Goal: Task Accomplishment & Management: Use online tool/utility

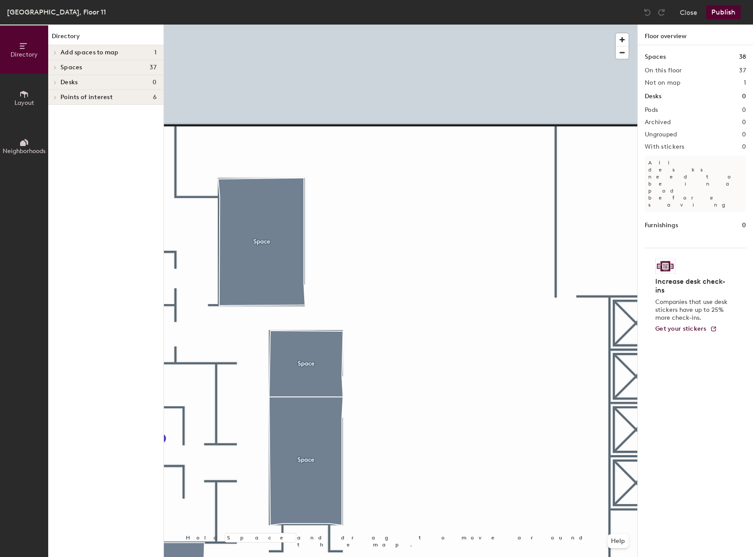
click at [74, 53] on span "Add spaces to map" at bounding box center [89, 52] width 58 height 7
click at [55, 83] on icon at bounding box center [55, 81] width 4 height 4
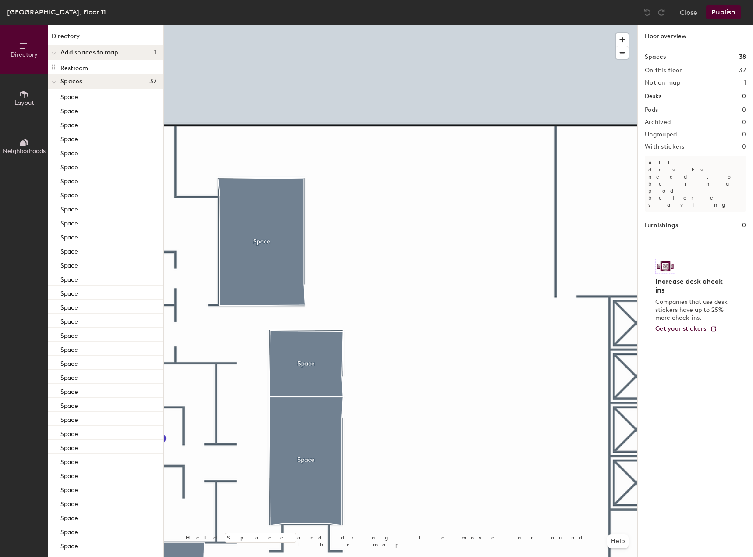
click at [56, 83] on icon at bounding box center [54, 83] width 4 height 4
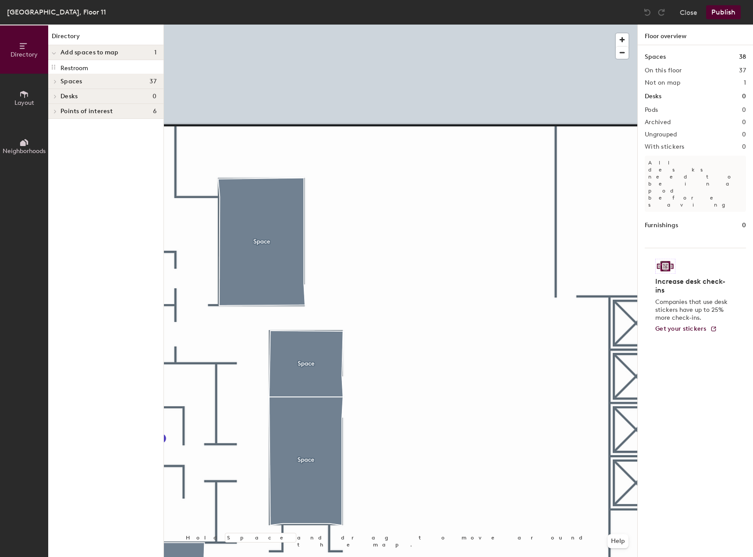
click at [35, 91] on button "Layout" at bounding box center [24, 98] width 48 height 48
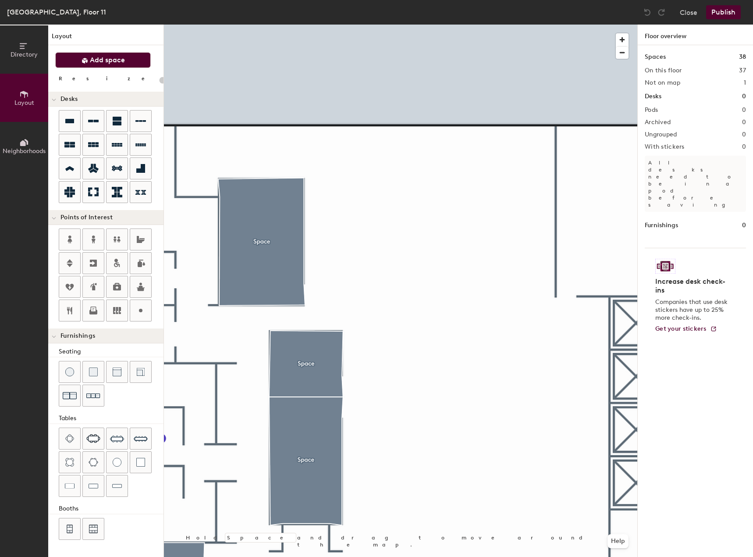
click at [98, 64] on span "Add space" at bounding box center [107, 60] width 35 height 9
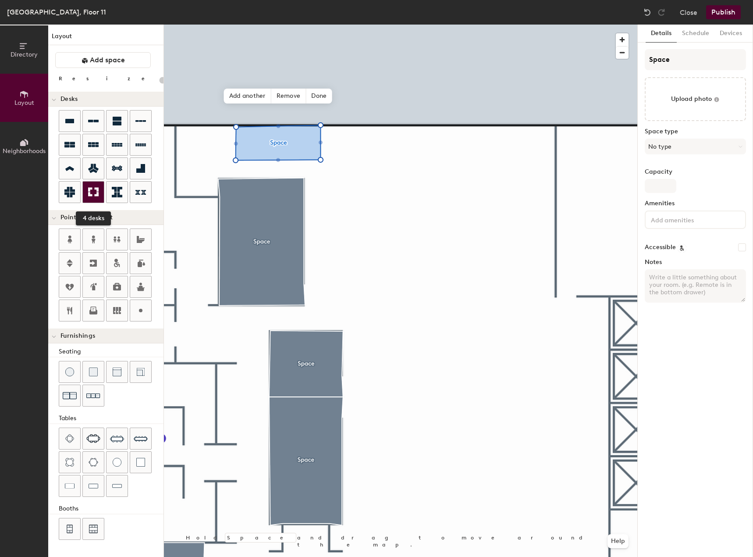
click at [96, 192] on icon at bounding box center [93, 192] width 11 height 11
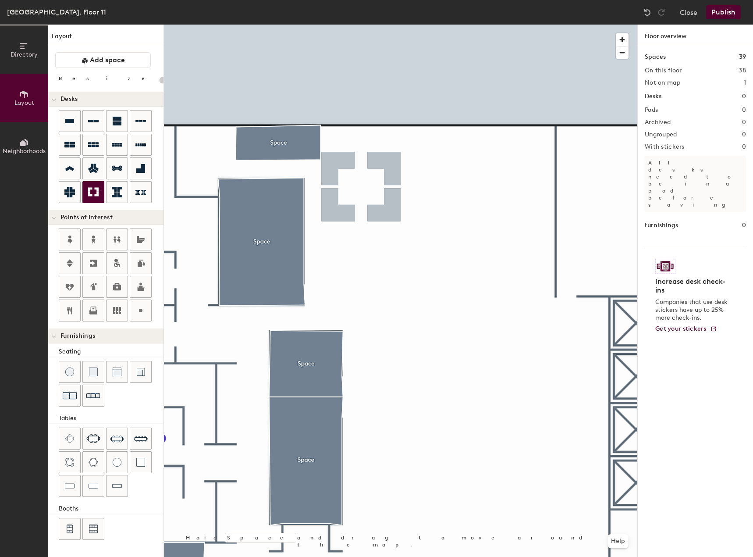
type input "100"
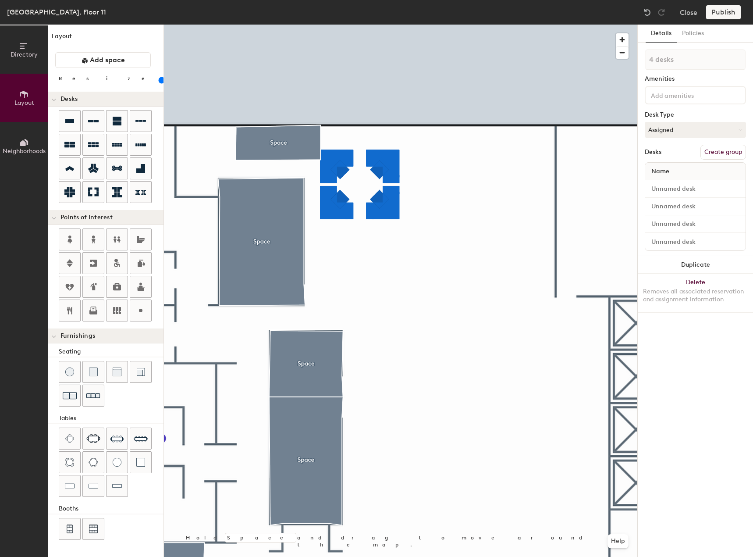
type input "1 desk"
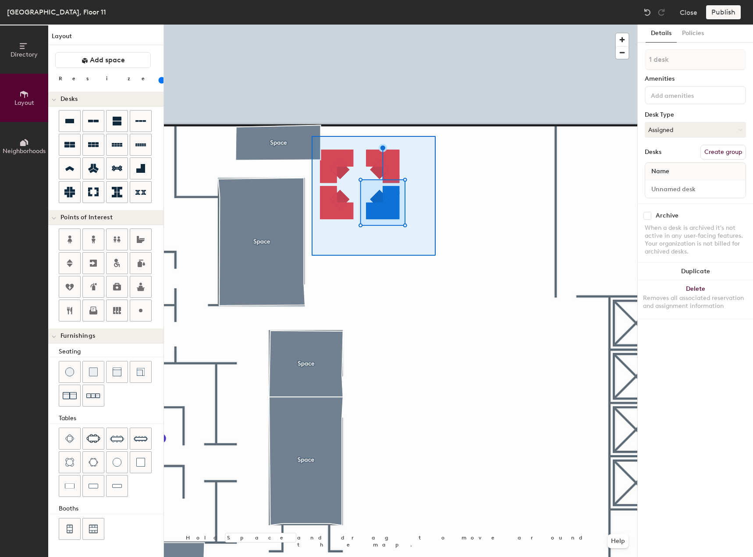
click at [312, 25] on div at bounding box center [400, 25] width 473 height 0
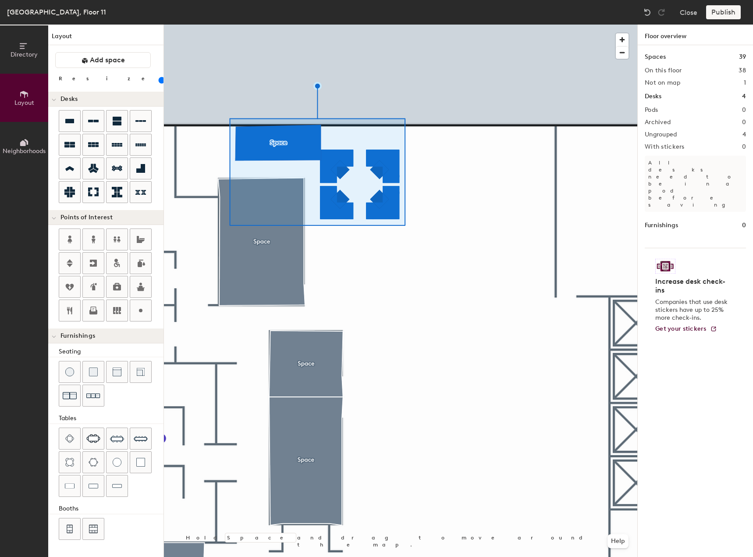
click at [463, 25] on div at bounding box center [400, 25] width 473 height 0
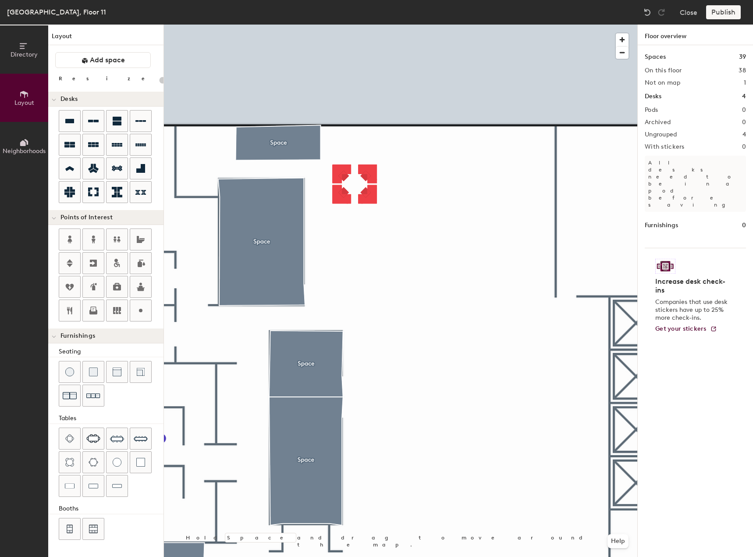
click at [408, 25] on div at bounding box center [400, 25] width 473 height 0
click at [412, 25] on div at bounding box center [400, 25] width 473 height 0
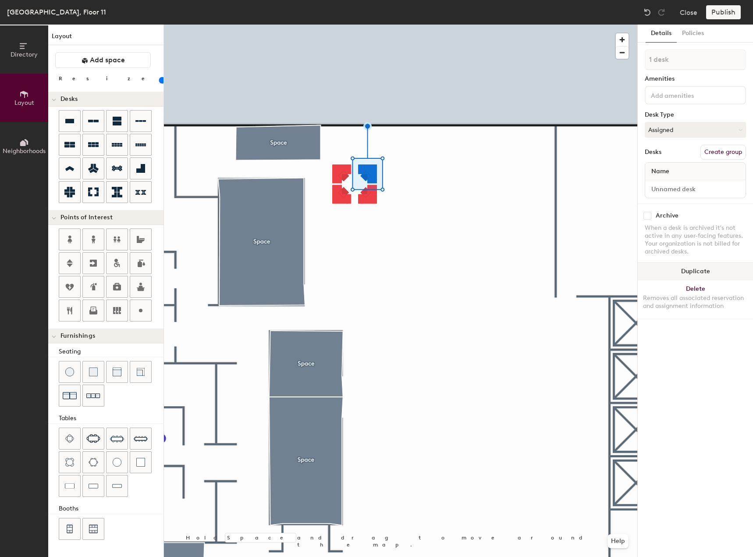
click at [700, 273] on button "Duplicate" at bounding box center [695, 272] width 115 height 18
click at [386, 25] on div at bounding box center [400, 25] width 473 height 0
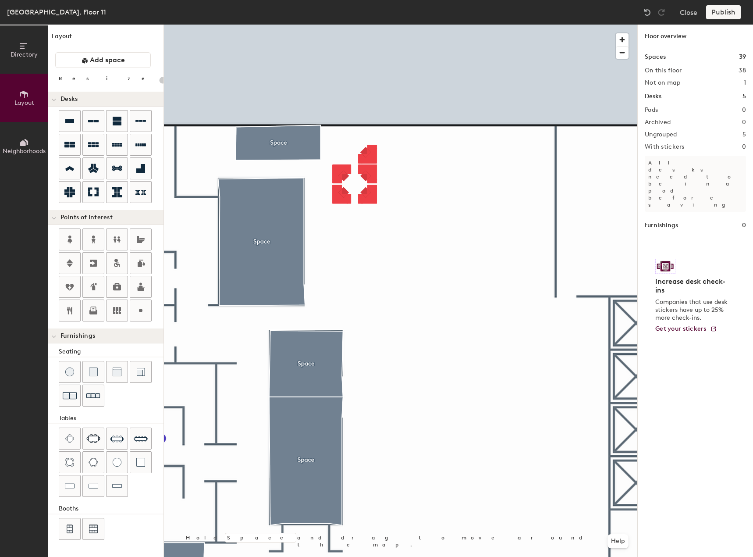
type input "60"
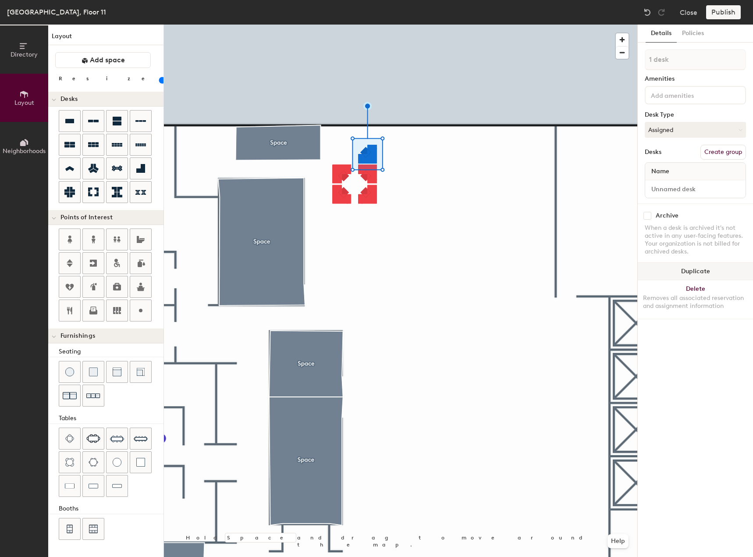
click at [685, 274] on button "Duplicate" at bounding box center [695, 272] width 115 height 18
type input "6 desks"
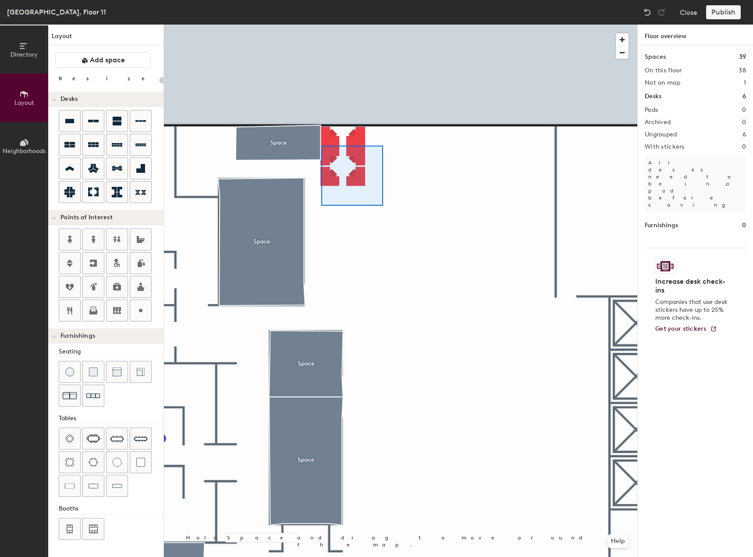
click at [321, 25] on div at bounding box center [400, 25] width 473 height 0
type input "60"
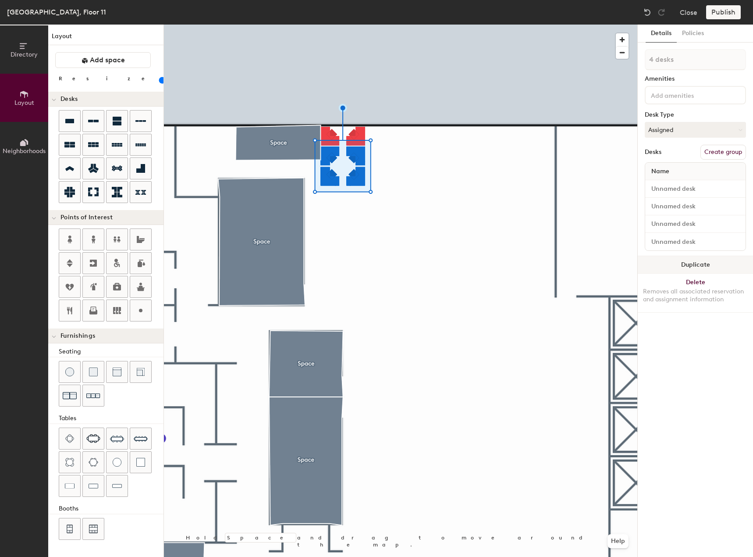
click at [673, 266] on button "Duplicate" at bounding box center [695, 265] width 115 height 18
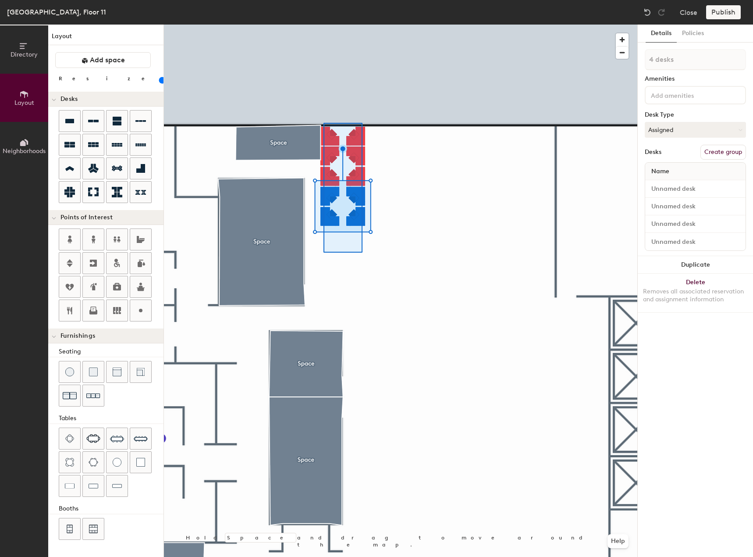
type input "10 desks"
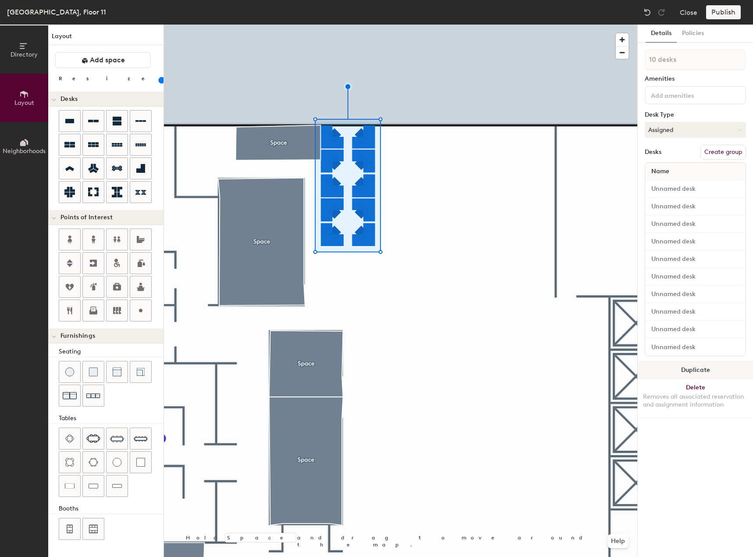
click at [688, 371] on button "Duplicate" at bounding box center [695, 370] width 115 height 18
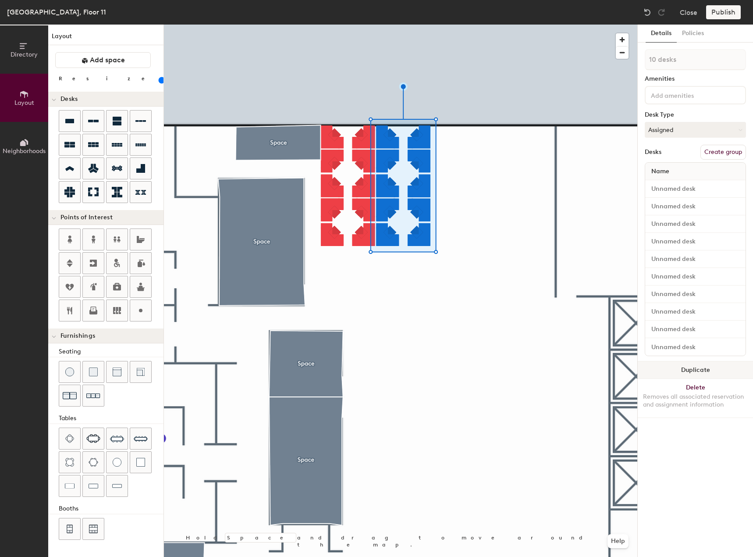
click at [669, 366] on button "Duplicate" at bounding box center [695, 370] width 115 height 18
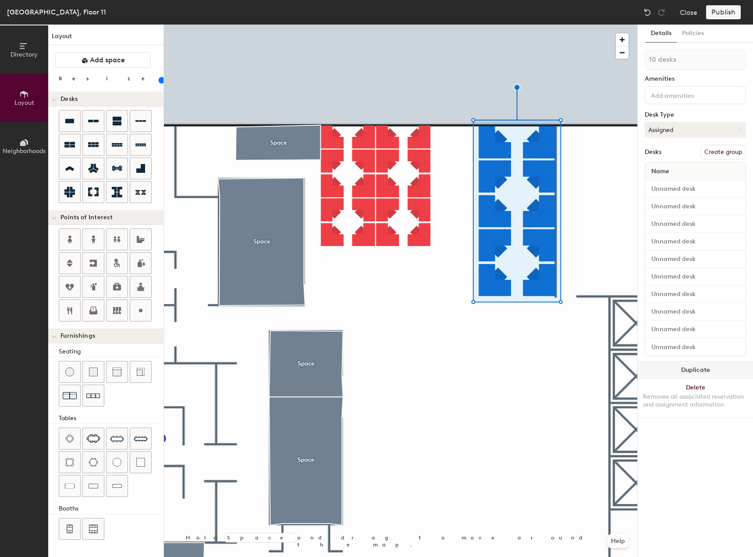
type input "80"
type input "1 desk"
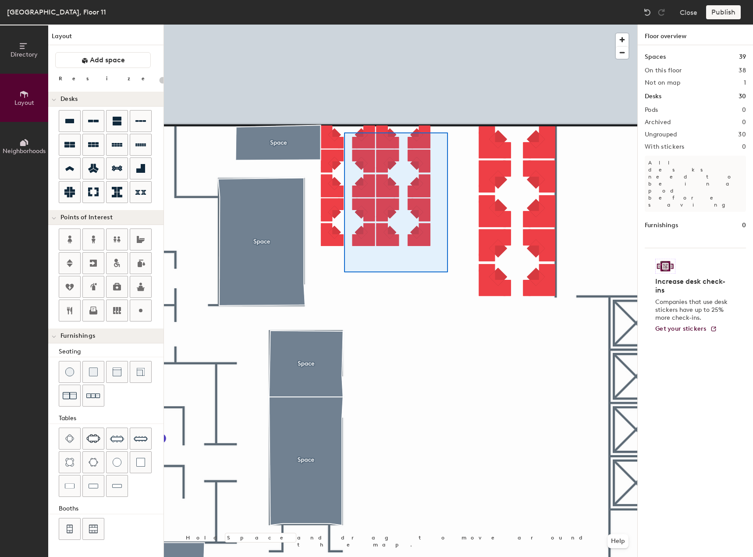
click at [344, 25] on div at bounding box center [400, 25] width 473 height 0
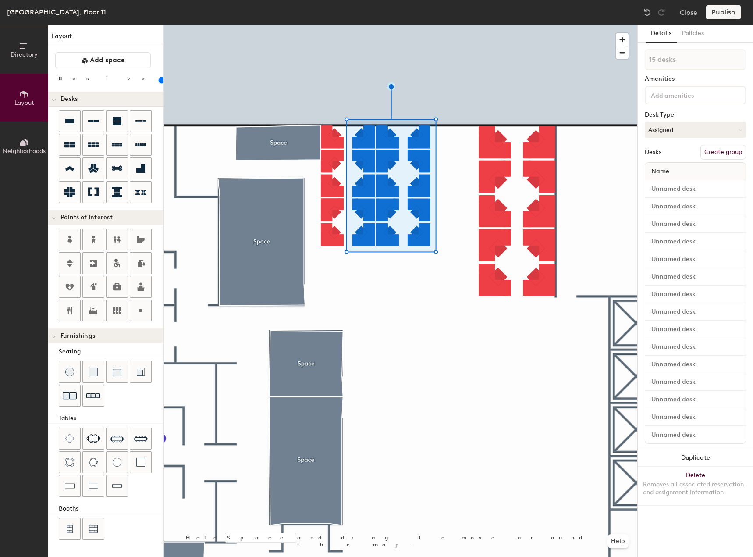
type input "80"
type input "1 desk"
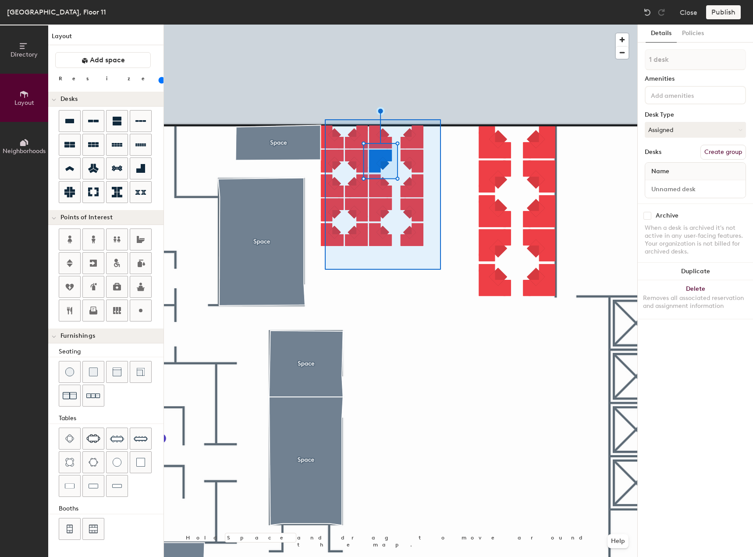
click at [325, 25] on div at bounding box center [400, 25] width 473 height 0
type input "80"
type input "20 desks"
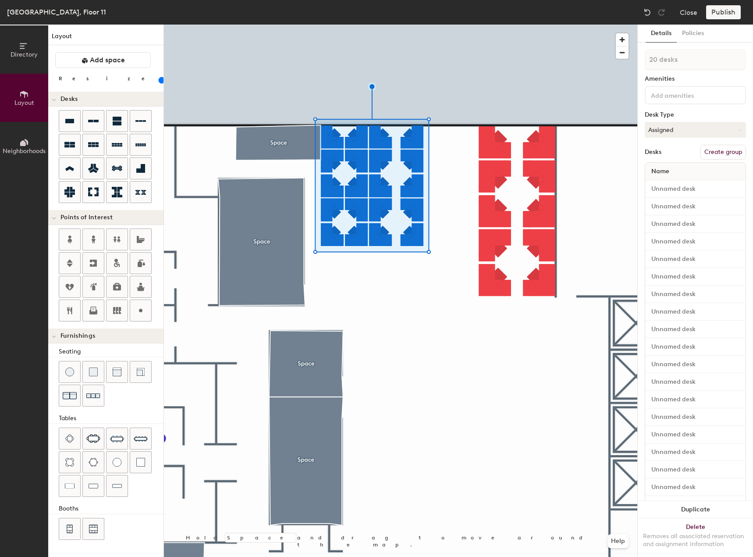
type input "80"
click at [688, 520] on button "Delete Removes all associated reservation and assignment information" at bounding box center [695, 537] width 115 height 39
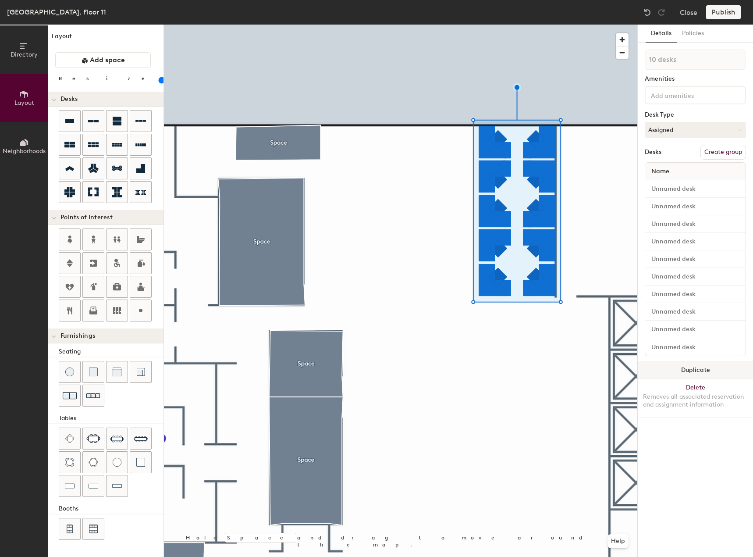
click at [668, 371] on button "Duplicate" at bounding box center [695, 370] width 115 height 18
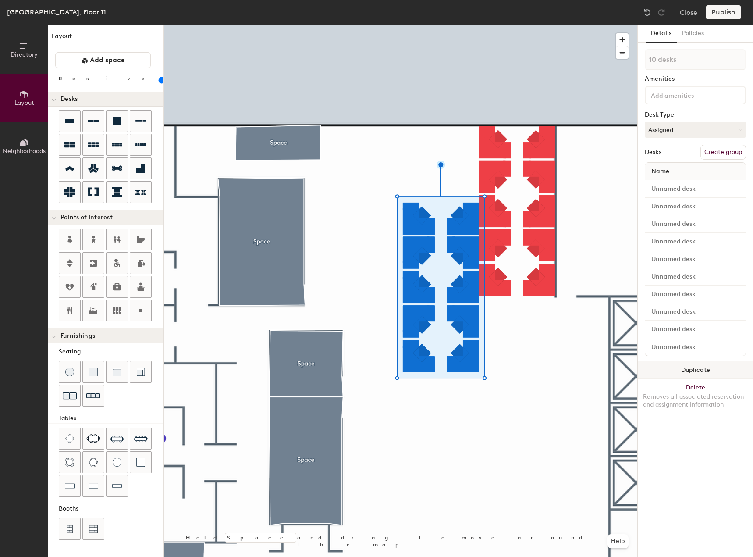
click at [669, 372] on button "Duplicate" at bounding box center [695, 370] width 115 height 18
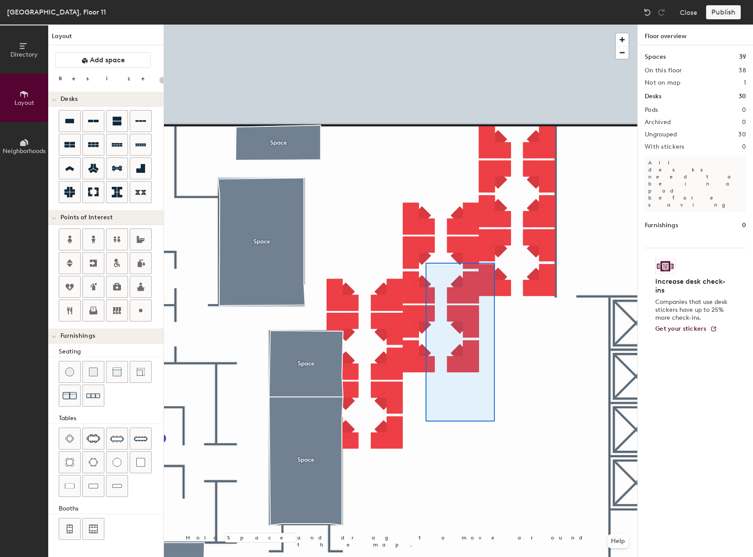
click at [424, 25] on div at bounding box center [400, 25] width 473 height 0
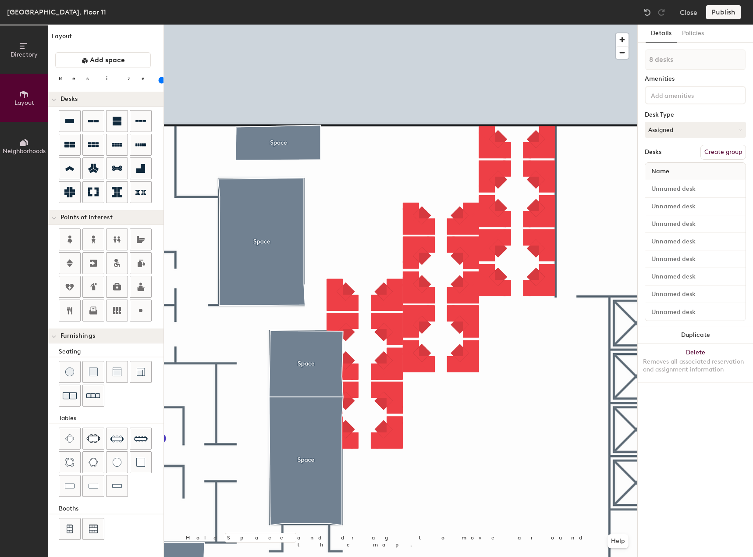
click at [451, 25] on div at bounding box center [400, 25] width 473 height 0
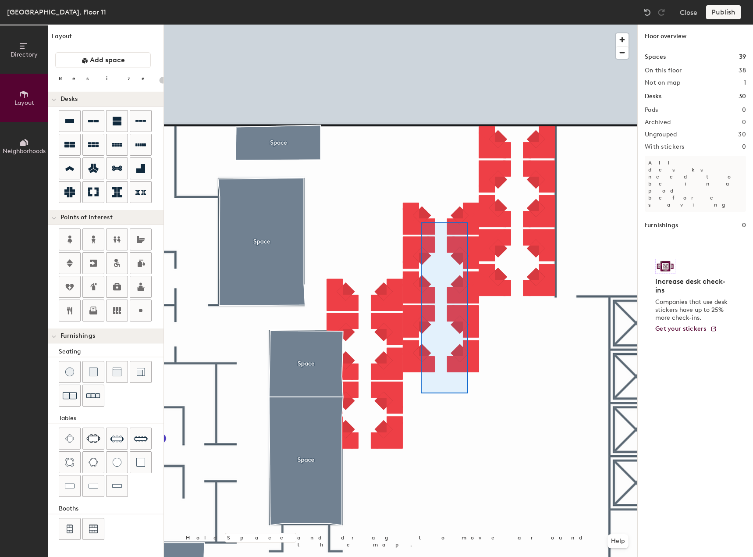
click at [421, 25] on div at bounding box center [400, 25] width 473 height 0
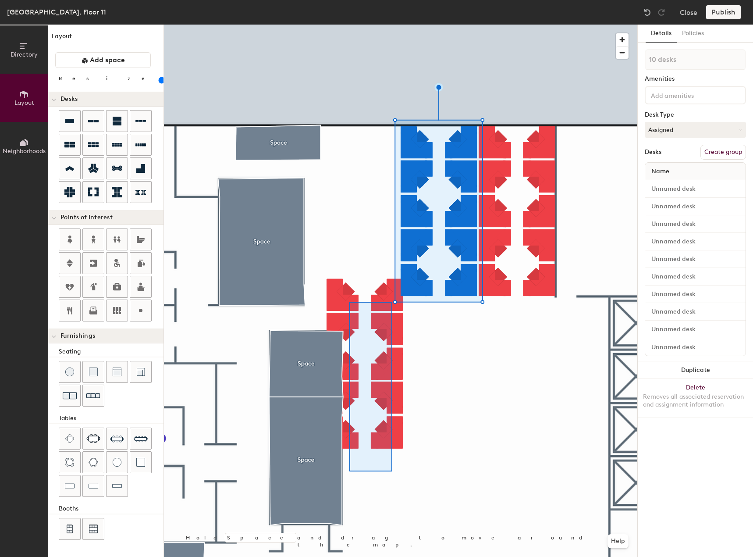
click at [349, 25] on div at bounding box center [400, 25] width 473 height 0
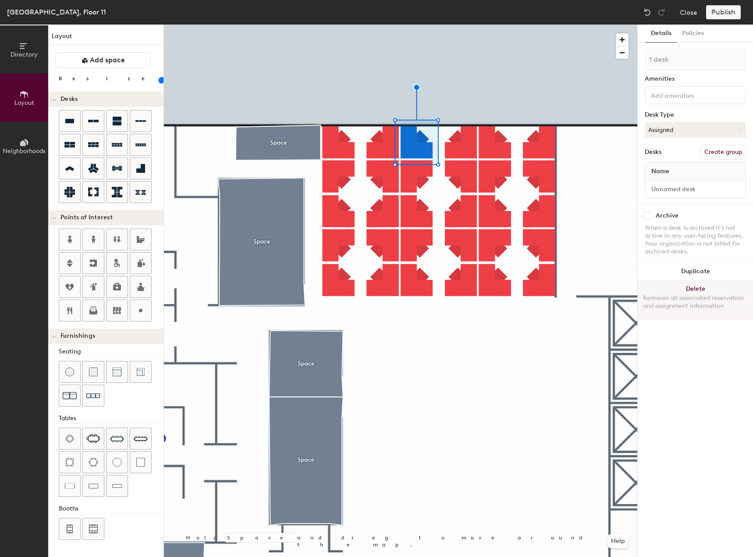
click at [674, 290] on button "Delete Removes all associated reservation and assignment information" at bounding box center [695, 299] width 115 height 39
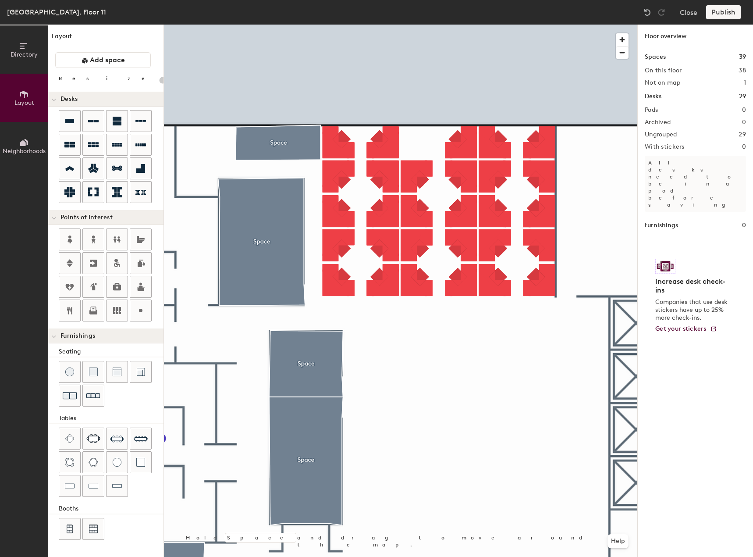
click at [418, 25] on div at bounding box center [400, 25] width 473 height 0
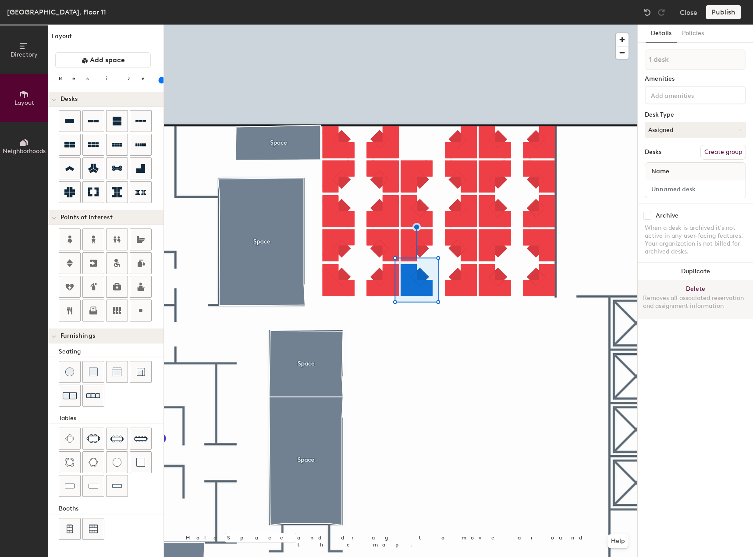
click at [666, 287] on button "Delete Removes all associated reservation and assignment information" at bounding box center [695, 299] width 115 height 39
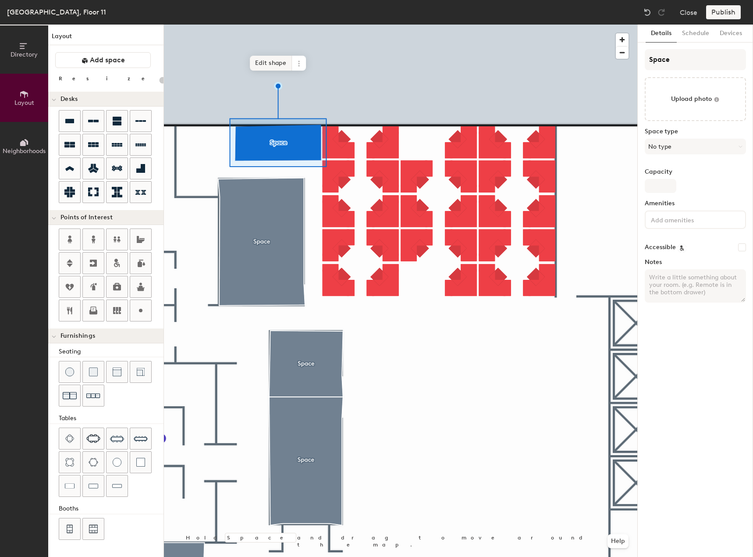
click at [272, 64] on span "Edit shape" at bounding box center [271, 63] width 42 height 15
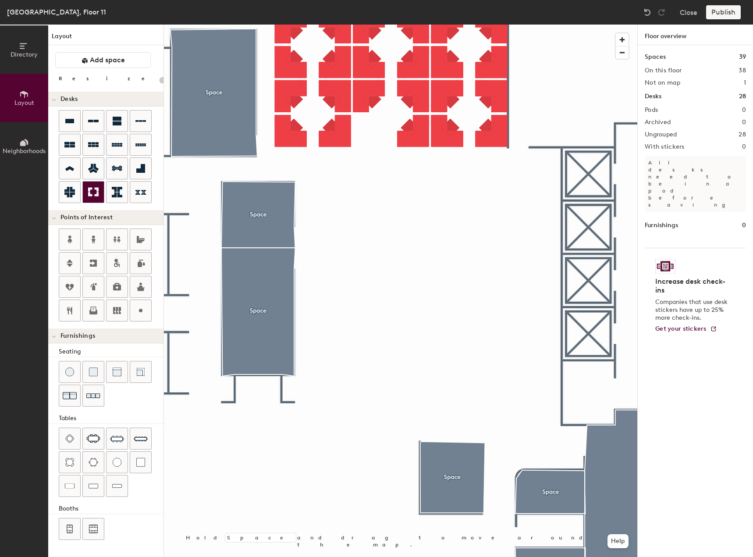
click at [97, 193] on icon at bounding box center [93, 192] width 11 height 9
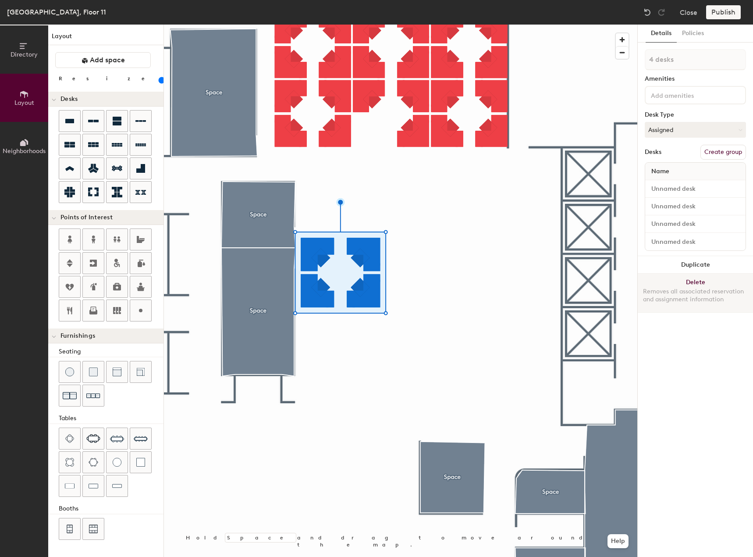
click at [660, 279] on button "Delete Removes all associated reservation and assignment information" at bounding box center [695, 292] width 115 height 39
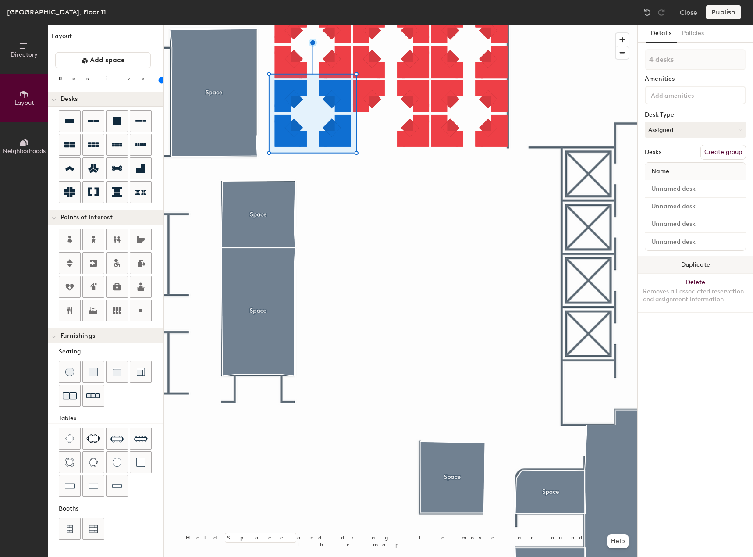
click at [688, 267] on button "Duplicate" at bounding box center [695, 265] width 115 height 18
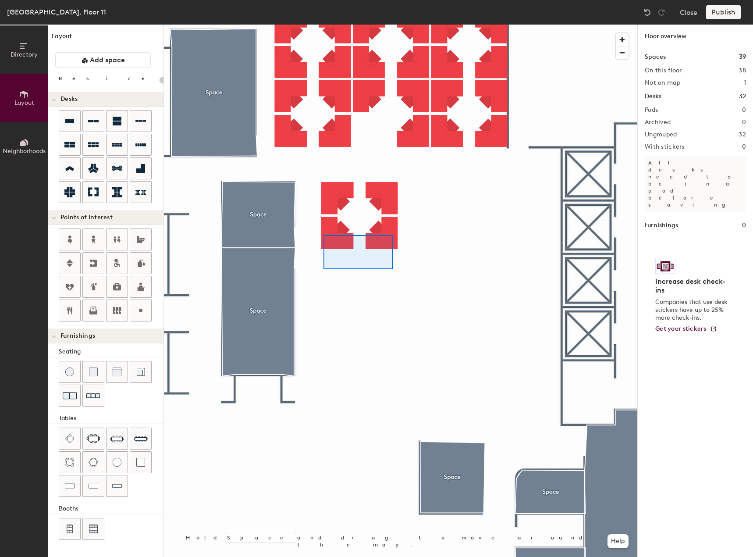
click at [323, 25] on div at bounding box center [400, 25] width 473 height 0
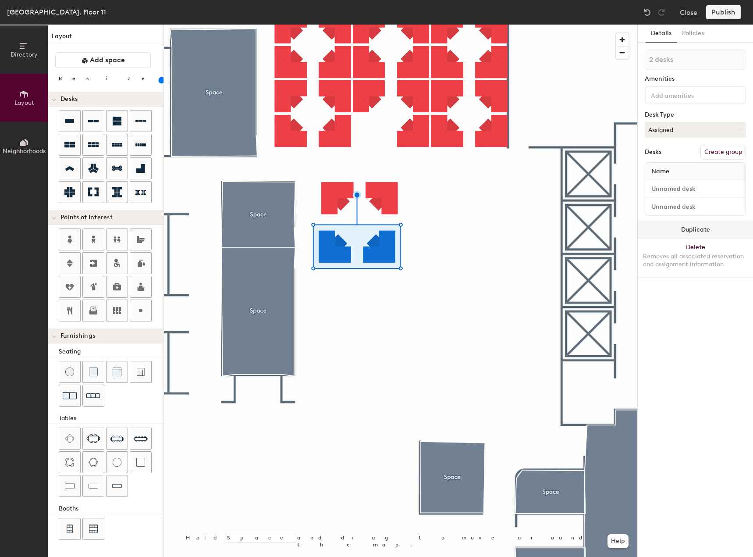
click at [660, 230] on button "Duplicate" at bounding box center [695, 230] width 115 height 18
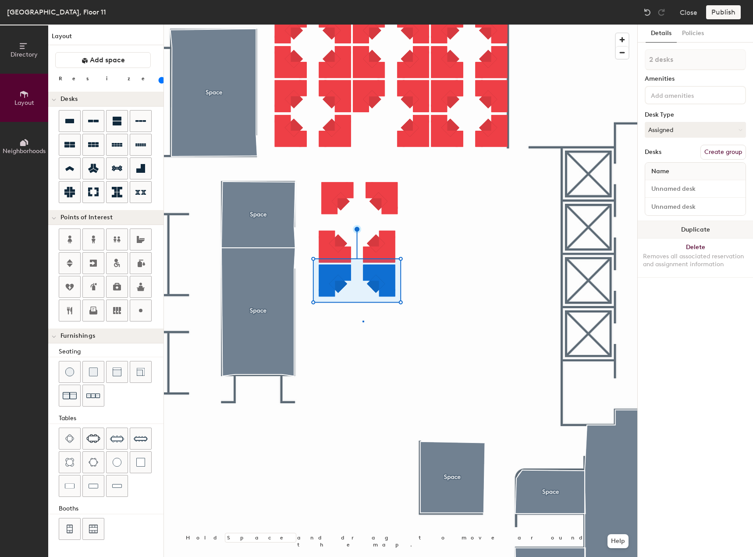
click at [363, 25] on div at bounding box center [400, 25] width 473 height 0
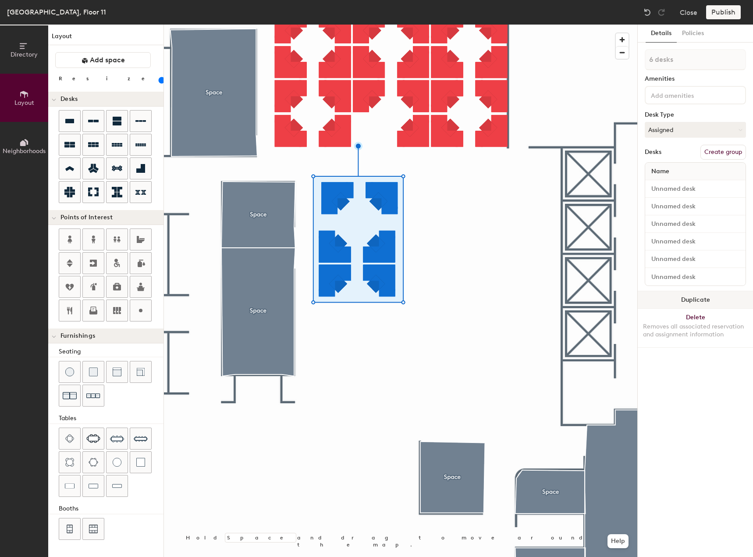
click at [670, 302] on button "Duplicate" at bounding box center [695, 300] width 115 height 18
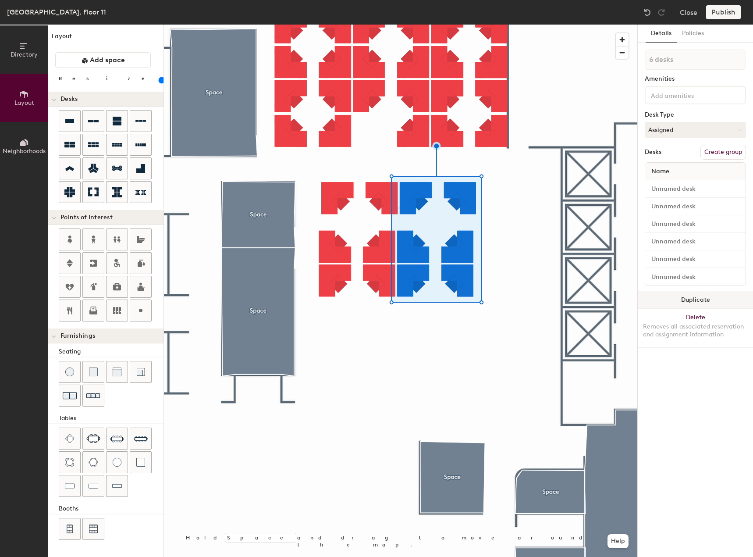
click at [691, 303] on button "Duplicate" at bounding box center [695, 300] width 115 height 18
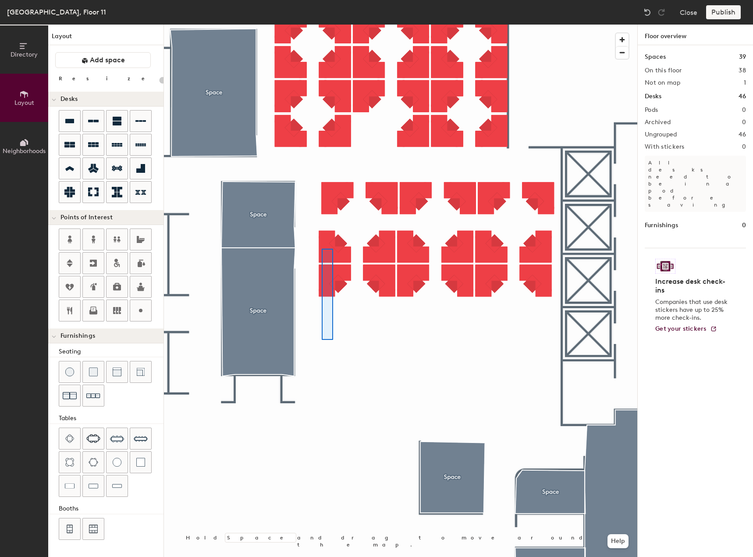
type input "100"
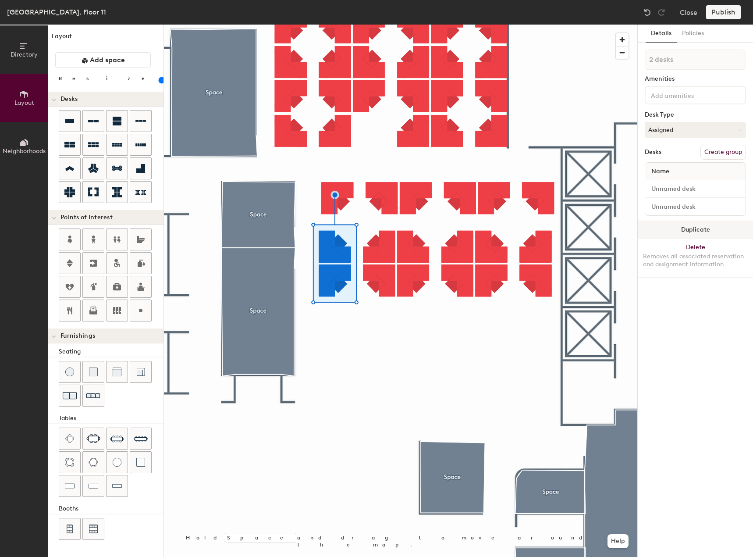
click at [683, 231] on button "Duplicate" at bounding box center [695, 230] width 115 height 18
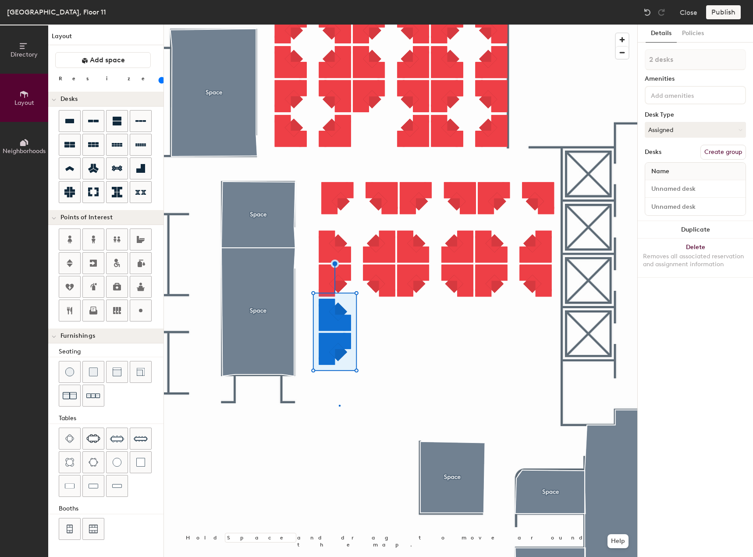
click at [339, 25] on div at bounding box center [400, 25] width 473 height 0
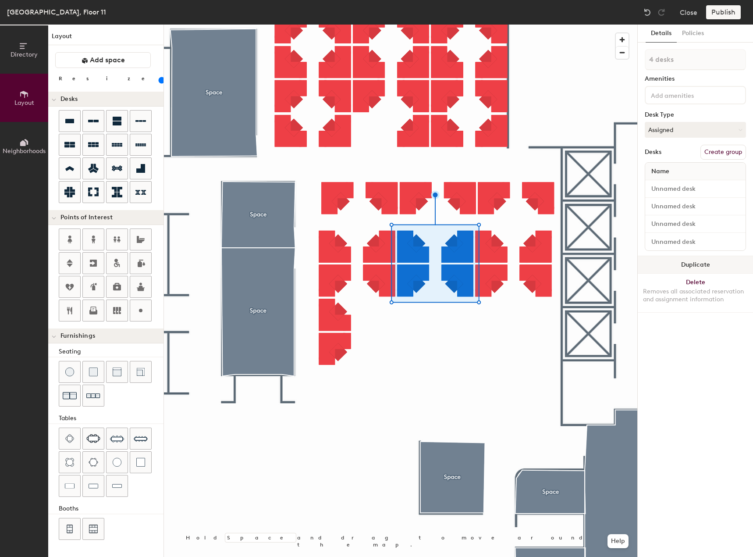
drag, startPoint x: 663, startPoint y: 257, endPoint x: 655, endPoint y: 258, distance: 8.8
click at [663, 258] on button "Duplicate" at bounding box center [695, 265] width 115 height 18
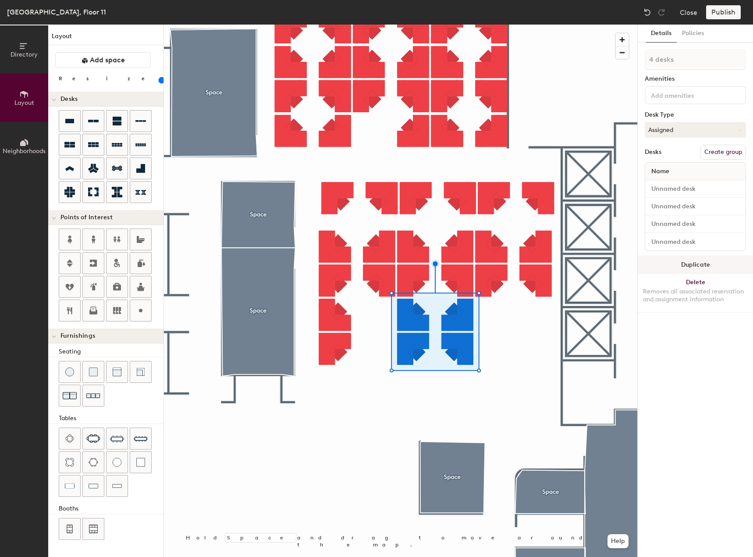
click at [665, 265] on button "Duplicate" at bounding box center [695, 265] width 115 height 18
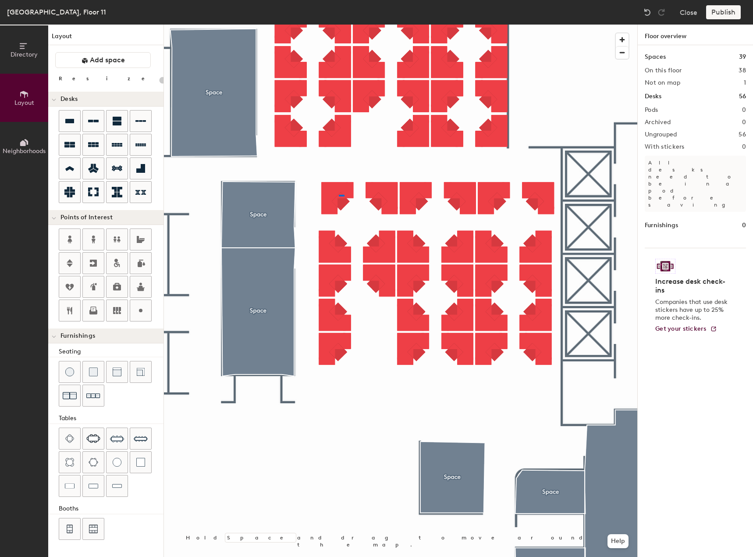
type input "100"
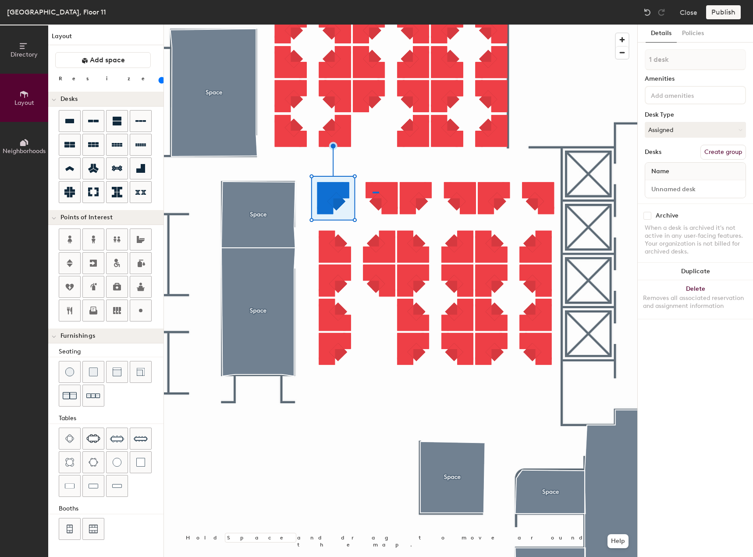
click at [372, 25] on div at bounding box center [400, 25] width 473 height 0
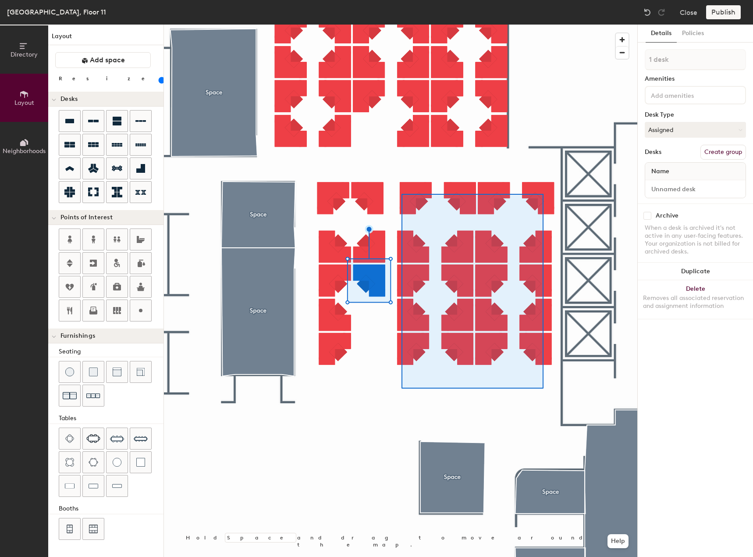
type input "20 desks"
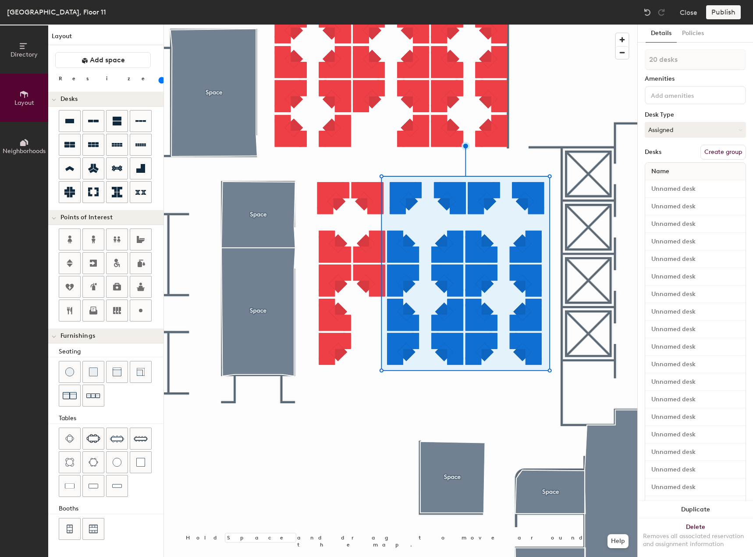
click at [443, 25] on div at bounding box center [400, 25] width 473 height 0
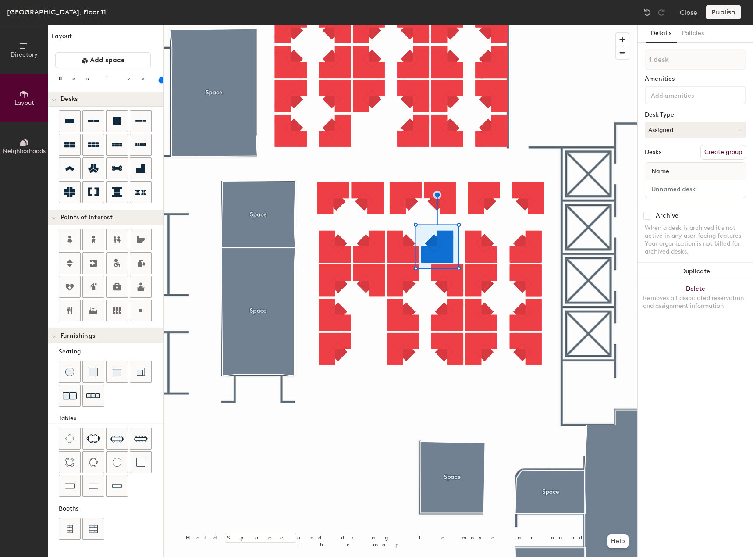
click at [458, 25] on div at bounding box center [400, 25] width 473 height 0
click at [455, 25] on div at bounding box center [400, 25] width 473 height 0
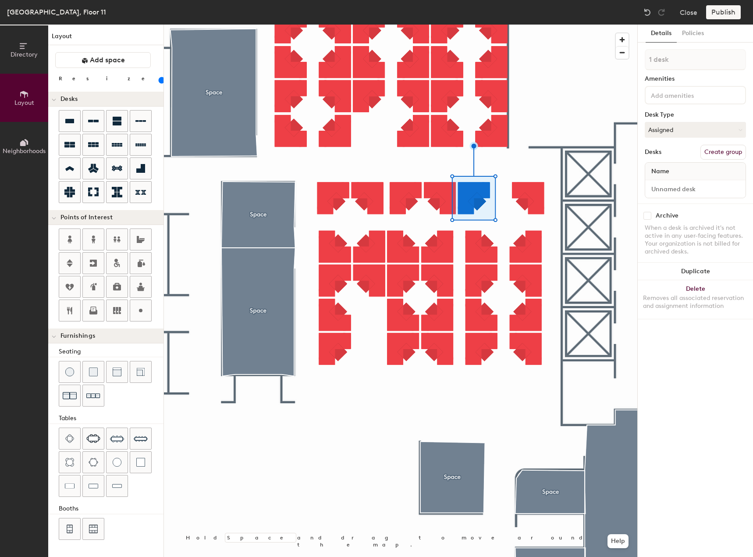
click at [475, 25] on div at bounding box center [400, 25] width 473 height 0
click at [471, 25] on div at bounding box center [400, 25] width 473 height 0
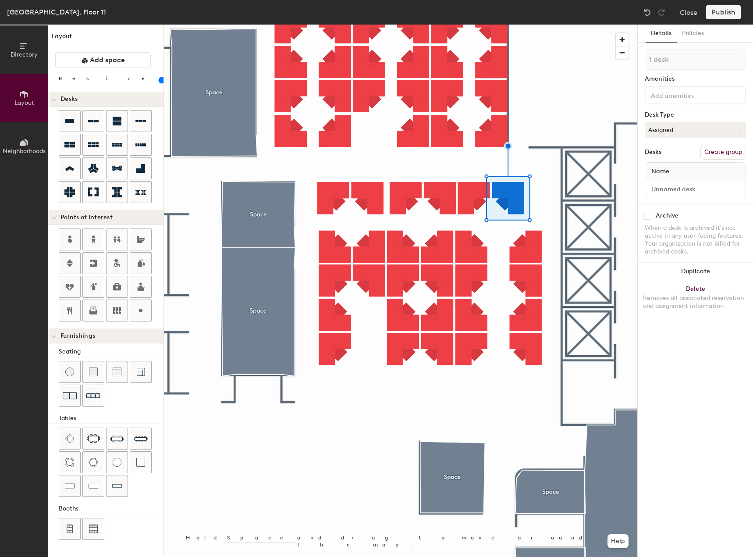
click at [532, 25] on div at bounding box center [400, 25] width 473 height 0
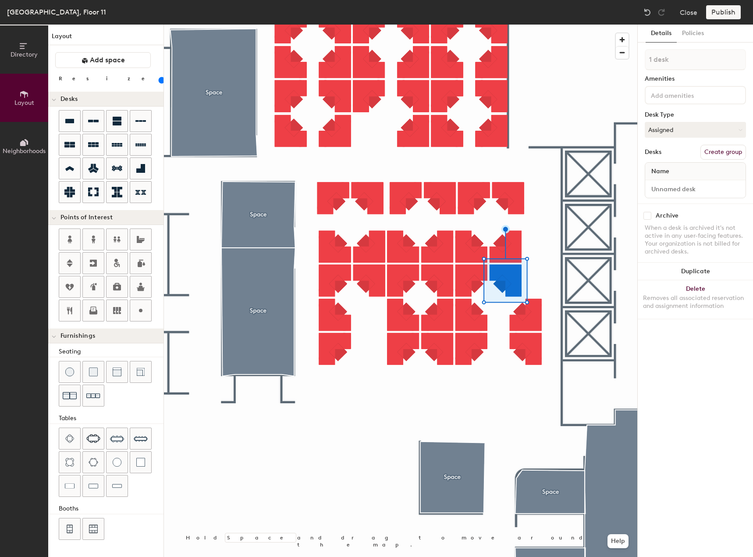
click at [525, 25] on div at bounding box center [400, 25] width 473 height 0
click at [516, 25] on div at bounding box center [400, 25] width 473 height 0
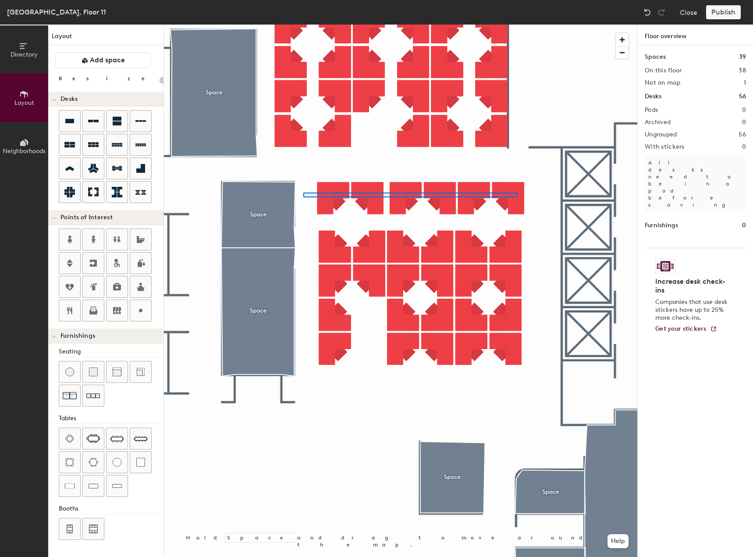
type input "100"
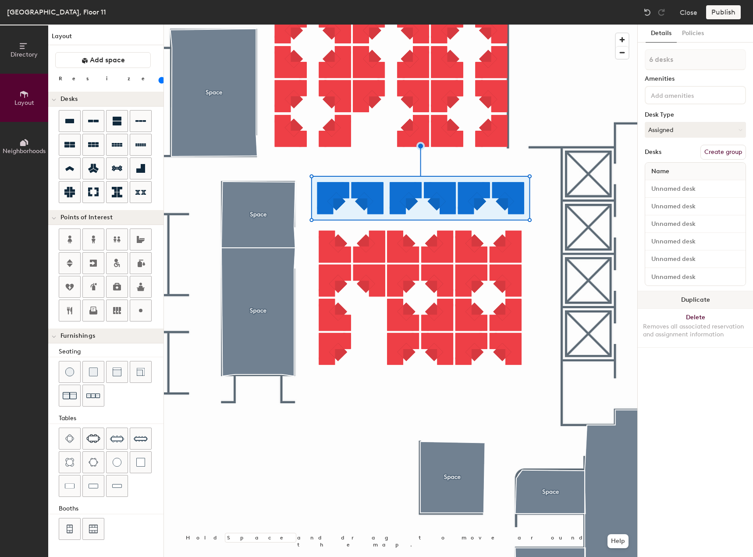
click at [669, 296] on button "Duplicate" at bounding box center [695, 300] width 115 height 18
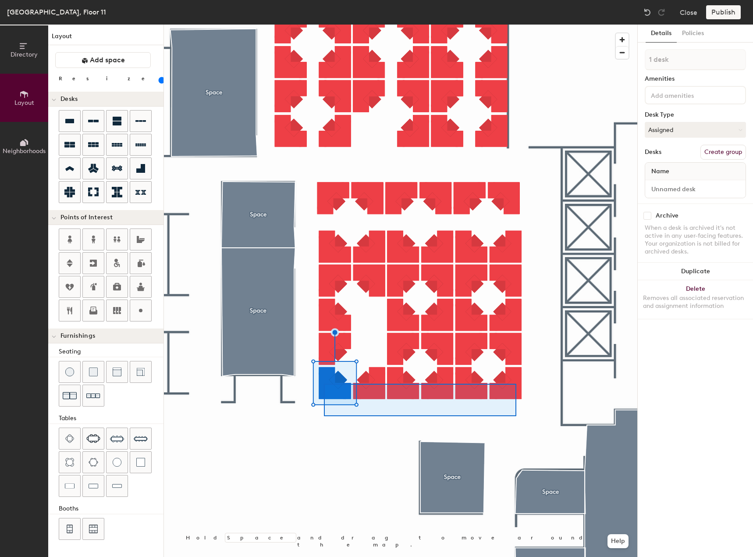
type input "6 desks"
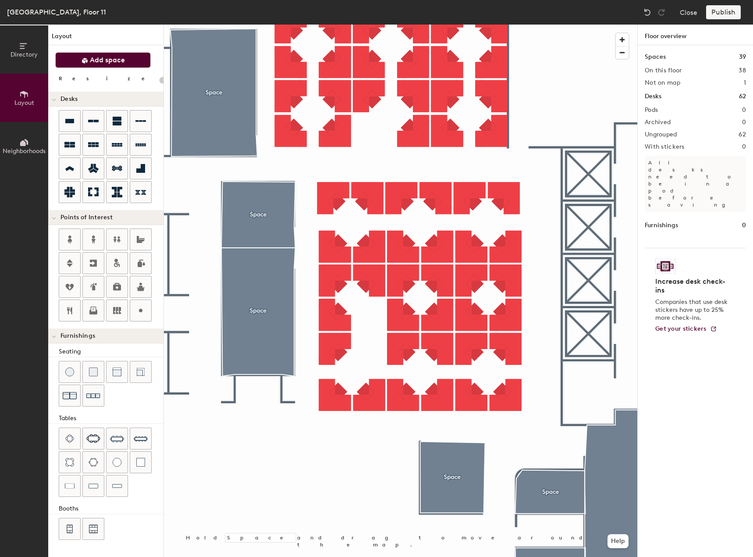
click at [76, 57] on button "Add space" at bounding box center [103, 60] width 96 height 16
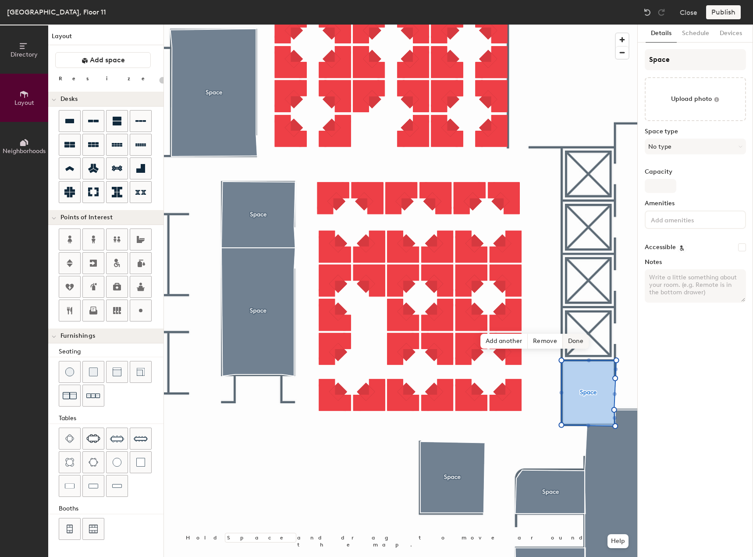
click at [574, 339] on span "Done" at bounding box center [576, 340] width 26 height 15
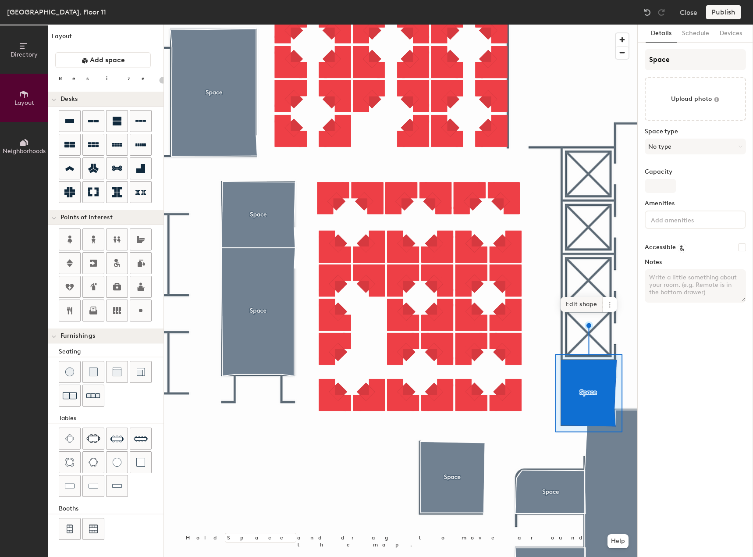
click at [589, 304] on span "Edit shape" at bounding box center [581, 304] width 42 height 15
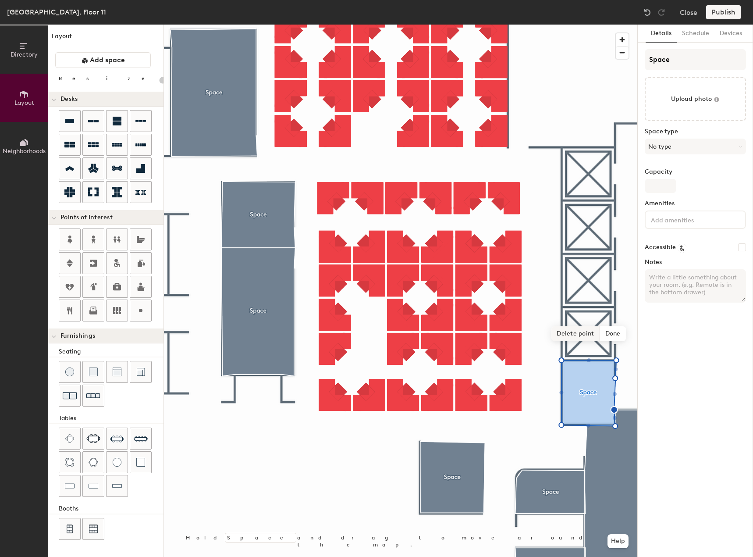
click at [586, 334] on span "Delete point" at bounding box center [575, 333] width 48 height 15
click at [575, 340] on span "Done" at bounding box center [576, 340] width 26 height 15
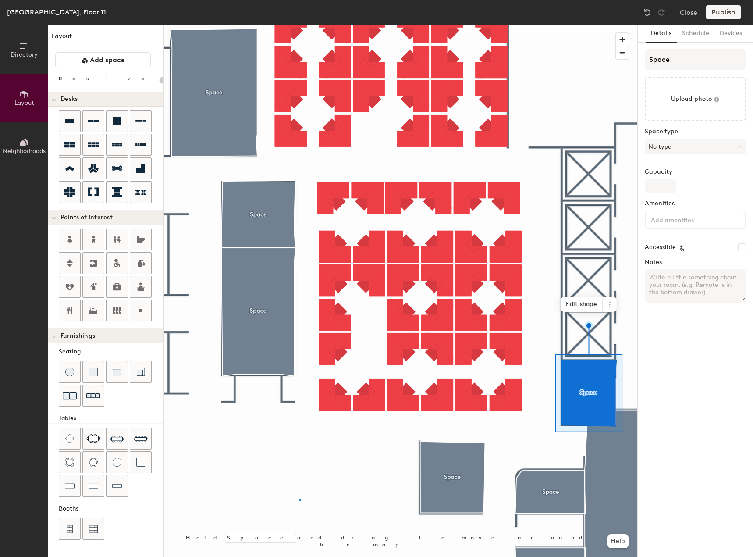
click at [300, 25] on div at bounding box center [400, 25] width 473 height 0
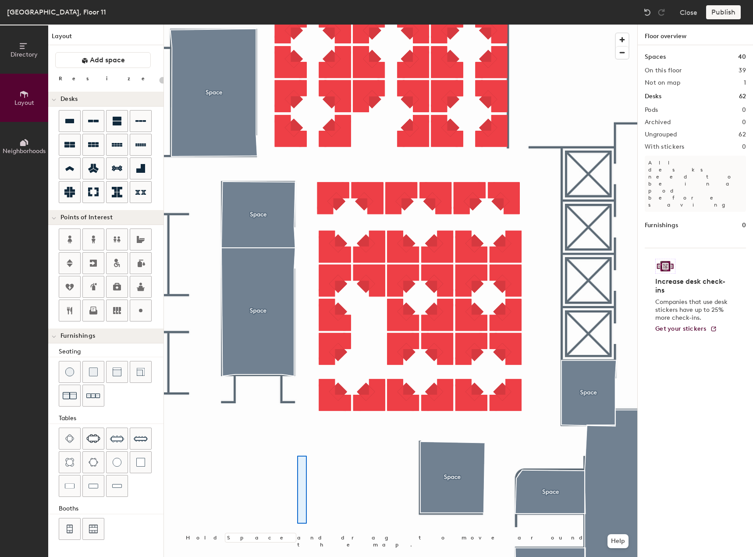
click at [297, 25] on div at bounding box center [400, 25] width 473 height 0
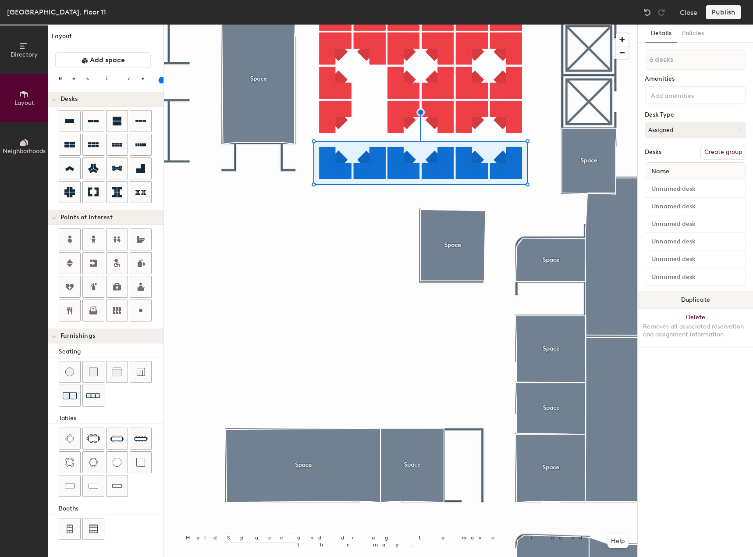
click at [681, 297] on button "Duplicate" at bounding box center [695, 300] width 115 height 18
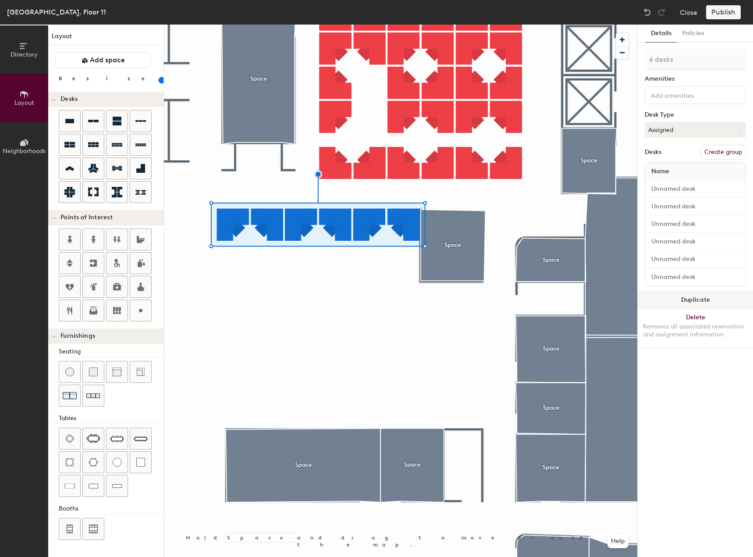
click at [663, 296] on button "Duplicate" at bounding box center [695, 300] width 115 height 18
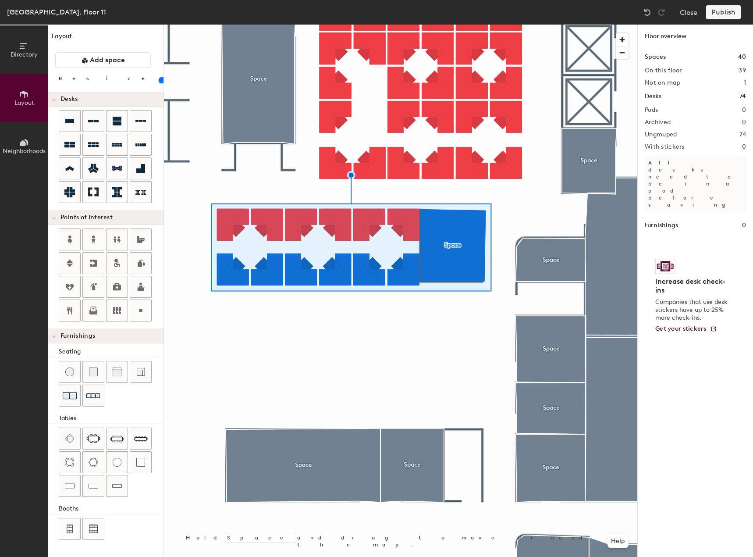
click at [149, 330] on div "Furnishings" at bounding box center [105, 335] width 115 height 15
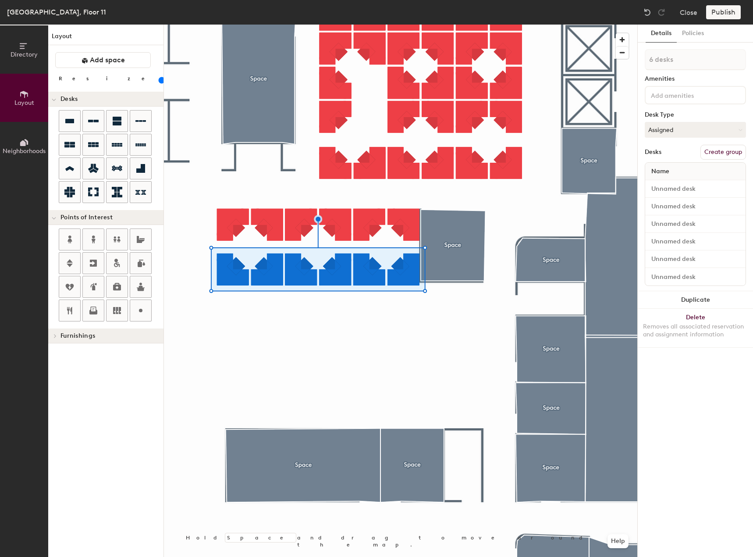
click at [54, 339] on div at bounding box center [53, 335] width 11 height 14
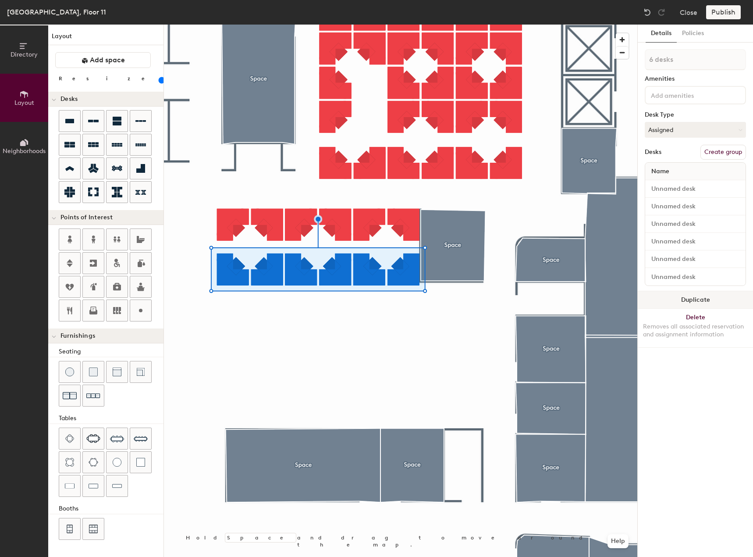
click at [681, 294] on button "Duplicate" at bounding box center [695, 300] width 115 height 18
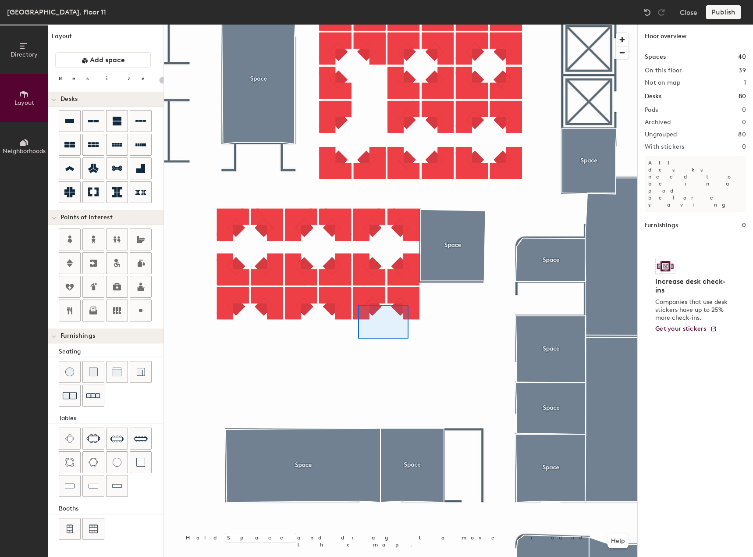
type input "100"
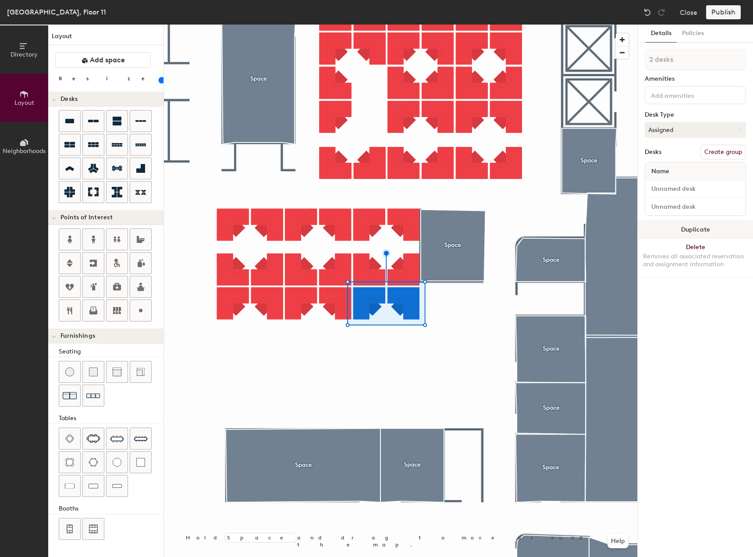
click at [688, 227] on button "Duplicate" at bounding box center [695, 230] width 115 height 18
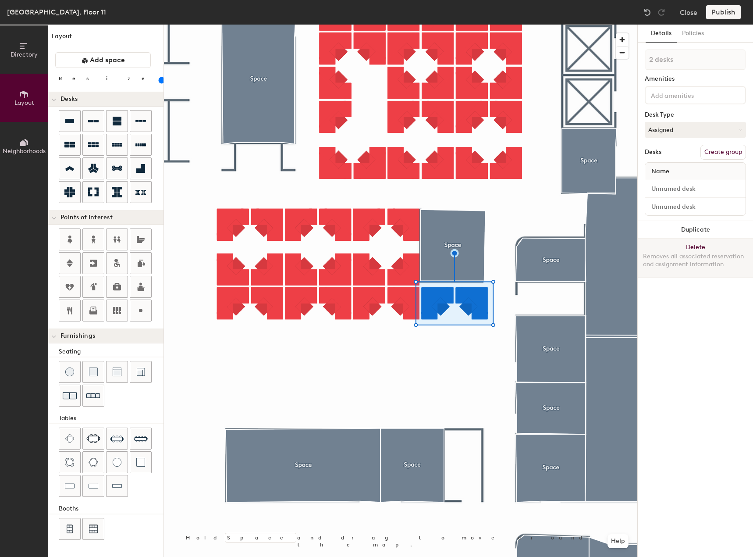
type input "1 desk"
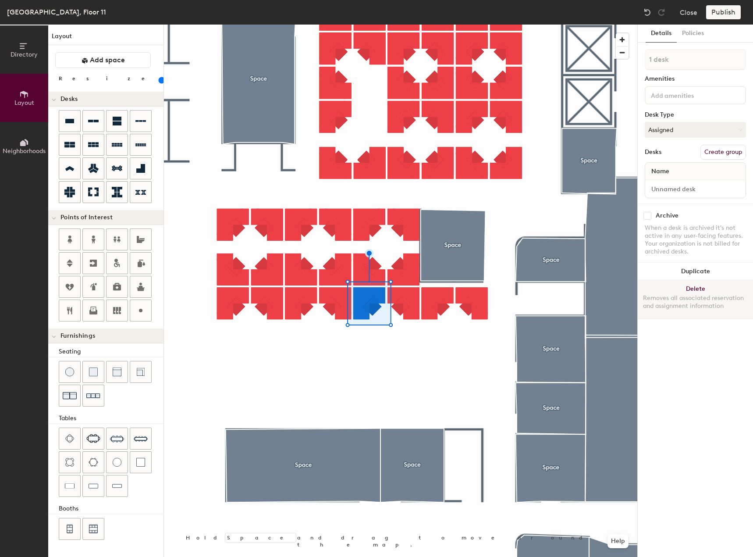
click at [678, 287] on button "Delete Removes all associated reservation and assignment information" at bounding box center [695, 299] width 115 height 39
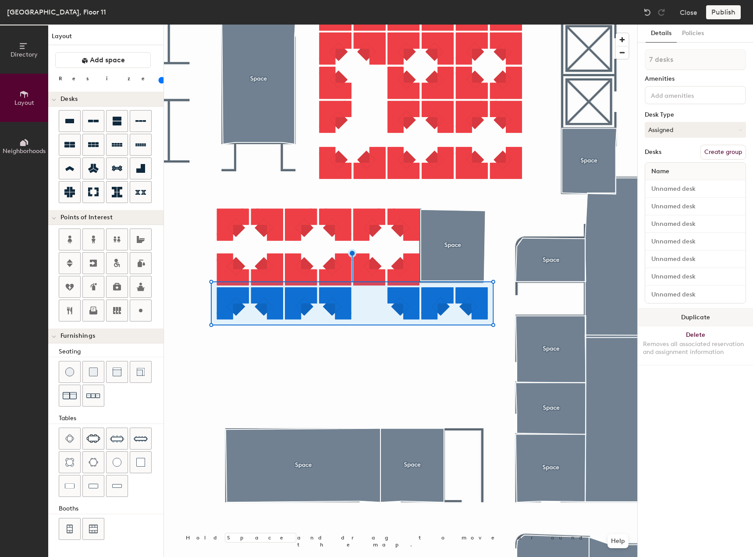
click at [684, 319] on button "Duplicate" at bounding box center [695, 318] width 115 height 18
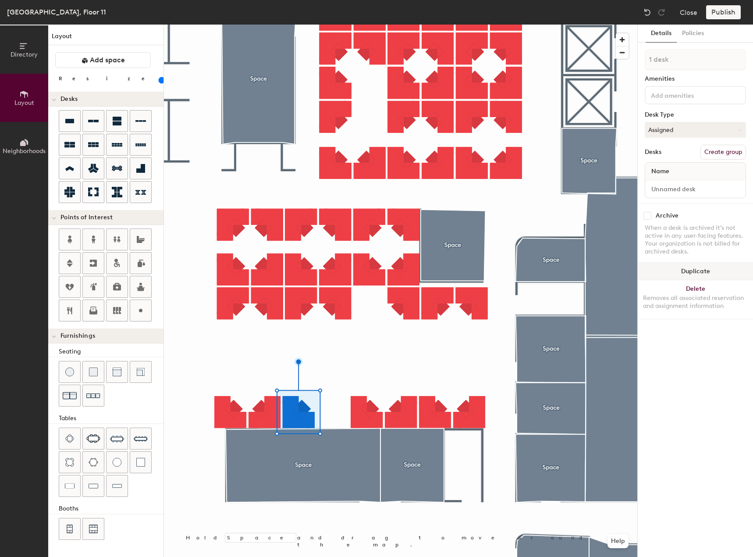
click at [670, 267] on button "Duplicate" at bounding box center [695, 272] width 115 height 18
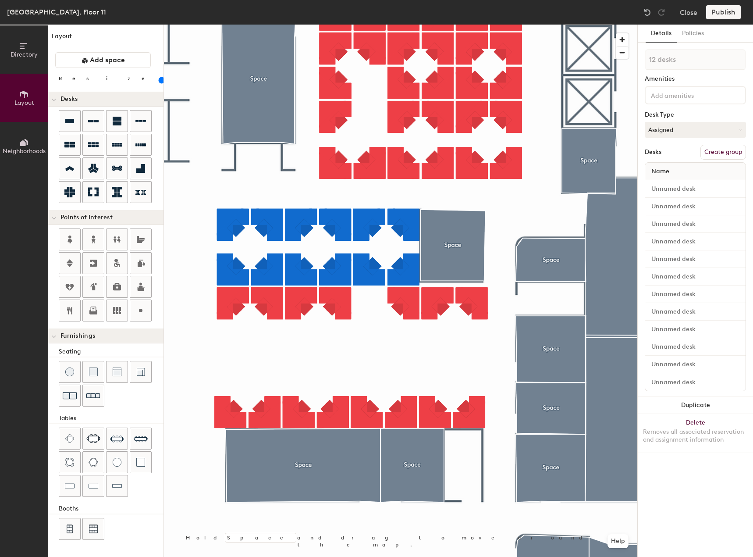
type input "80"
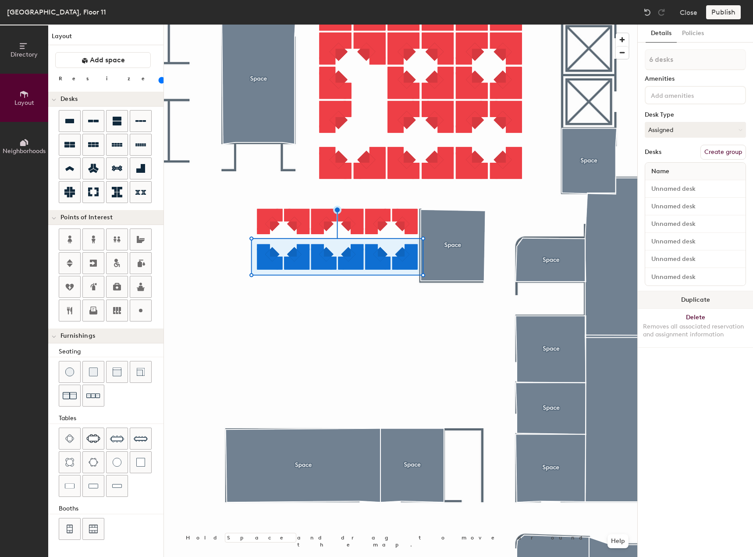
click at [660, 296] on button "Duplicate" at bounding box center [695, 300] width 115 height 18
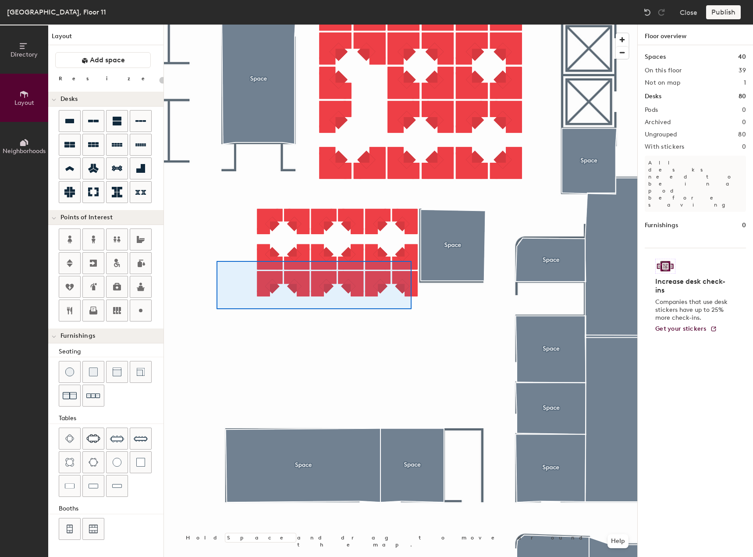
click at [411, 25] on div at bounding box center [400, 25] width 473 height 0
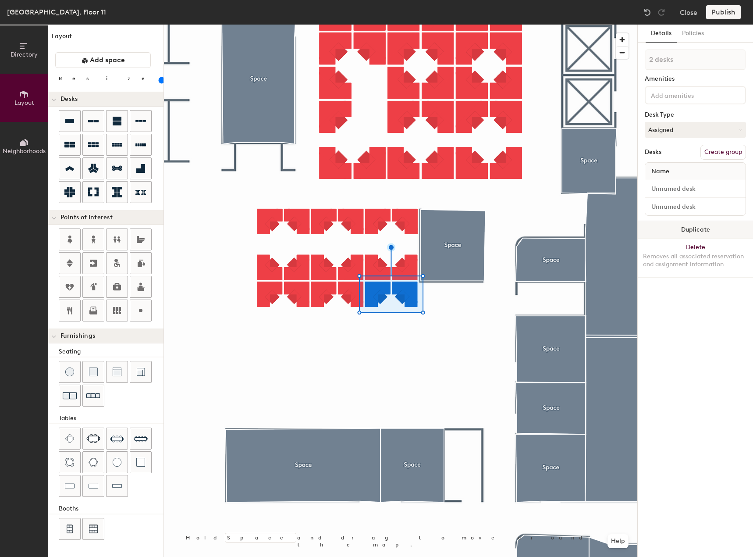
click at [685, 231] on button "Duplicate" at bounding box center [695, 230] width 115 height 18
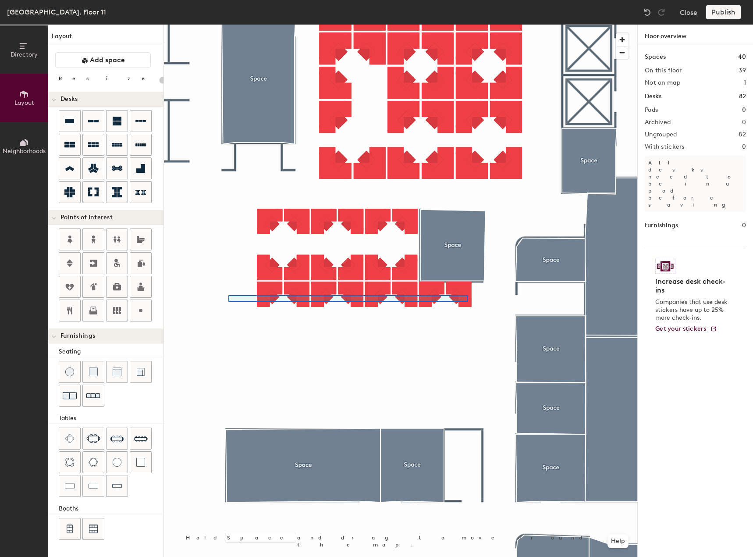
type input "80"
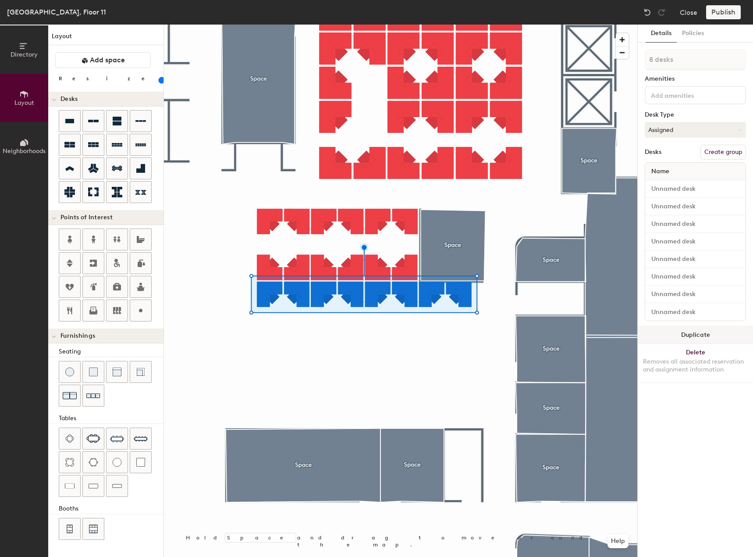
click at [676, 333] on button "Duplicate" at bounding box center [695, 335] width 115 height 18
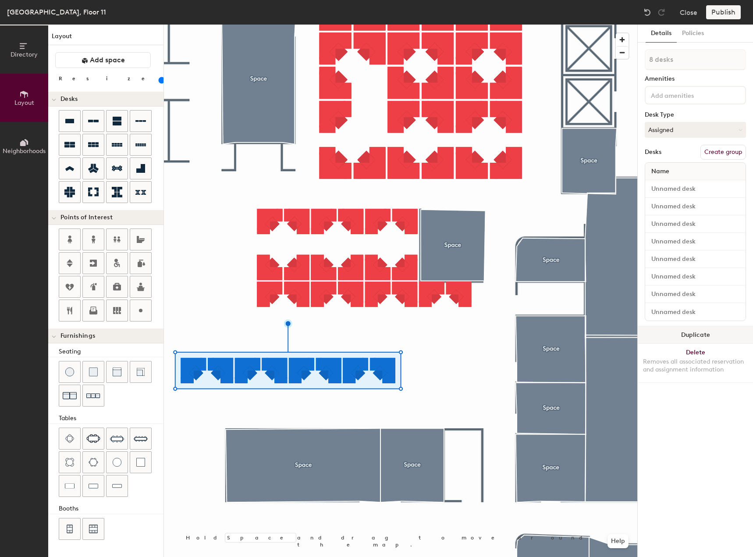
click at [678, 333] on button "Duplicate" at bounding box center [695, 335] width 115 height 18
click at [365, 25] on div at bounding box center [400, 25] width 473 height 0
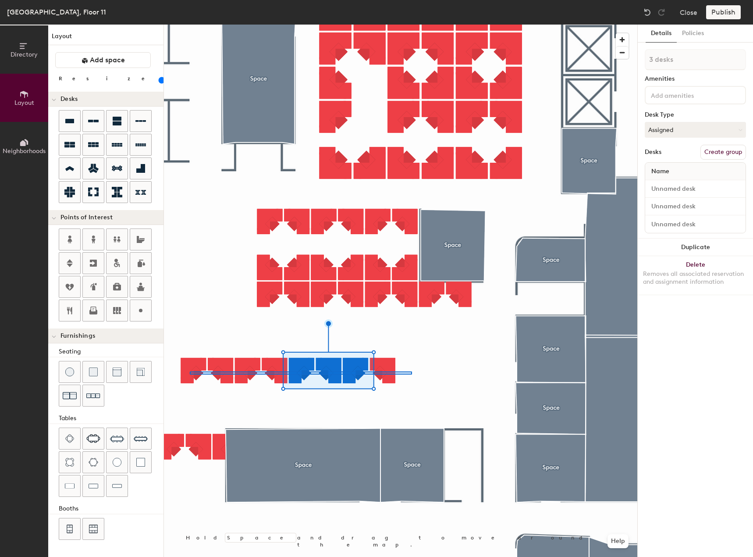
type input "8 desks"
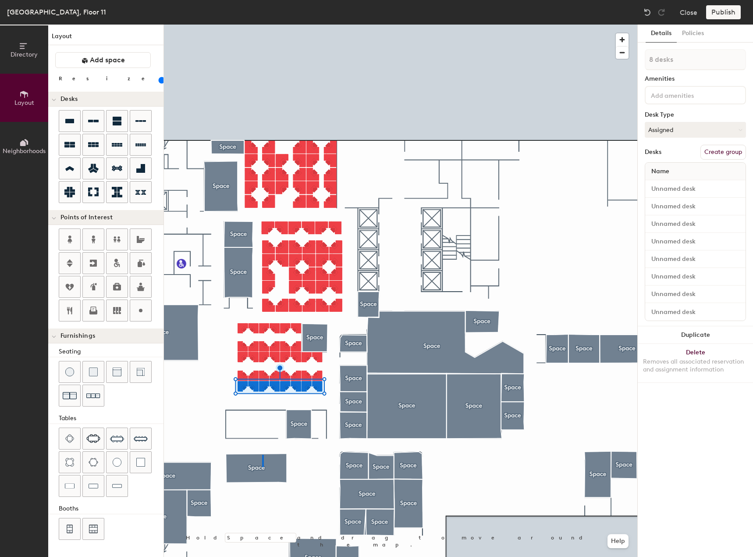
click at [262, 25] on div at bounding box center [400, 25] width 473 height 0
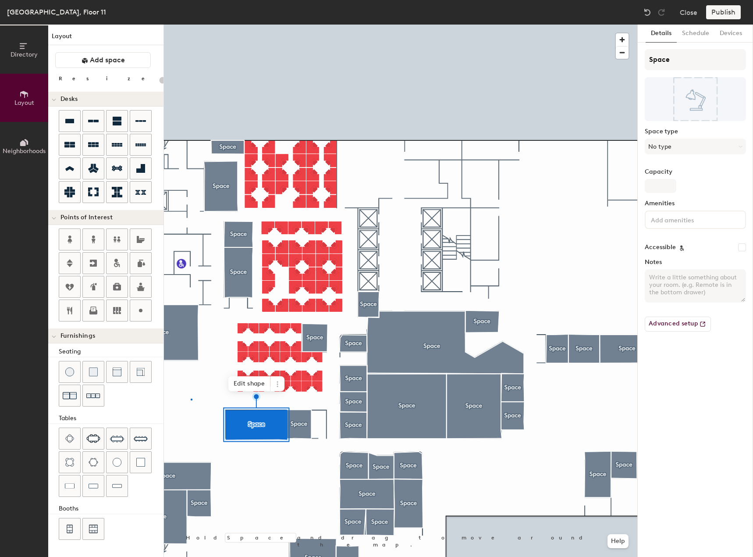
click at [192, 25] on div at bounding box center [400, 25] width 473 height 0
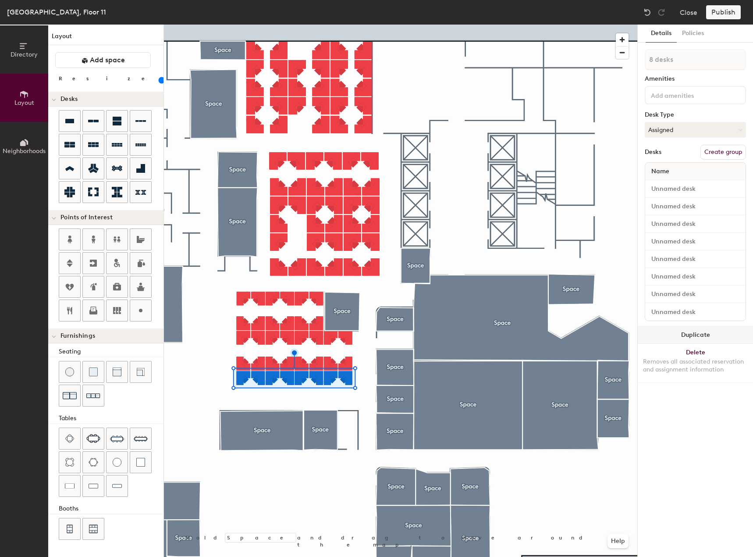
click at [678, 338] on button "Duplicate" at bounding box center [695, 335] width 115 height 18
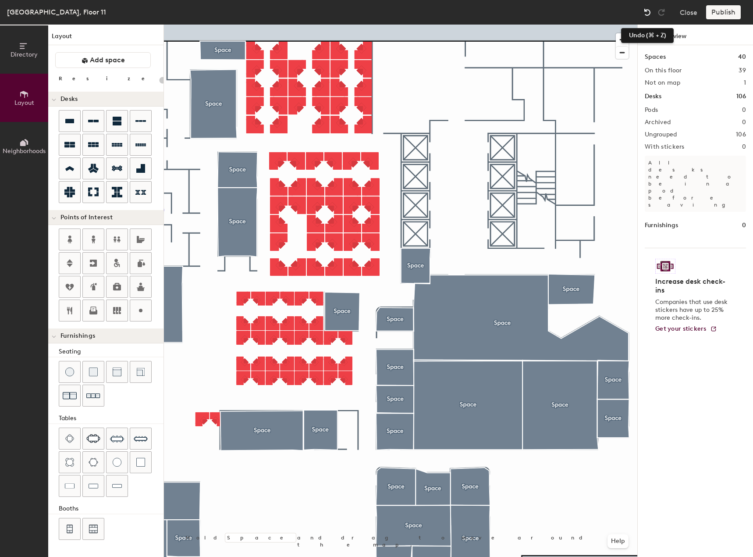
click at [646, 11] on img at bounding box center [647, 12] width 9 height 9
type input "80"
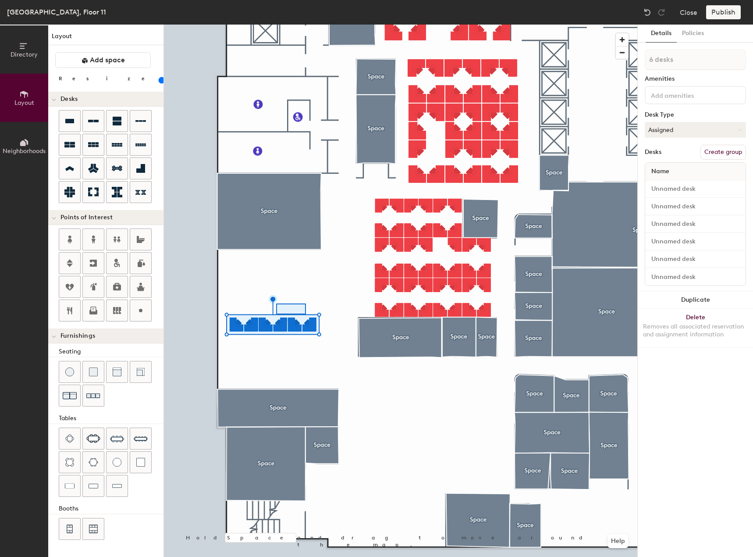
click at [303, 25] on div at bounding box center [400, 25] width 473 height 0
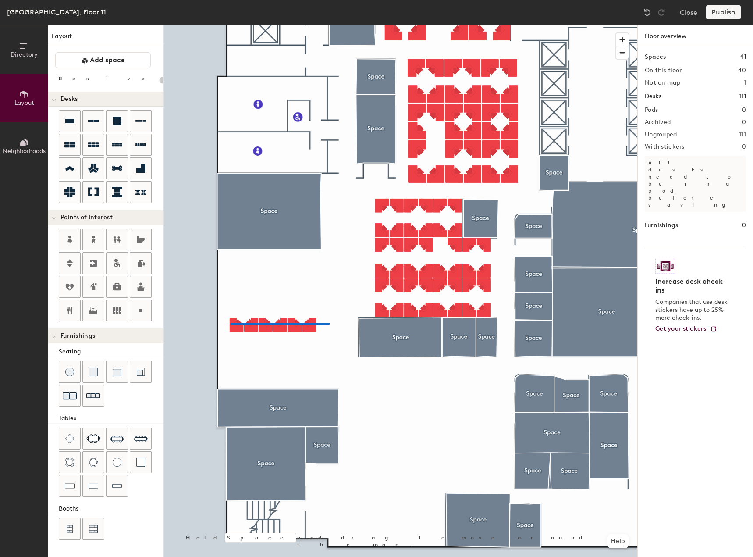
click at [228, 25] on div at bounding box center [400, 25] width 473 height 0
type input "80"
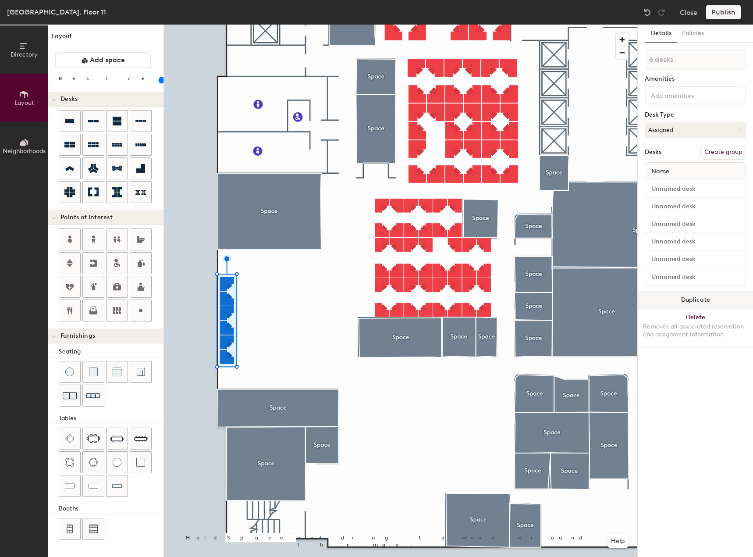
click at [709, 302] on button "Duplicate" at bounding box center [695, 300] width 115 height 18
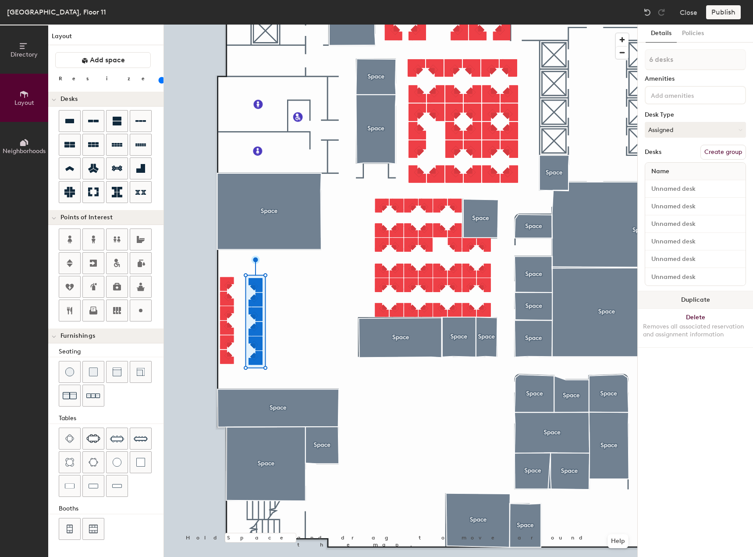
click at [689, 304] on button "Duplicate" at bounding box center [695, 300] width 115 height 18
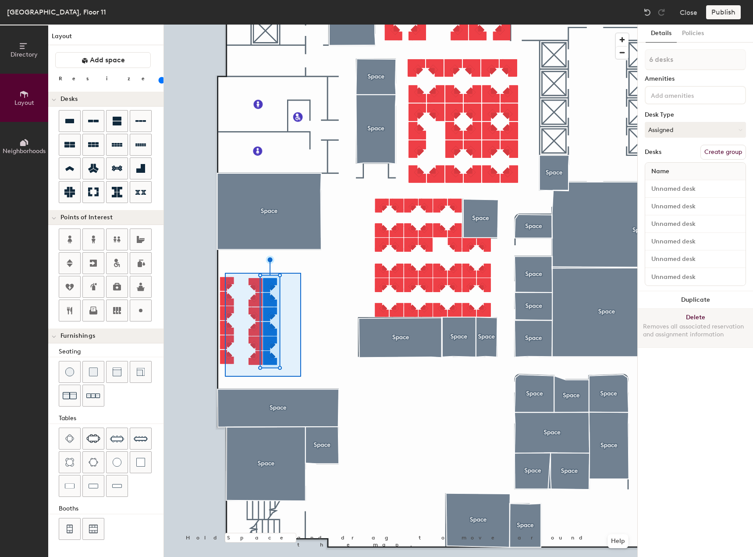
click at [225, 25] on div at bounding box center [400, 25] width 473 height 0
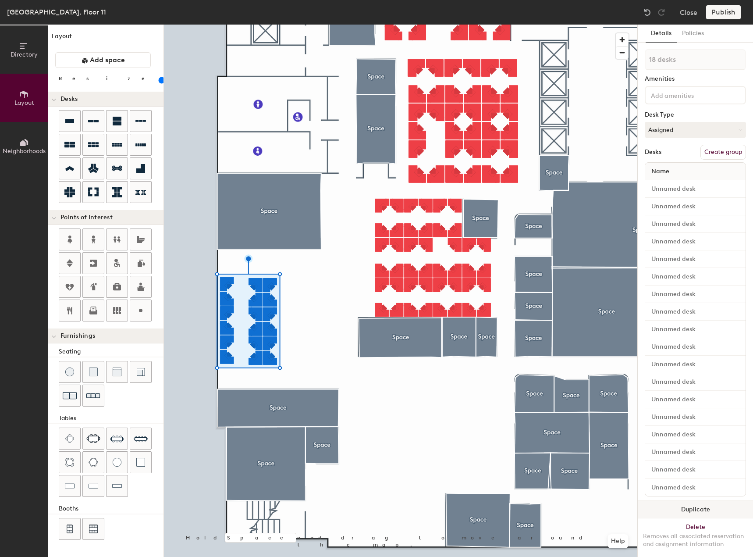
click at [671, 500] on button "Duplicate" at bounding box center [695, 509] width 115 height 18
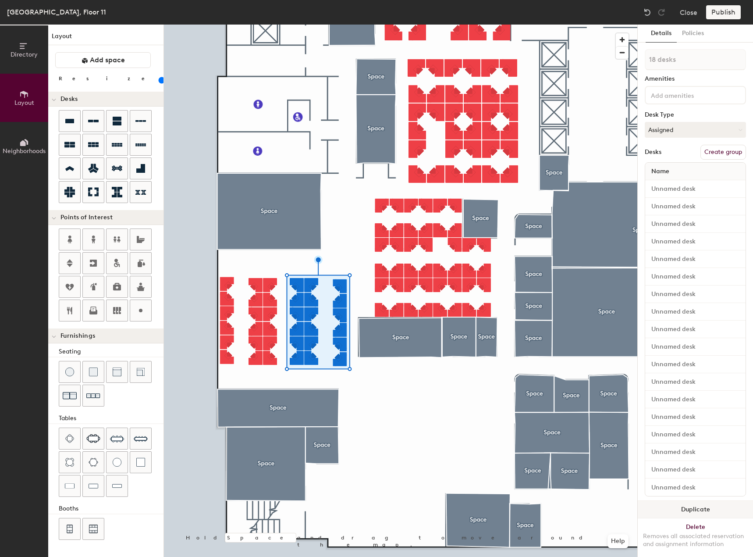
type input "1 desk"
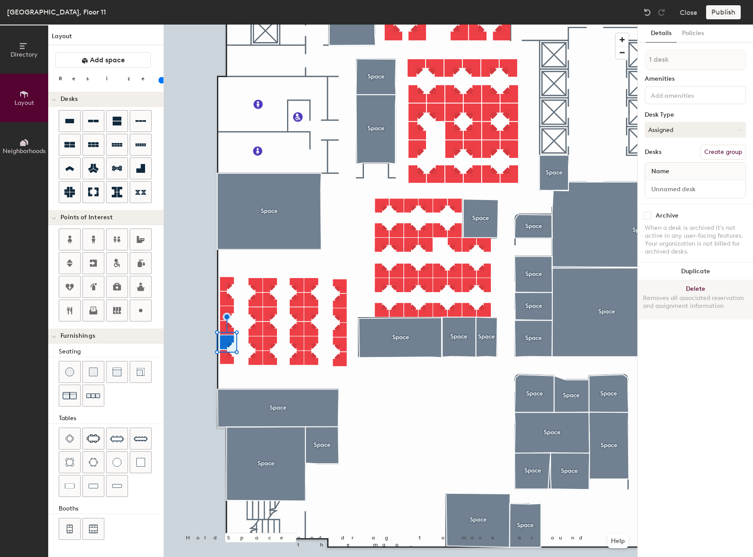
click at [669, 286] on button "Delete Removes all associated reservation and assignment information" at bounding box center [695, 299] width 115 height 39
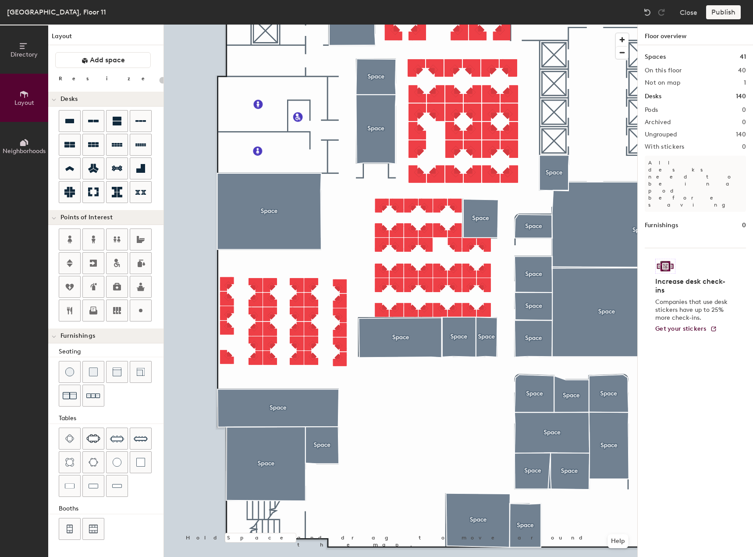
click at [338, 25] on div at bounding box center [400, 25] width 473 height 0
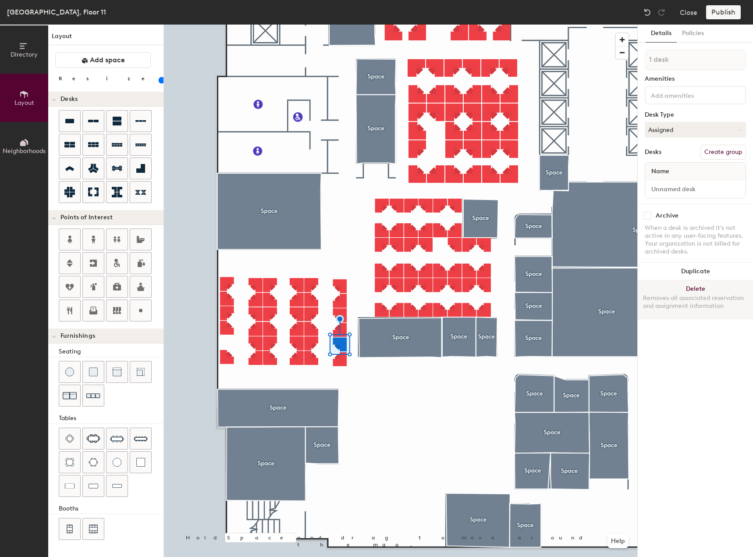
click at [687, 284] on button "Delete Removes all associated reservation and assignment information" at bounding box center [695, 299] width 115 height 39
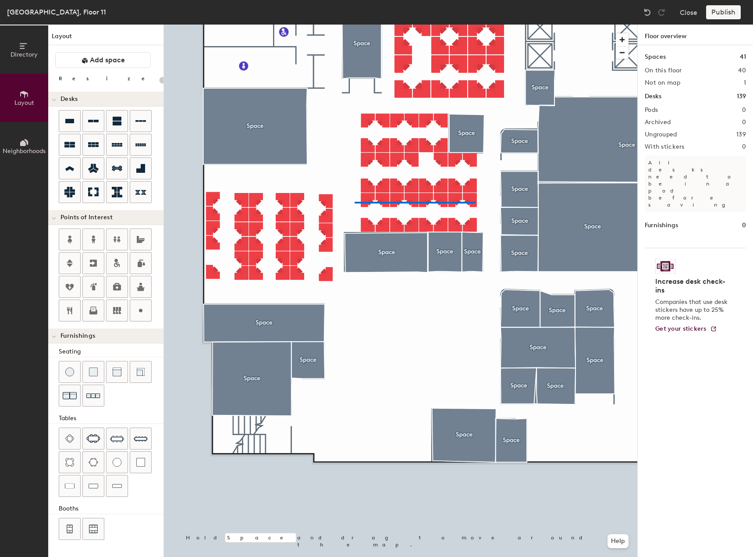
type input "80"
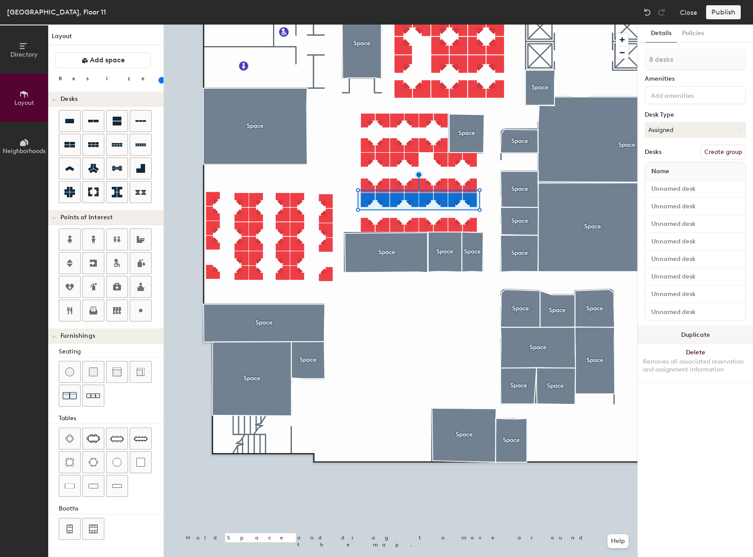
click at [705, 331] on button "Duplicate" at bounding box center [695, 335] width 115 height 18
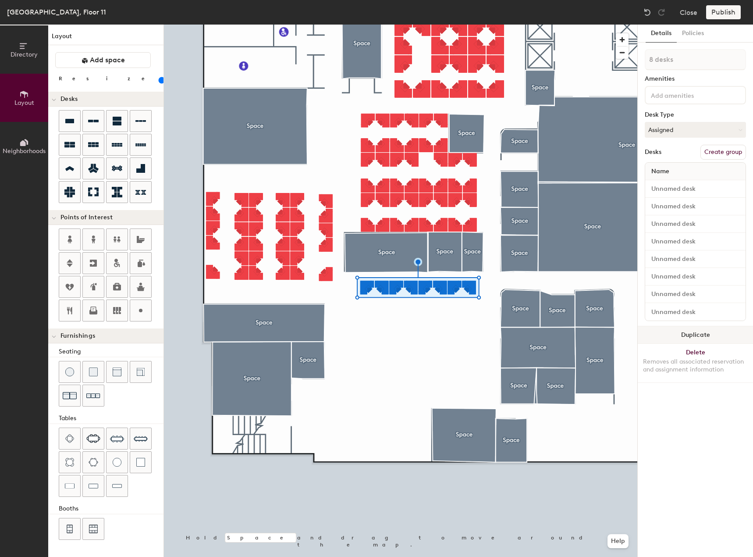
click at [711, 330] on button "Duplicate" at bounding box center [695, 335] width 115 height 18
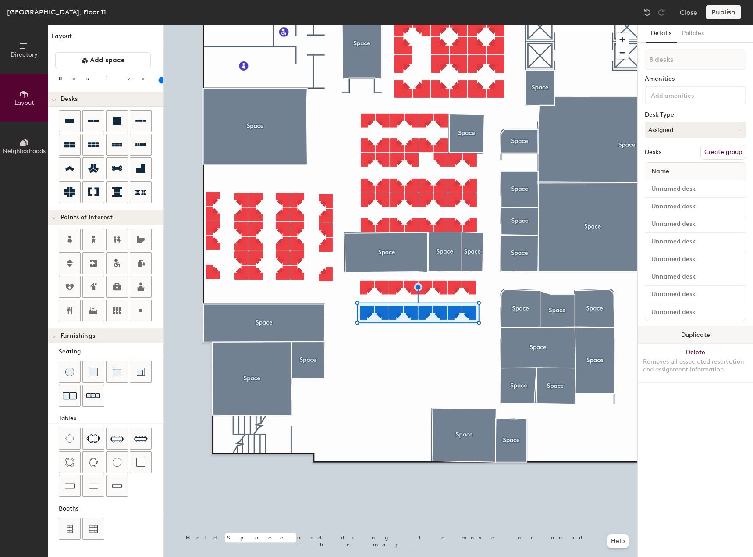
click at [679, 334] on button "Duplicate" at bounding box center [695, 335] width 115 height 18
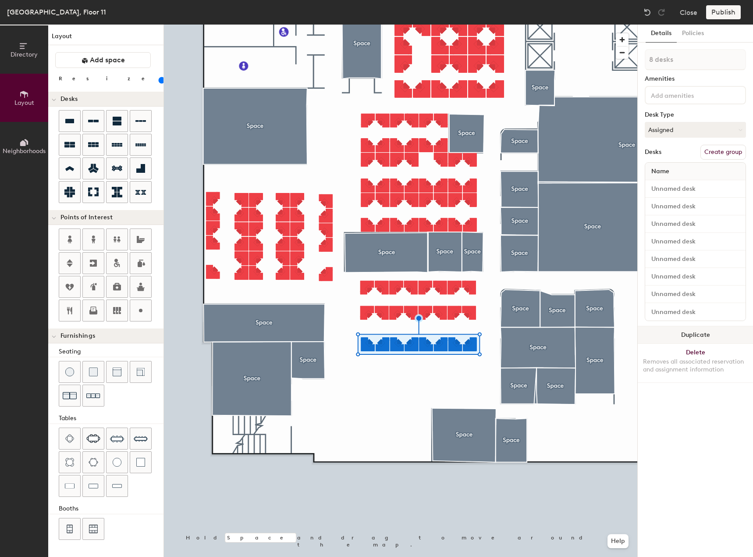
click at [669, 334] on button "Duplicate" at bounding box center [695, 335] width 115 height 18
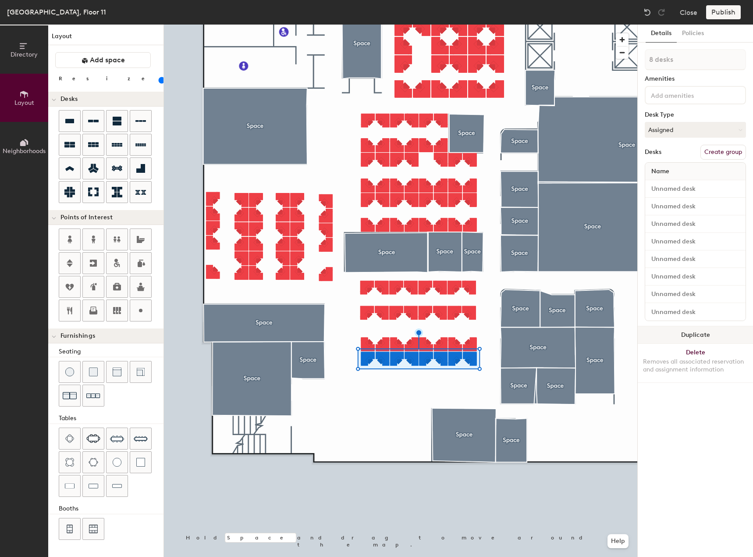
click at [681, 337] on button "Duplicate" at bounding box center [695, 335] width 115 height 18
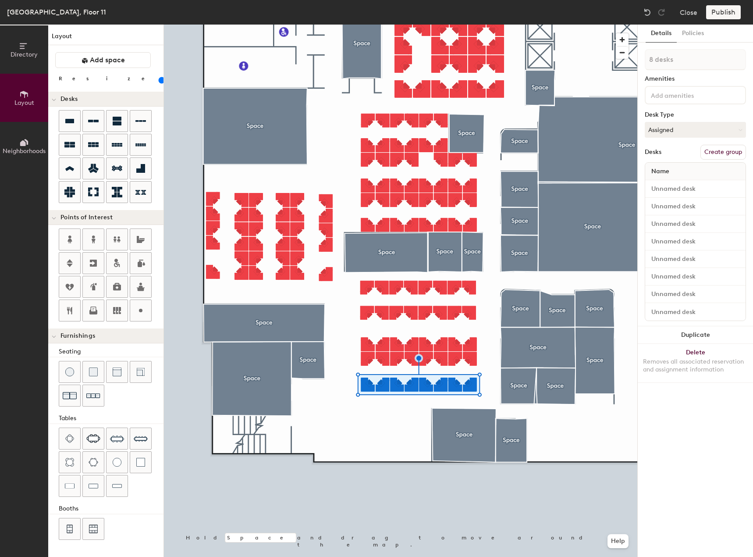
type input "1 desk"
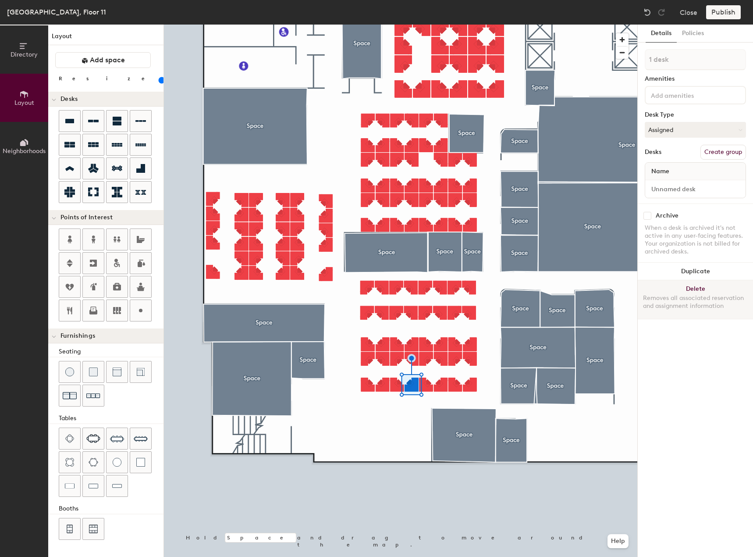
click at [654, 289] on button "Delete Removes all associated reservation and assignment information" at bounding box center [695, 299] width 115 height 39
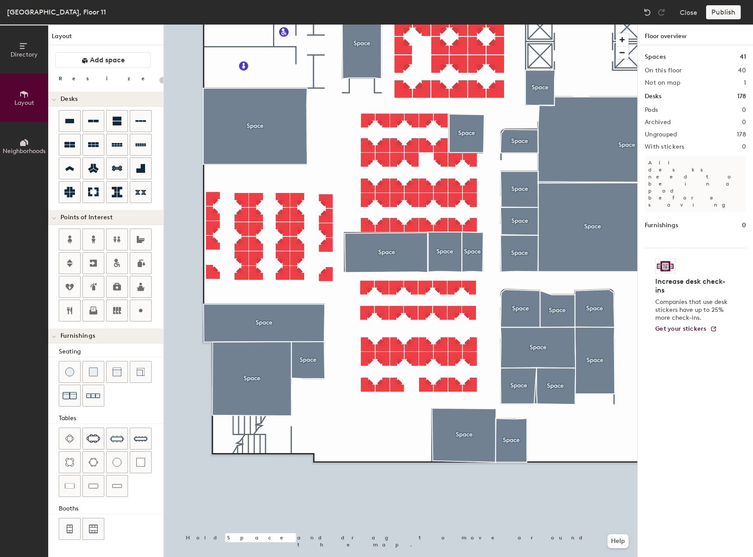
type input "80"
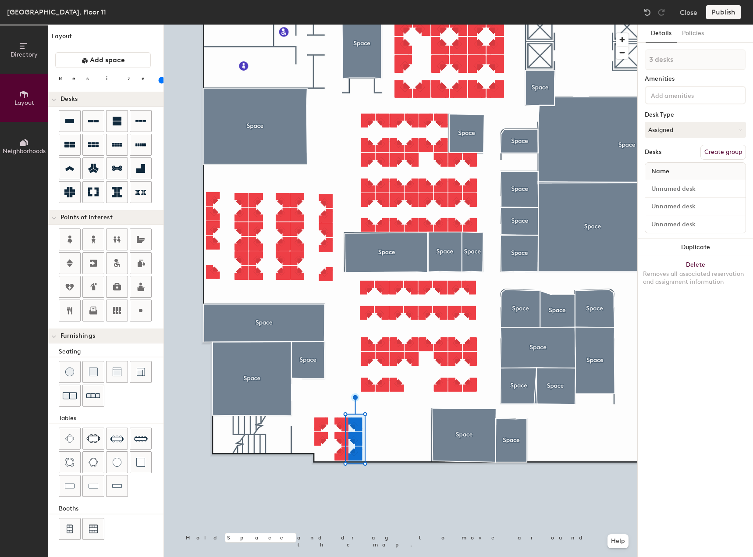
type input "1 desk"
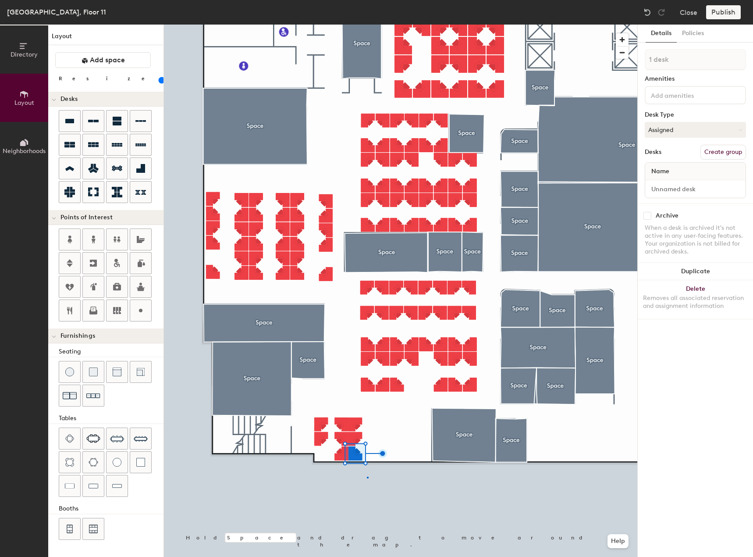
click at [367, 25] on div at bounding box center [400, 25] width 473 height 0
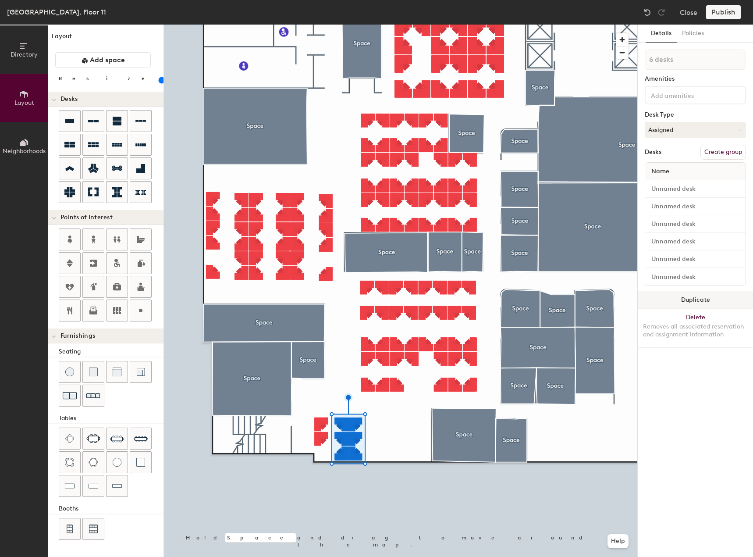
click at [672, 301] on button "Duplicate" at bounding box center [695, 300] width 115 height 18
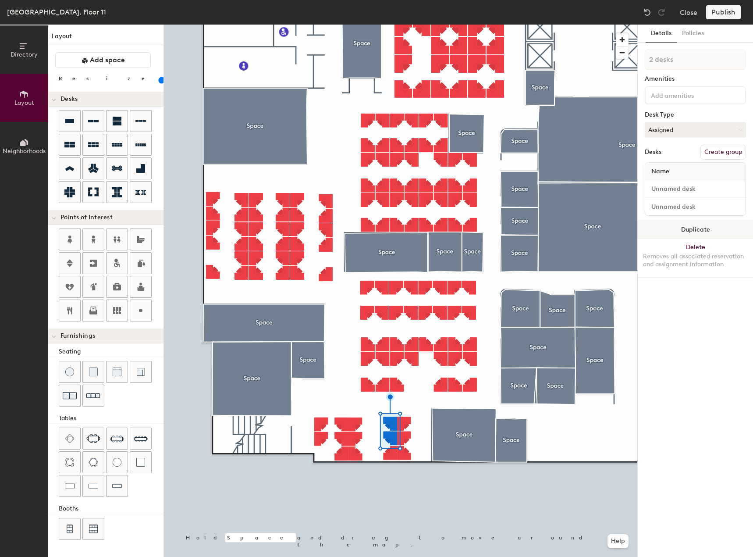
click at [667, 231] on button "Duplicate" at bounding box center [695, 230] width 115 height 18
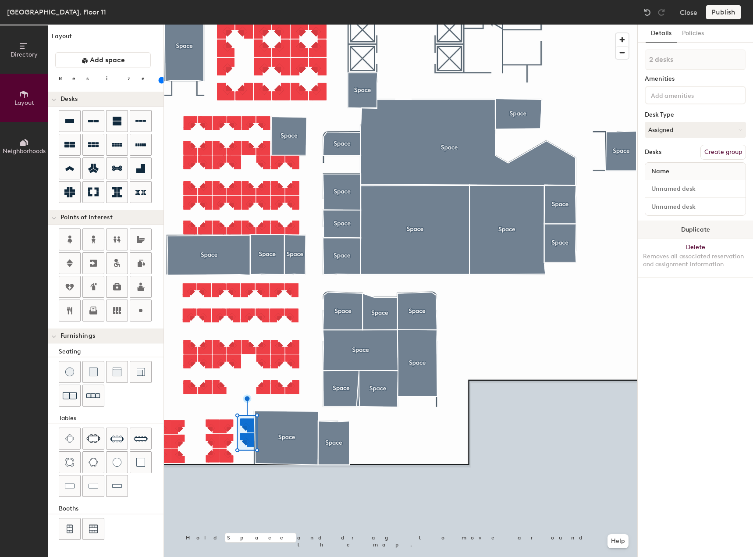
click at [673, 231] on button "Duplicate" at bounding box center [695, 230] width 115 height 18
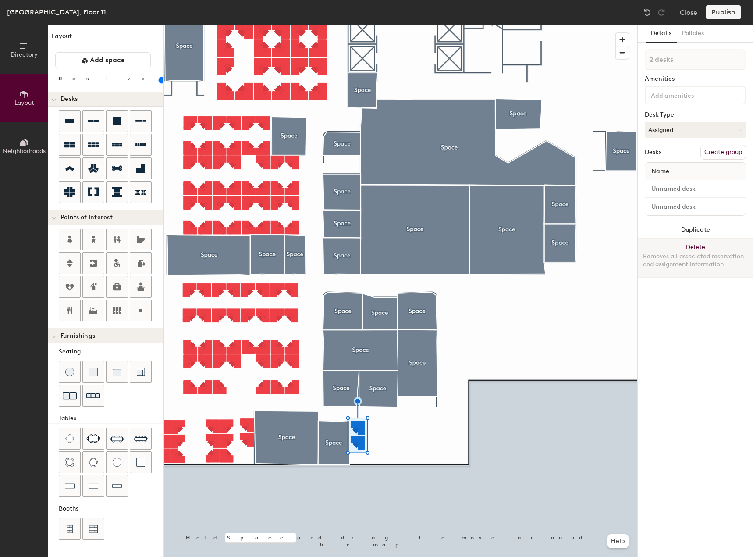
click at [421, 25] on div at bounding box center [400, 25] width 473 height 0
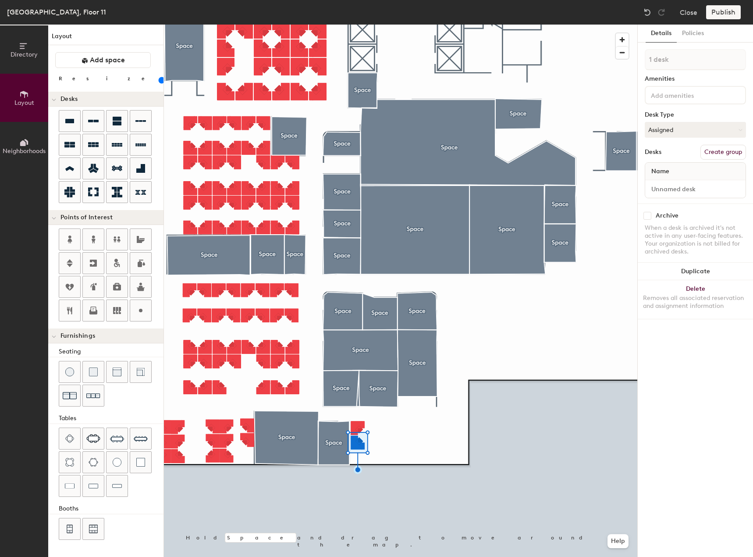
click at [394, 25] on div at bounding box center [400, 25] width 473 height 0
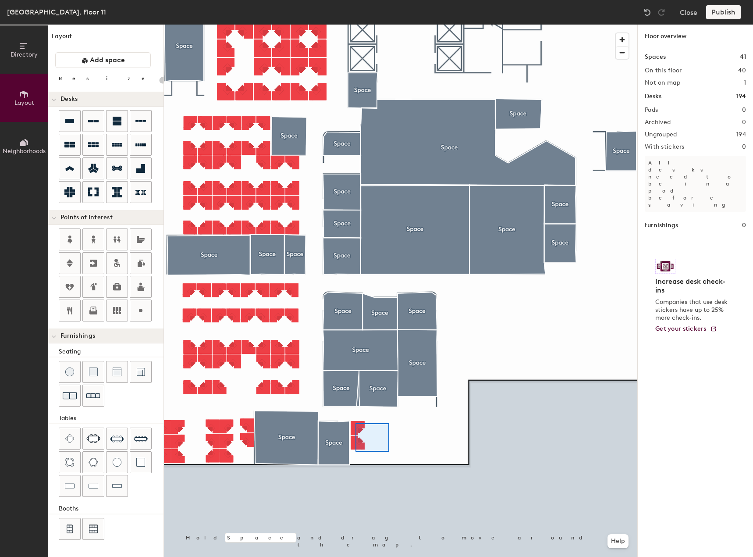
click at [355, 25] on div at bounding box center [400, 25] width 473 height 0
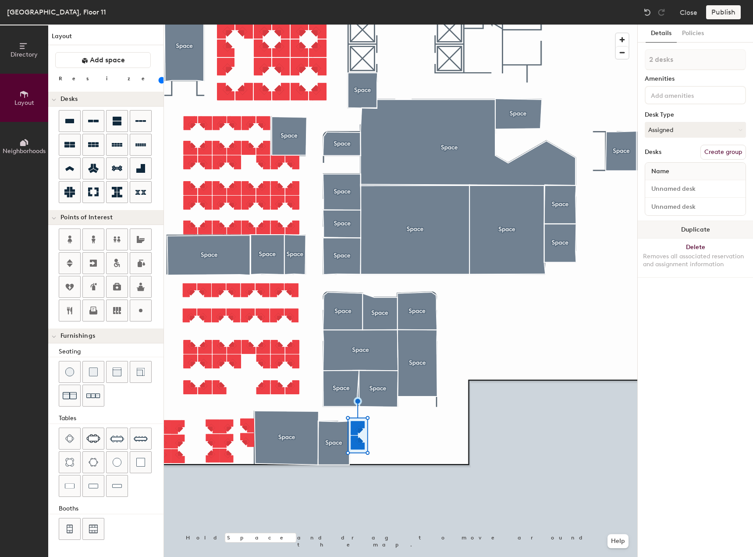
click at [669, 231] on button "Duplicate" at bounding box center [695, 230] width 115 height 18
click at [682, 230] on button "Duplicate" at bounding box center [695, 230] width 115 height 18
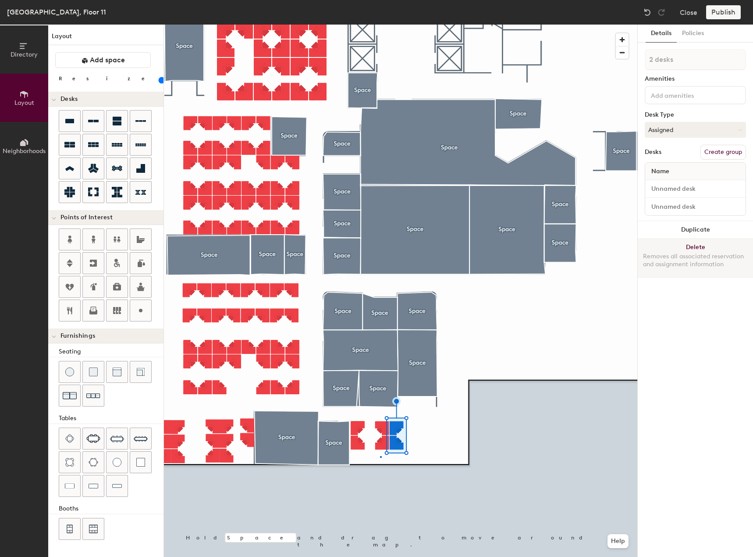
click at [380, 25] on div at bounding box center [400, 25] width 473 height 0
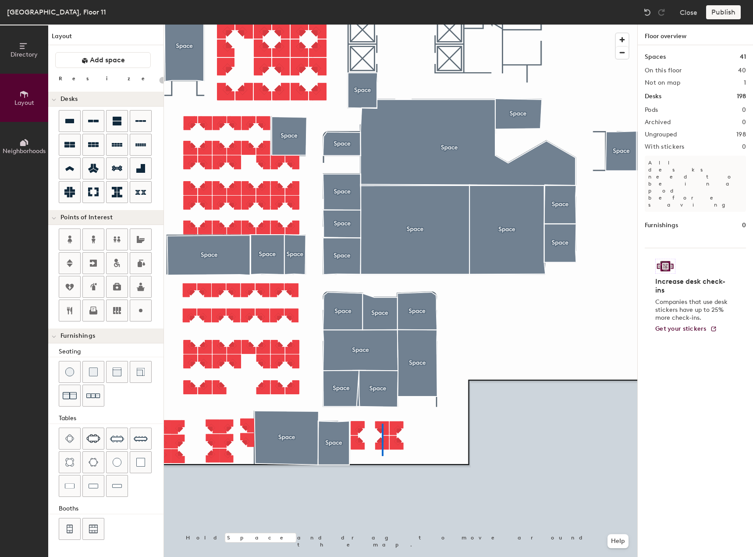
type input "80"
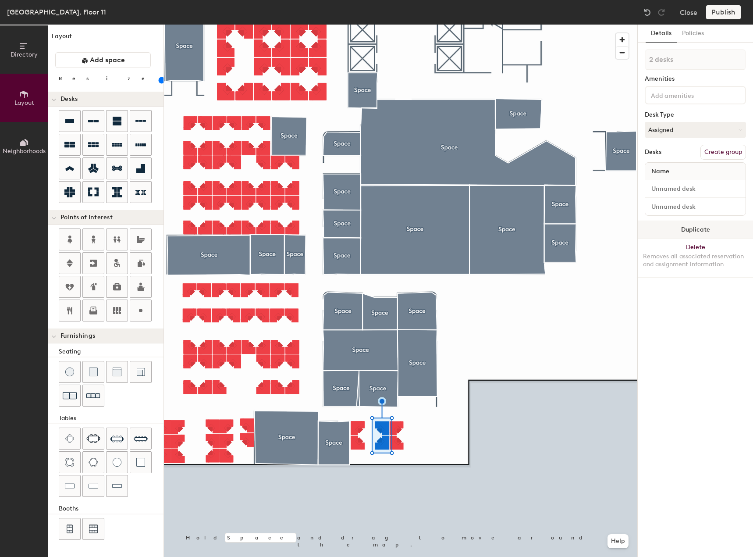
click at [678, 227] on button "Duplicate" at bounding box center [695, 230] width 115 height 18
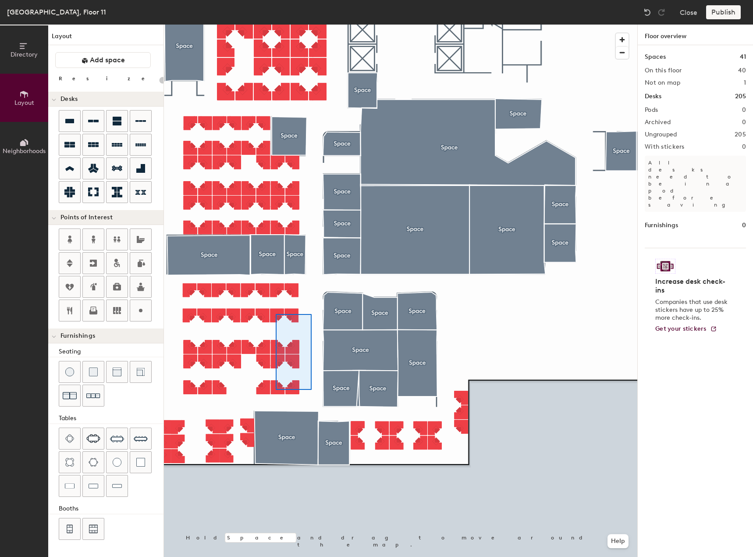
click at [276, 25] on div at bounding box center [400, 25] width 473 height 0
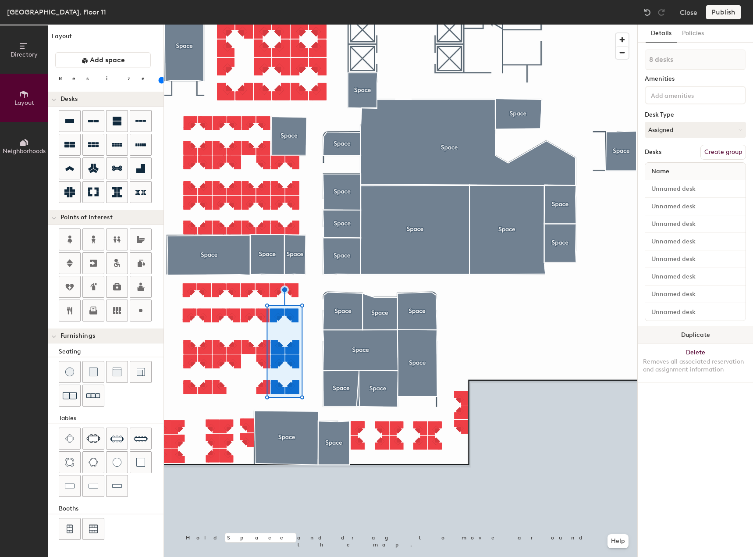
click at [695, 333] on button "Duplicate" at bounding box center [695, 335] width 115 height 18
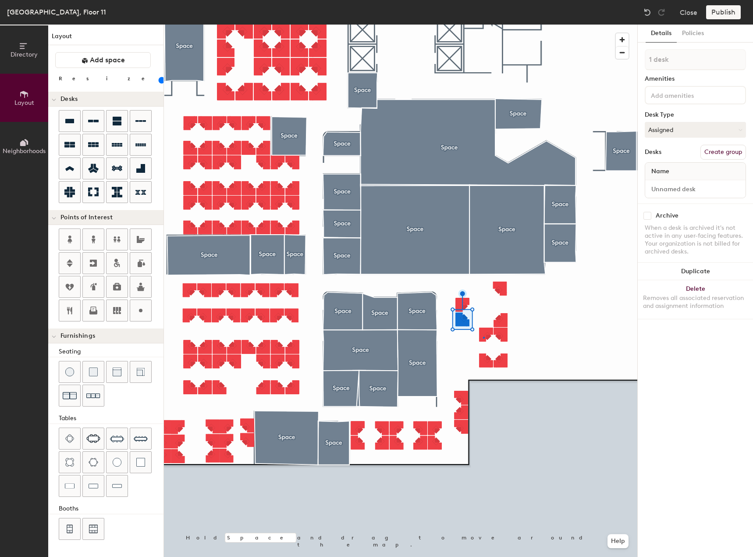
click at [483, 25] on div at bounding box center [400, 25] width 473 height 0
click at [486, 25] on div at bounding box center [400, 25] width 473 height 0
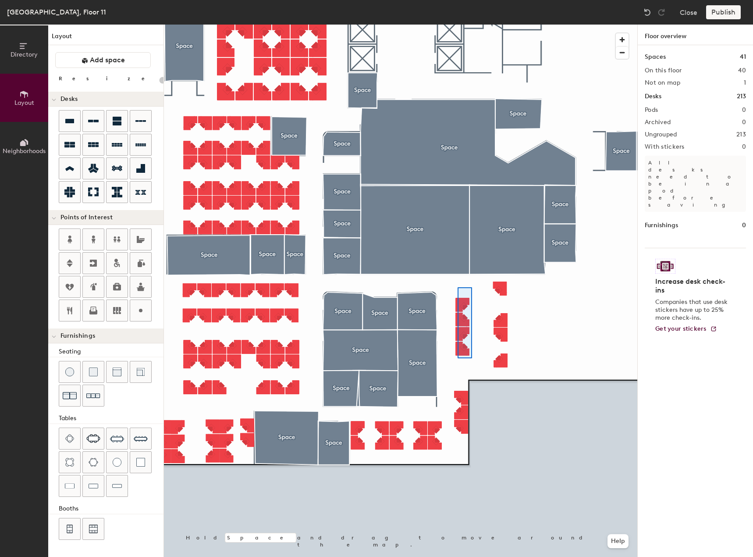
type input "80"
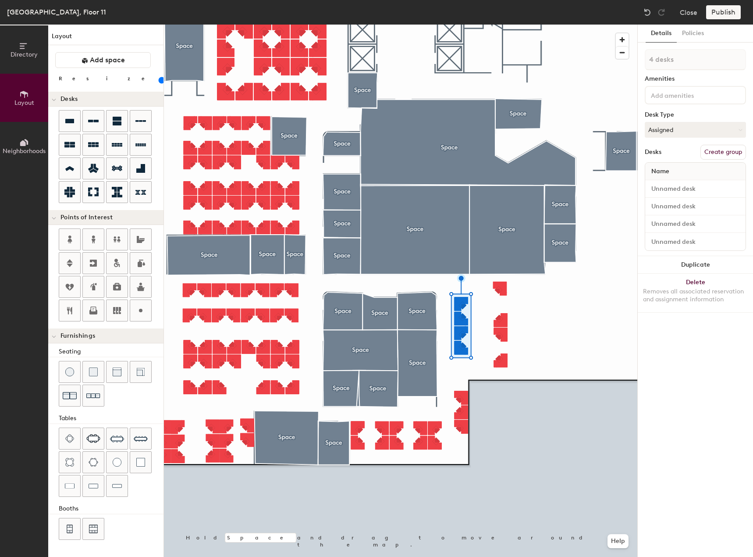
type input "1 desk"
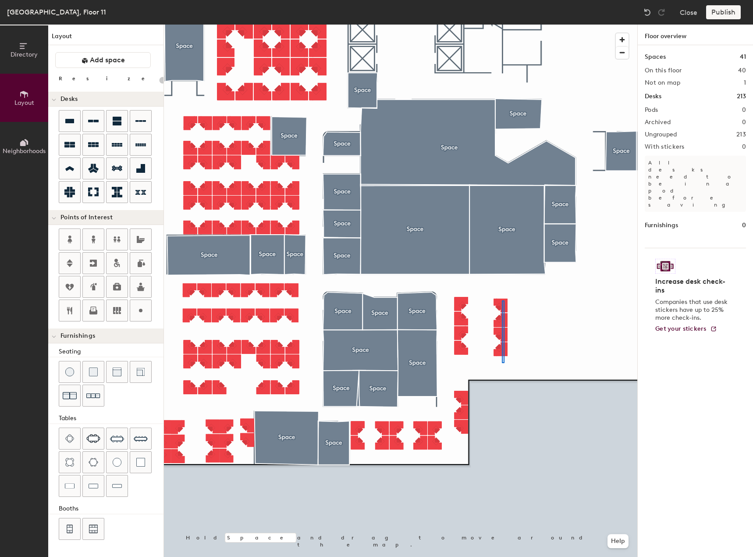
click at [502, 25] on div at bounding box center [400, 25] width 473 height 0
type input "80"
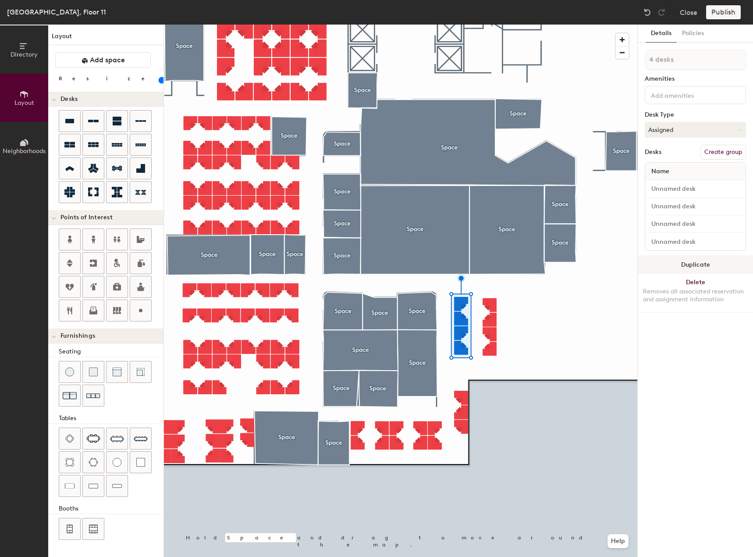
click at [663, 266] on button "Duplicate" at bounding box center [695, 265] width 115 height 18
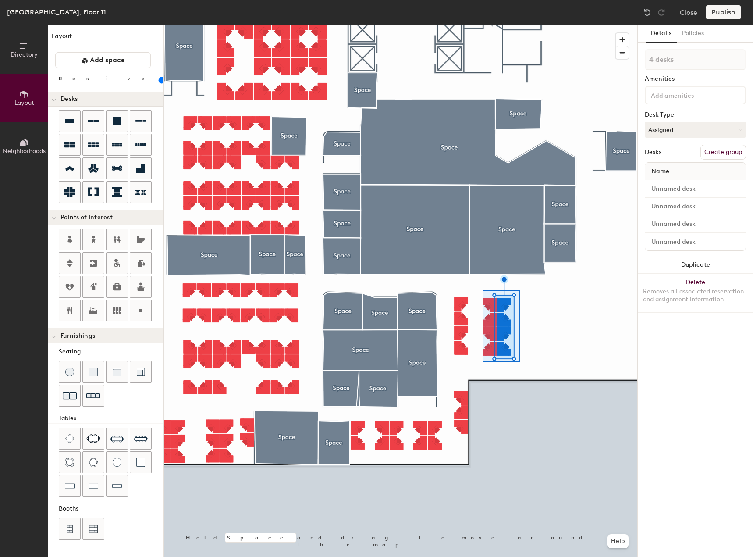
click at [482, 25] on div at bounding box center [400, 25] width 473 height 0
type input "8 desks"
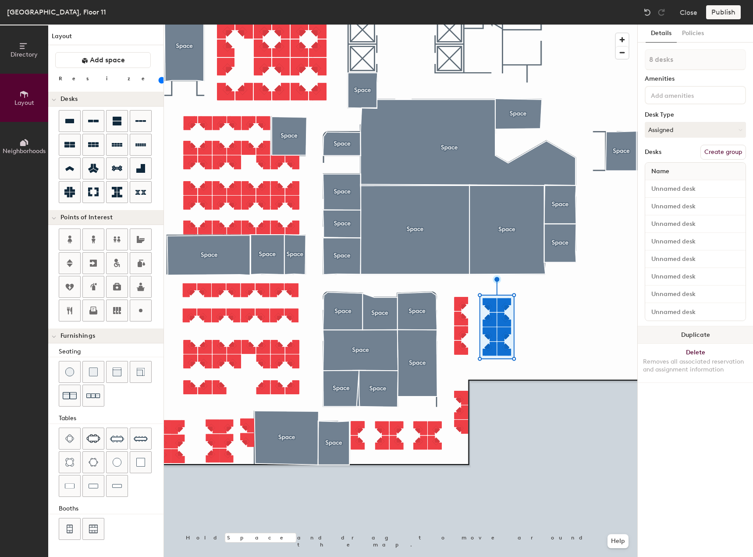
click at [678, 336] on button "Duplicate" at bounding box center [695, 335] width 115 height 18
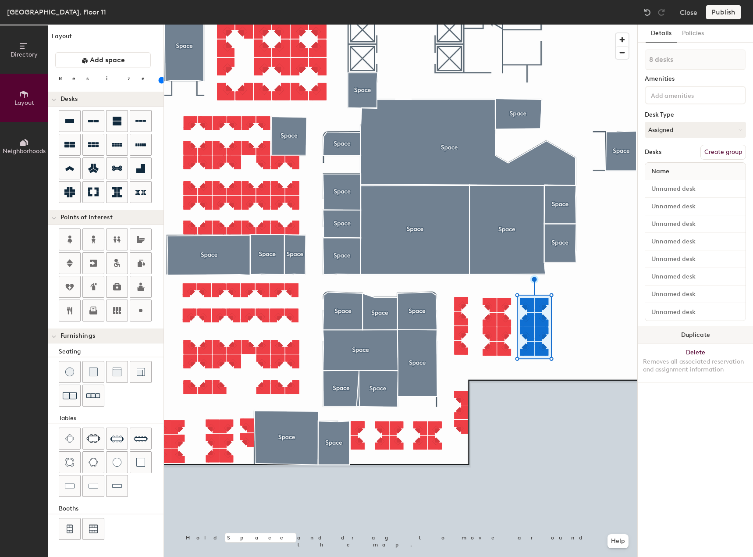
click at [669, 331] on button "Duplicate" at bounding box center [695, 335] width 115 height 18
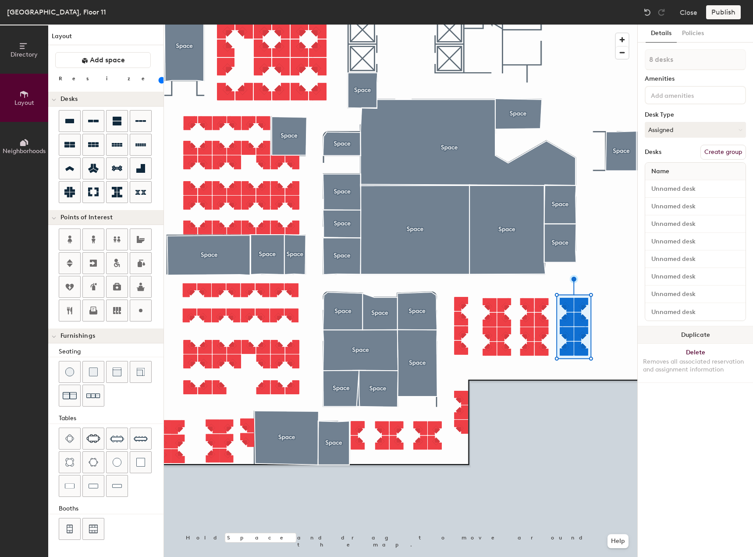
click at [692, 330] on button "Duplicate" at bounding box center [695, 335] width 115 height 18
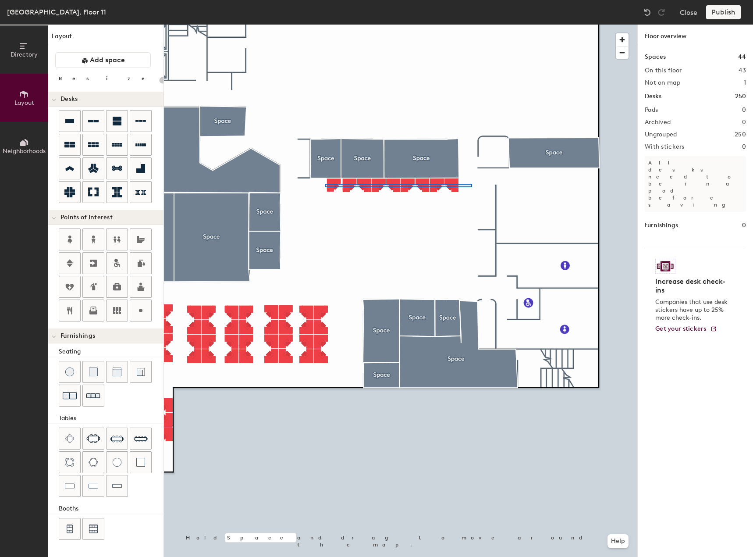
type input "80"
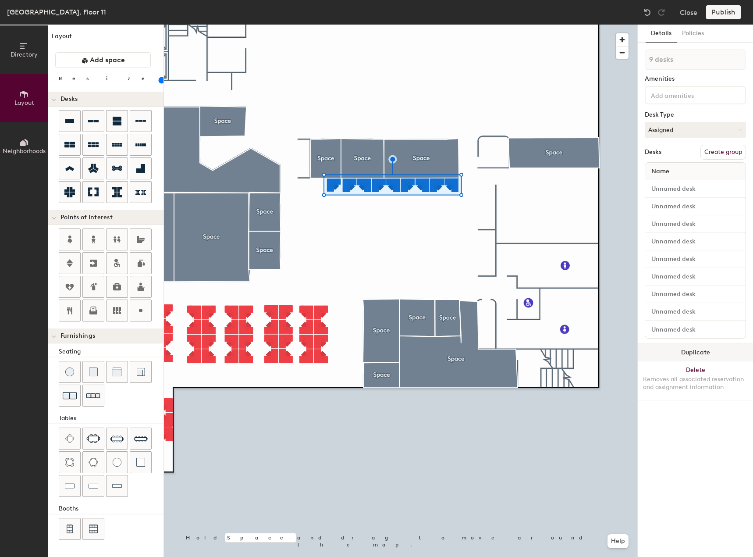
click at [678, 354] on button "Duplicate" at bounding box center [695, 353] width 115 height 18
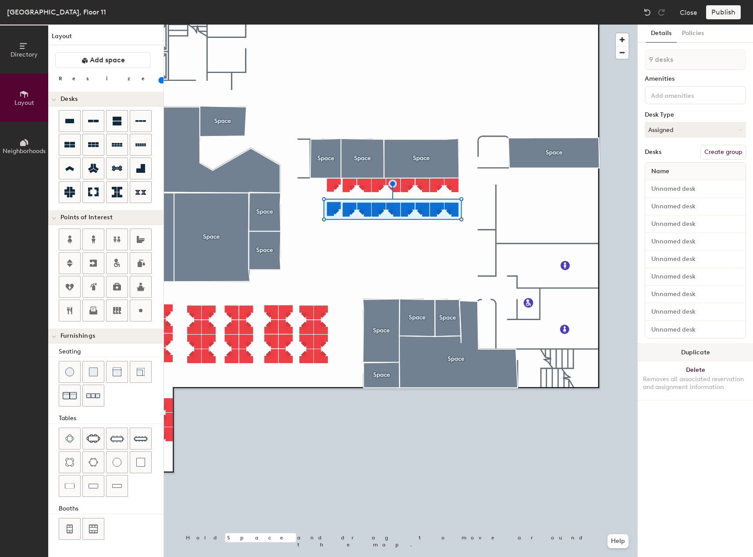
click at [694, 349] on button "Duplicate" at bounding box center [695, 353] width 115 height 18
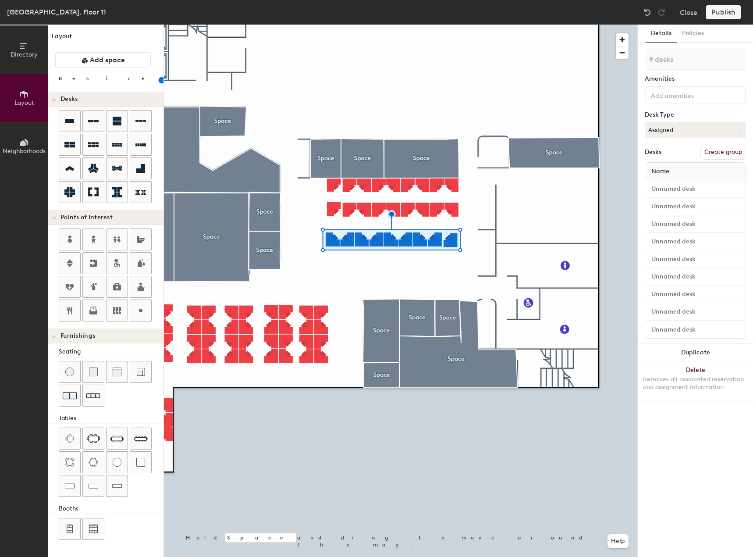
type input "1 desk"
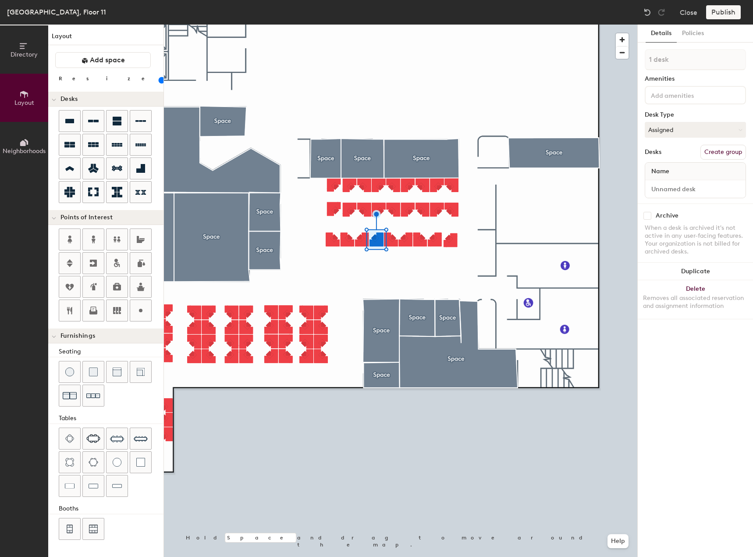
click at [399, 25] on div at bounding box center [400, 25] width 473 height 0
click at [408, 25] on div at bounding box center [400, 25] width 473 height 0
click at [434, 25] on div at bounding box center [400, 25] width 473 height 0
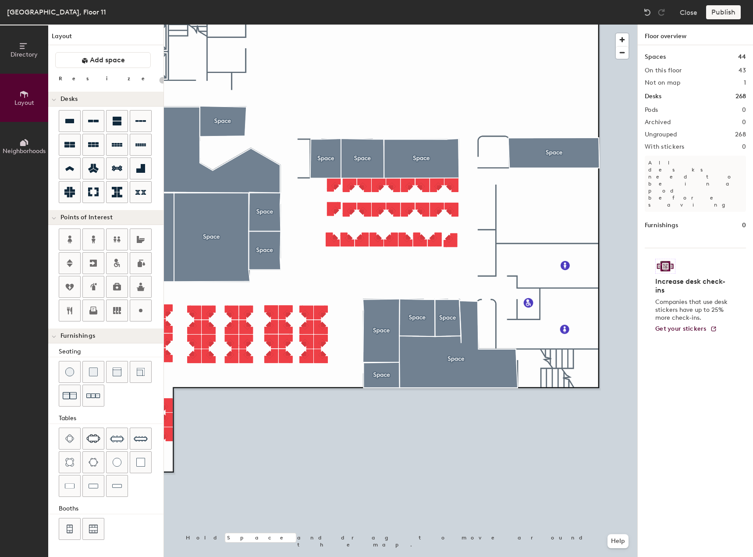
click at [422, 25] on div at bounding box center [400, 25] width 473 height 0
click at [320, 25] on div at bounding box center [400, 25] width 473 height 0
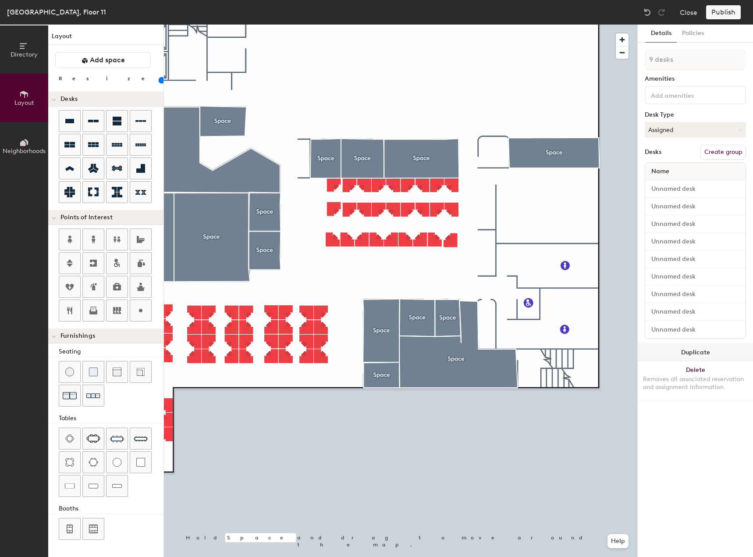
click at [670, 349] on button "Duplicate" at bounding box center [695, 353] width 115 height 18
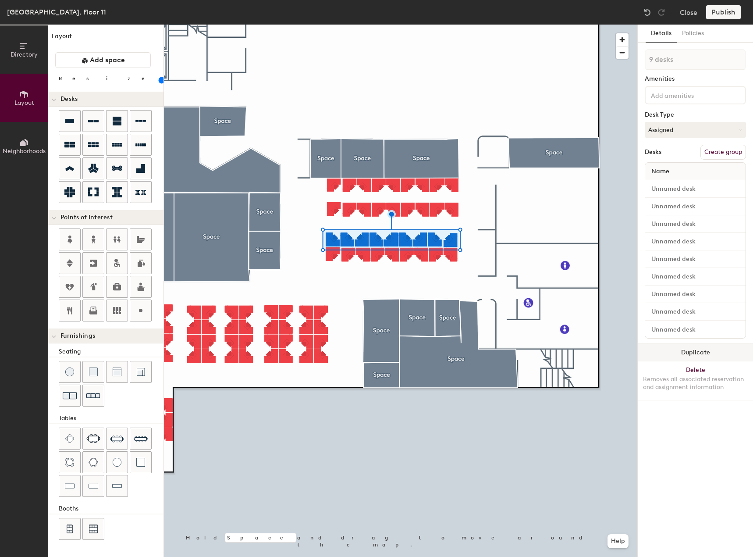
click at [701, 356] on button "Duplicate" at bounding box center [695, 353] width 115 height 18
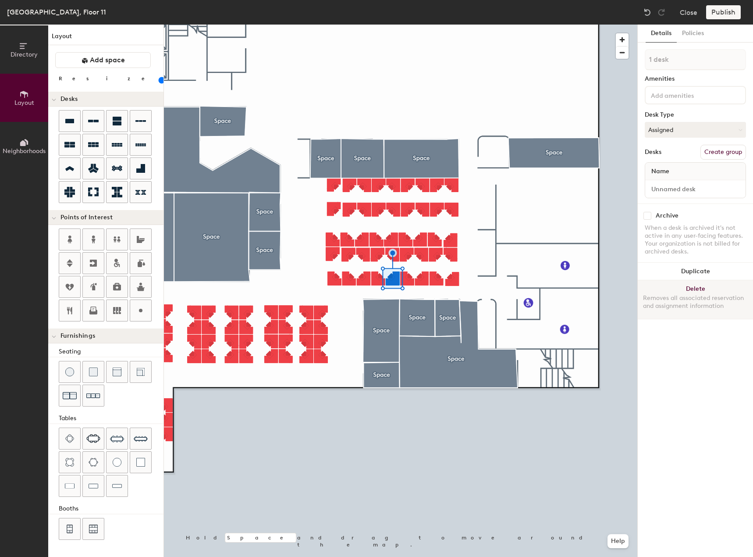
click at [659, 289] on button "Delete Removes all associated reservation and assignment information" at bounding box center [695, 299] width 115 height 39
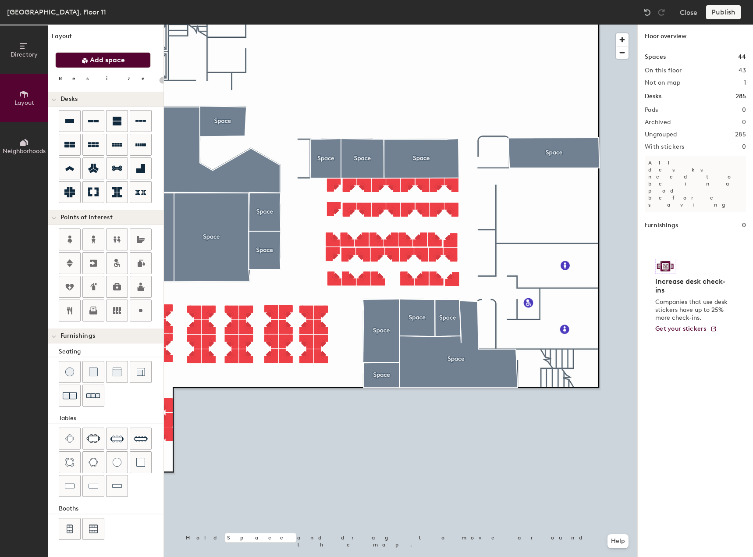
click at [118, 65] on button "Add space" at bounding box center [103, 60] width 96 height 16
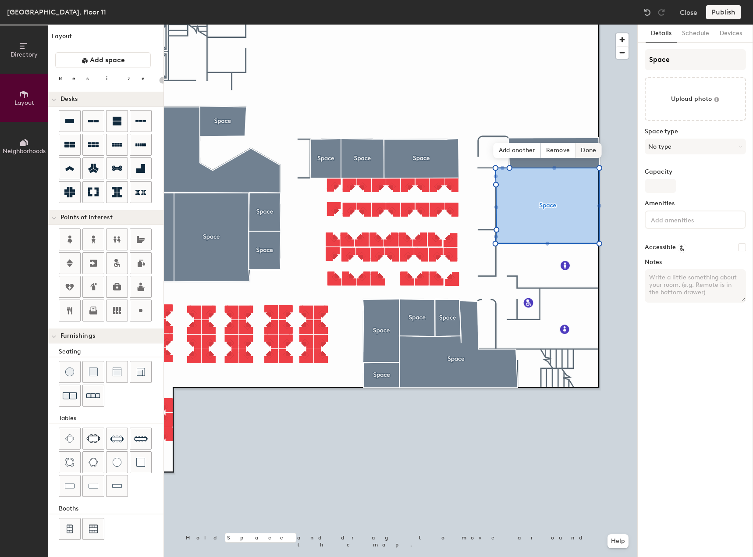
click at [585, 149] on span "Done" at bounding box center [588, 150] width 26 height 15
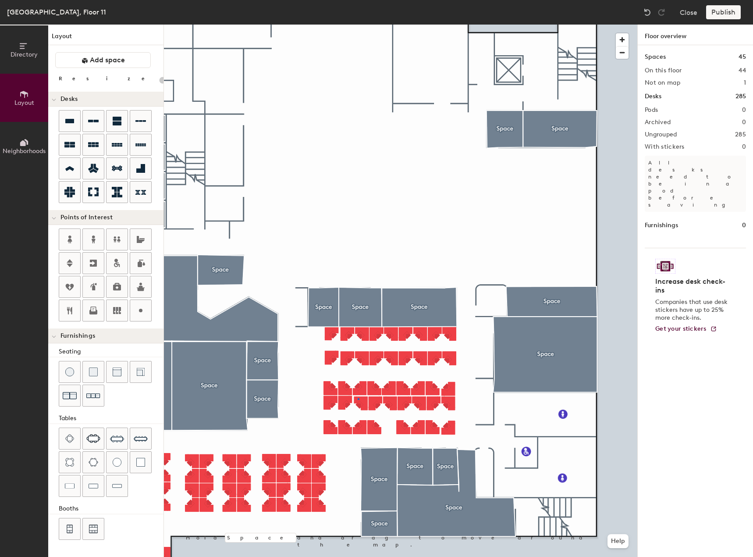
click at [357, 25] on div at bounding box center [400, 25] width 473 height 0
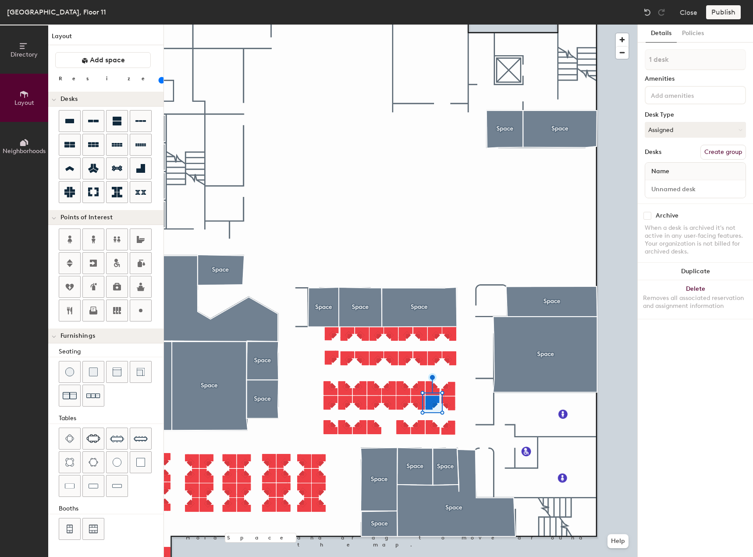
click at [451, 25] on div at bounding box center [400, 25] width 473 height 0
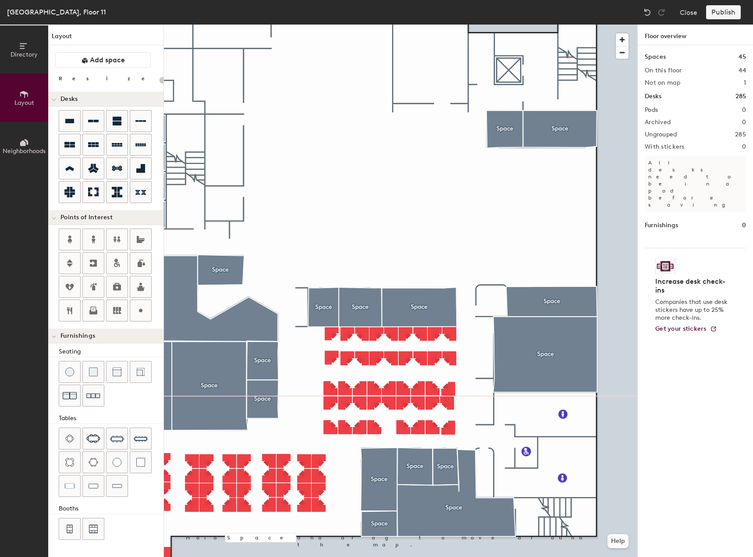
type input "80"
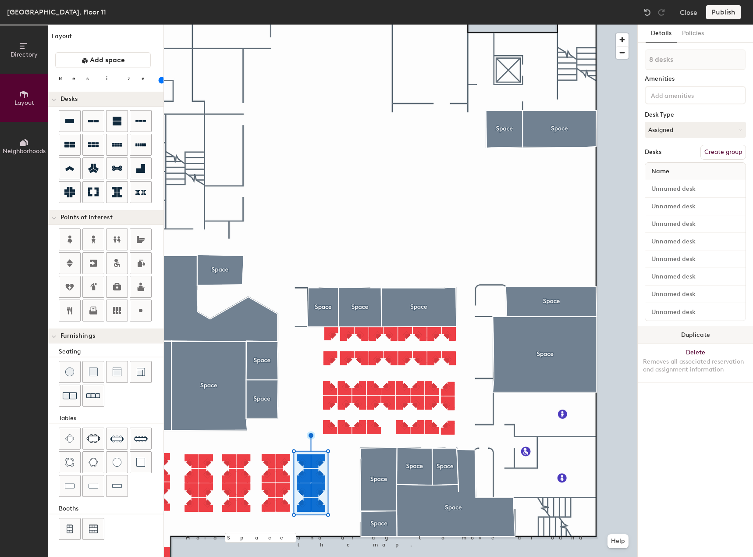
click at [674, 336] on button "Duplicate" at bounding box center [695, 335] width 115 height 18
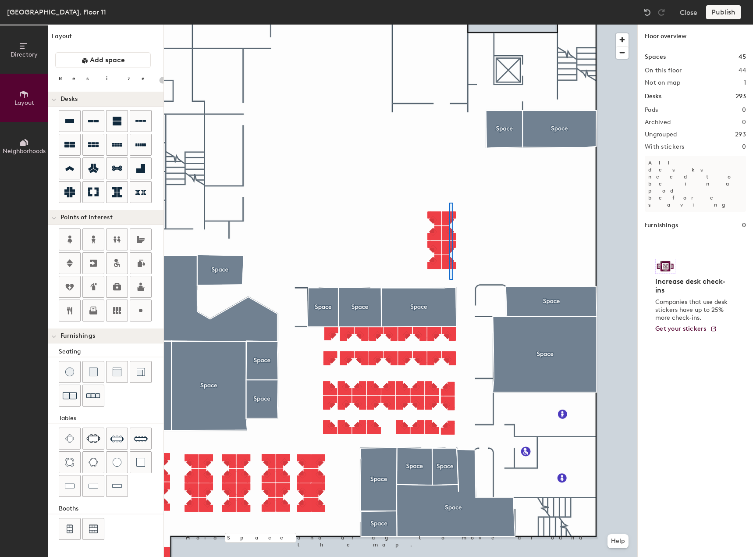
click at [450, 25] on div at bounding box center [400, 25] width 473 height 0
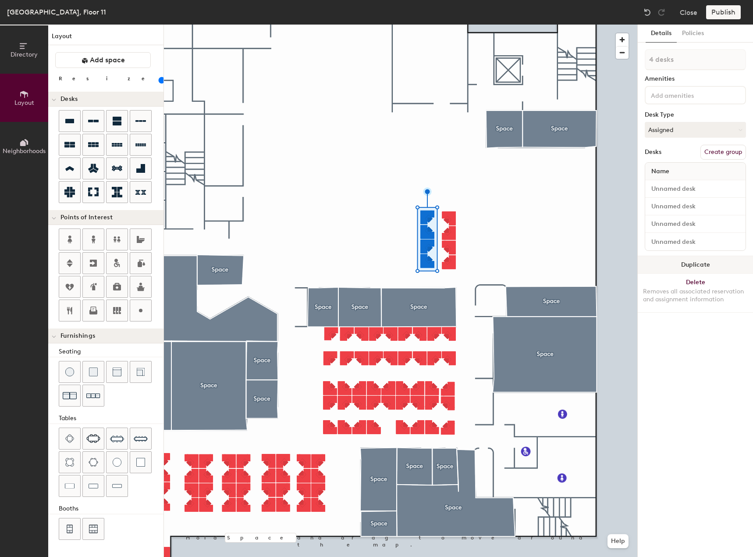
click at [681, 265] on button "Duplicate" at bounding box center [695, 265] width 115 height 18
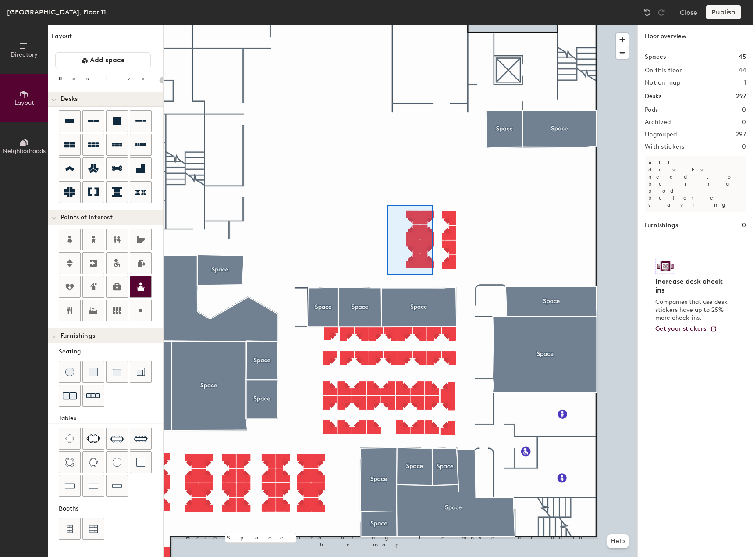
type input "80"
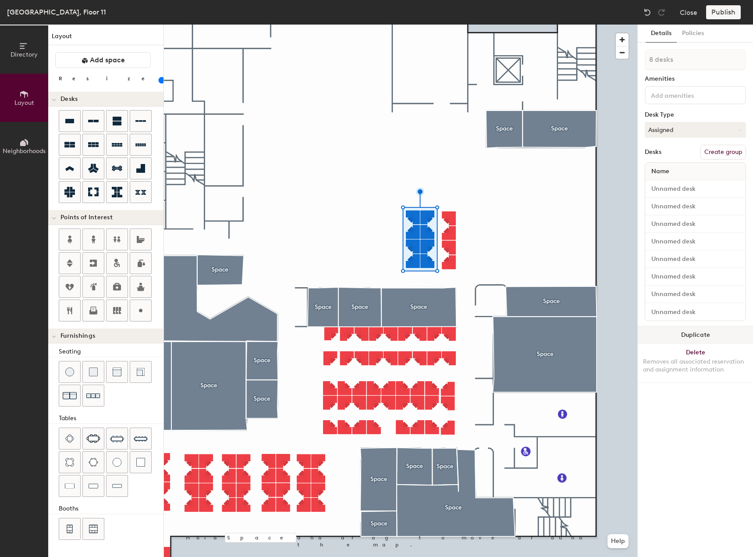
click at [672, 337] on button "Duplicate" at bounding box center [695, 335] width 115 height 18
click at [724, 335] on button "Duplicate" at bounding box center [695, 335] width 115 height 18
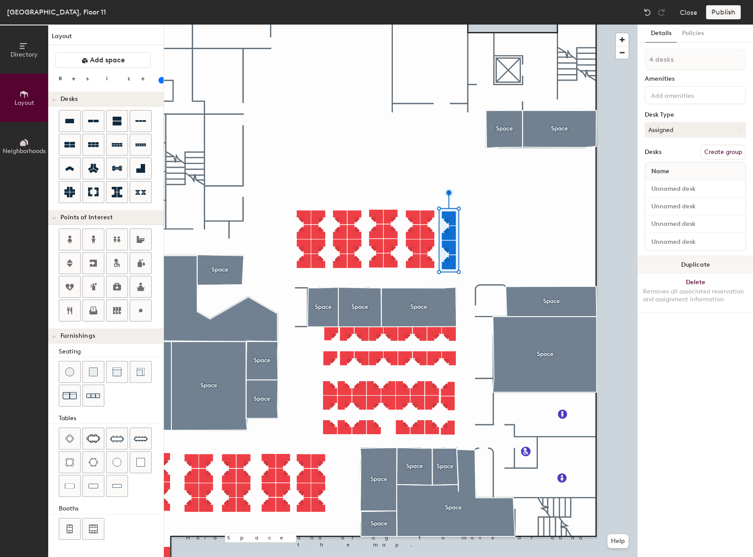
click at [672, 267] on button "Duplicate" at bounding box center [695, 265] width 115 height 18
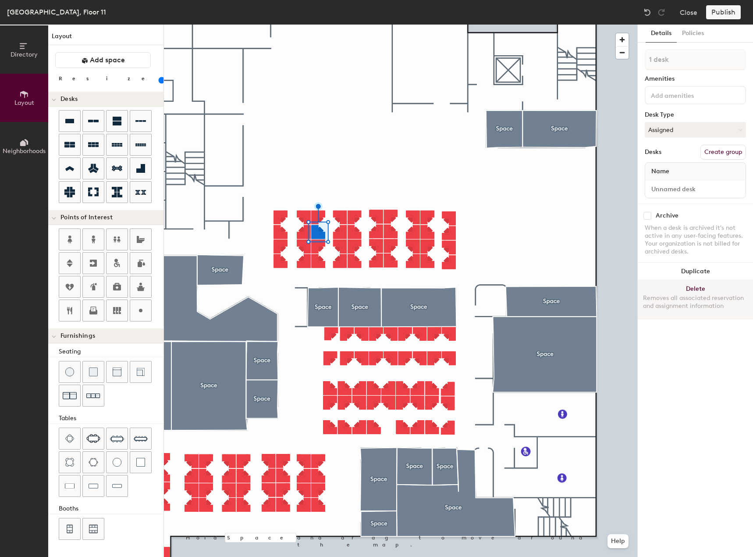
click at [656, 285] on button "Delete Removes all associated reservation and assignment information" at bounding box center [695, 299] width 115 height 39
click at [660, 285] on button "Delete Removes all associated reservation and assignment information" at bounding box center [695, 299] width 115 height 39
click at [665, 285] on button "Delete Removes all associated reservation and assignment information" at bounding box center [695, 299] width 115 height 39
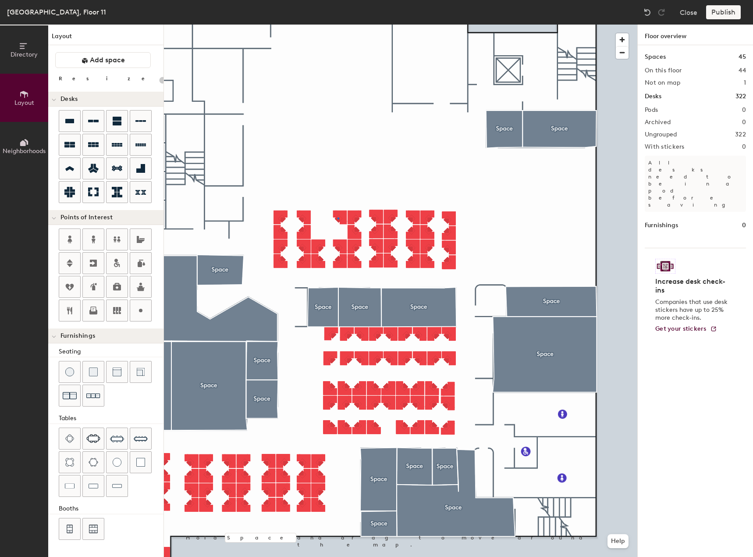
click at [338, 25] on div at bounding box center [400, 25] width 473 height 0
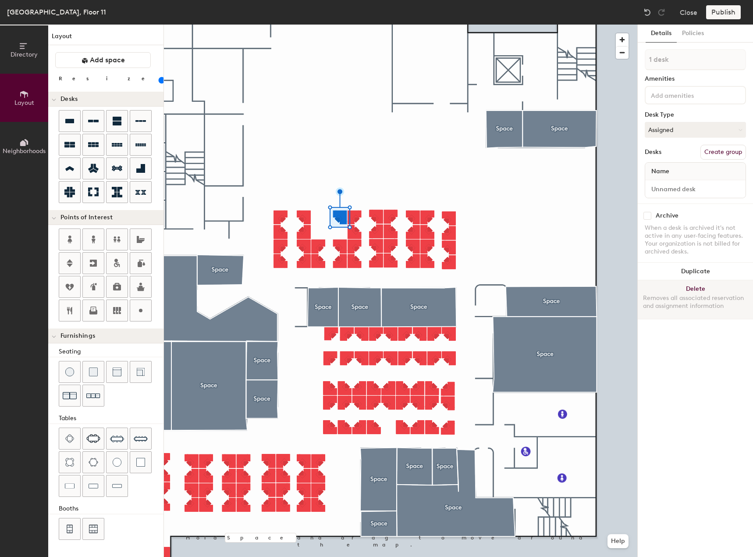
click at [662, 290] on button "Delete Removes all associated reservation and assignment information" at bounding box center [695, 299] width 115 height 39
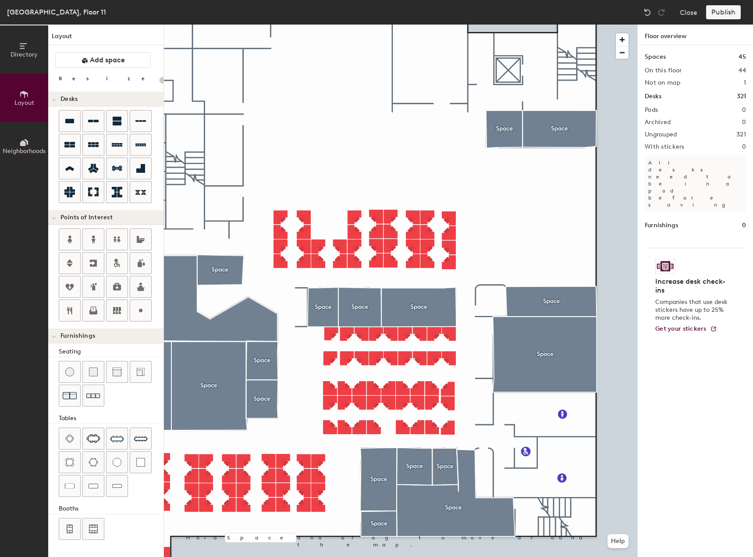
click at [378, 25] on div at bounding box center [400, 25] width 473 height 0
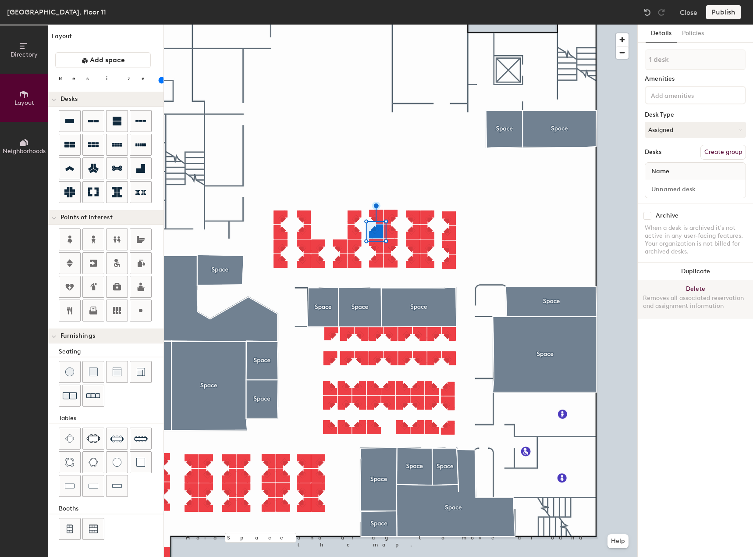
click at [682, 292] on button "Delete Removes all associated reservation and assignment information" at bounding box center [695, 299] width 115 height 39
click at [665, 294] on div "Removes all associated reservation and assignment information" at bounding box center [695, 302] width 105 height 16
click at [664, 290] on button "Delete Removes all associated reservation and assignment information" at bounding box center [695, 299] width 115 height 39
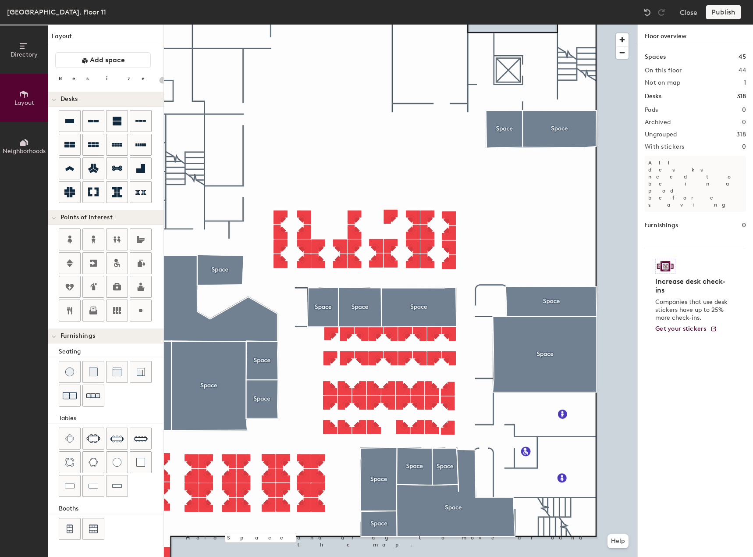
click at [387, 25] on div at bounding box center [400, 25] width 473 height 0
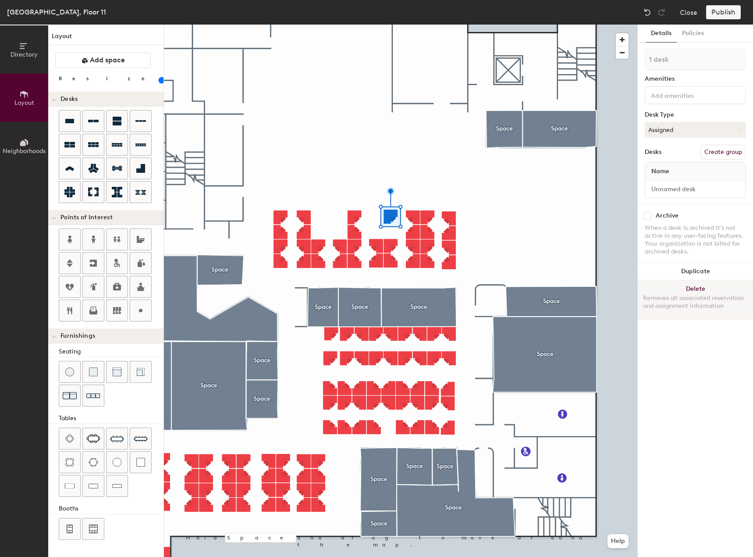
click at [667, 289] on button "Delete Removes all associated reservation and assignment information" at bounding box center [695, 299] width 115 height 39
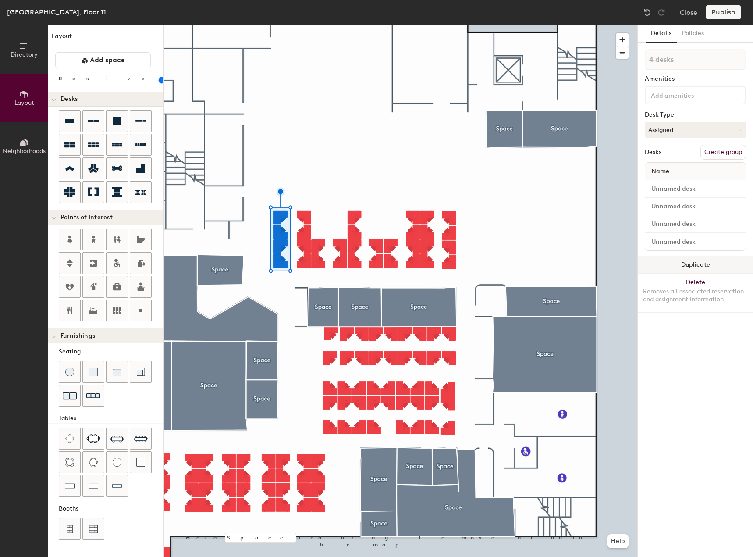
click at [669, 266] on button "Duplicate" at bounding box center [695, 265] width 115 height 18
click at [677, 261] on button "Duplicate" at bounding box center [695, 265] width 115 height 18
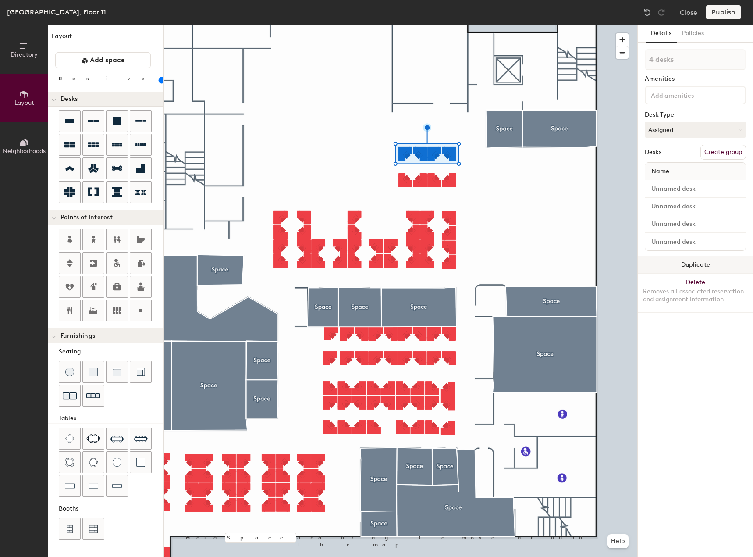
click at [695, 263] on button "Duplicate" at bounding box center [695, 265] width 115 height 18
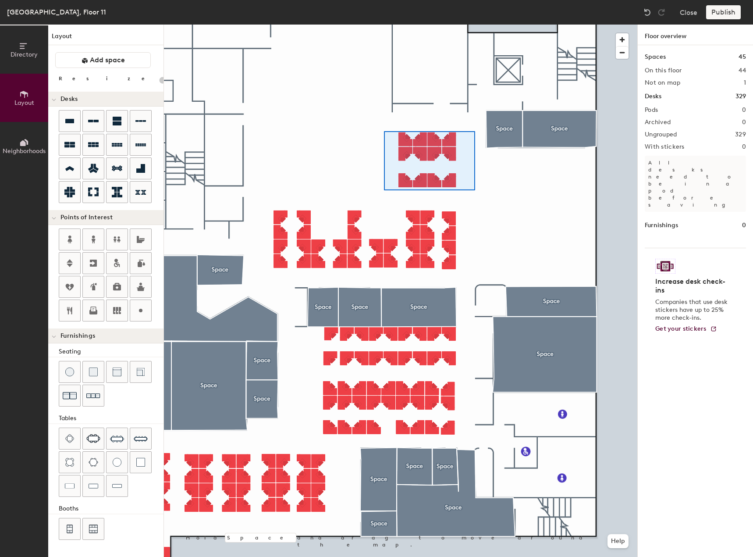
click at [384, 25] on div at bounding box center [400, 25] width 473 height 0
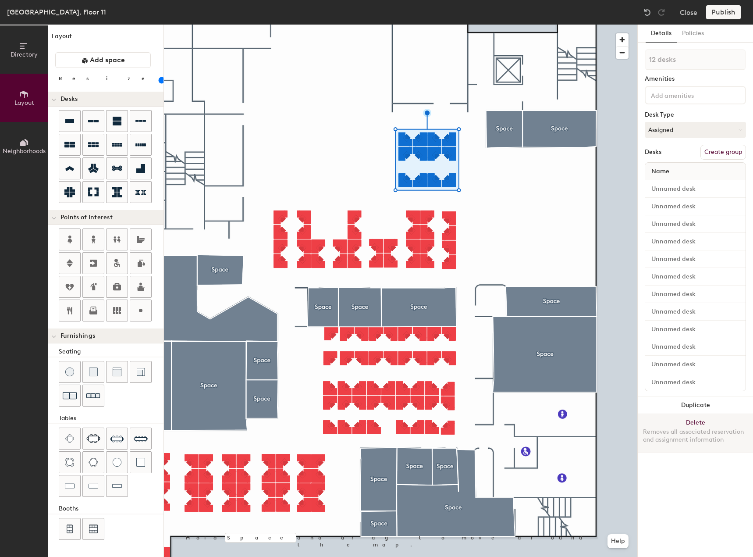
click at [670, 421] on button "Delete Removes all associated reservation and assignment information" at bounding box center [695, 433] width 115 height 39
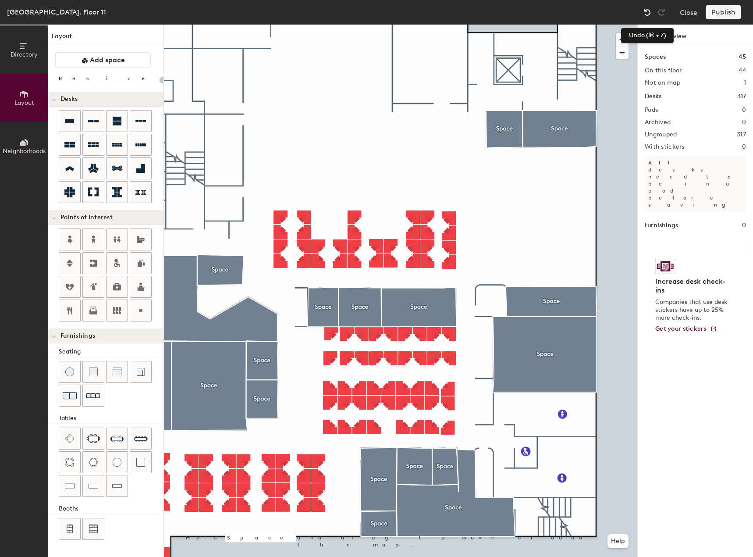
click at [644, 12] on img at bounding box center [647, 12] width 9 height 9
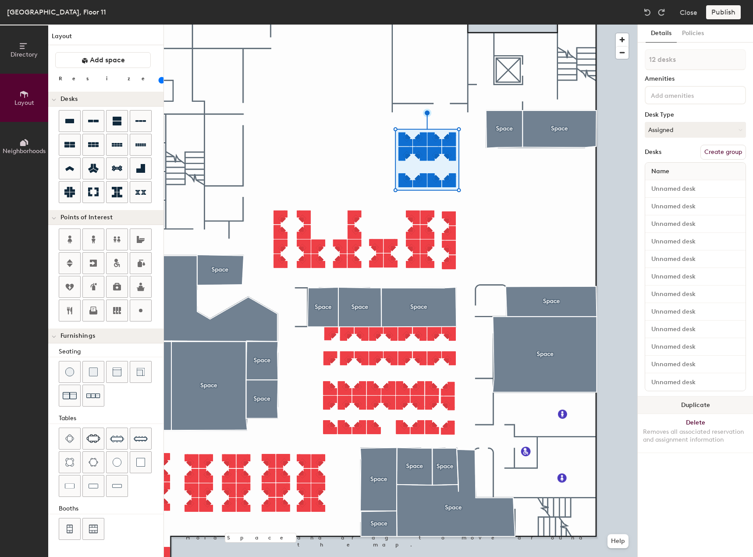
click at [675, 401] on button "Duplicate" at bounding box center [695, 405] width 115 height 18
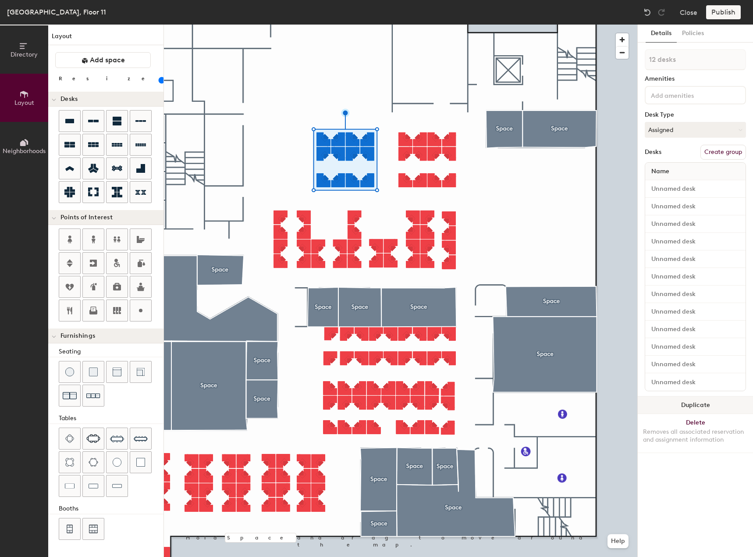
click at [677, 400] on button "Duplicate" at bounding box center [695, 405] width 115 height 18
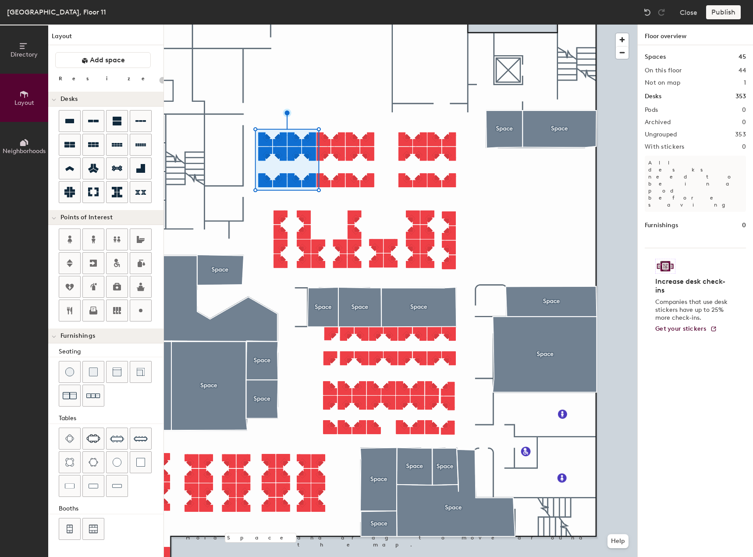
type input "20"
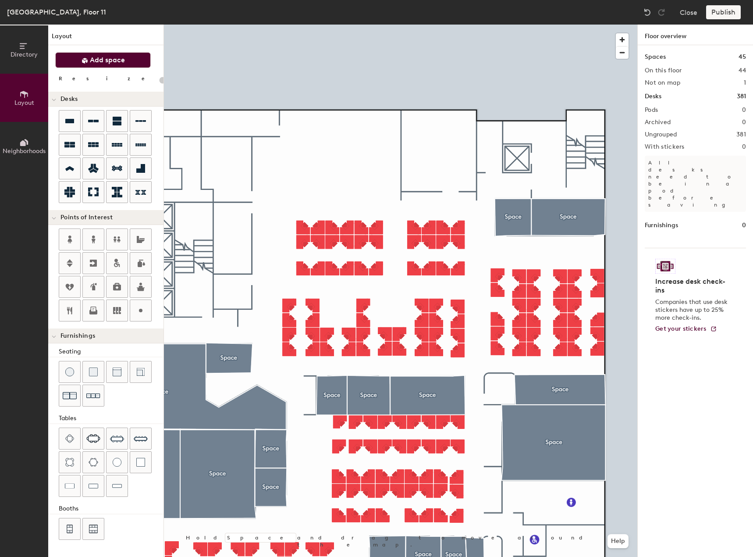
click at [69, 60] on button "Add space" at bounding box center [103, 60] width 96 height 16
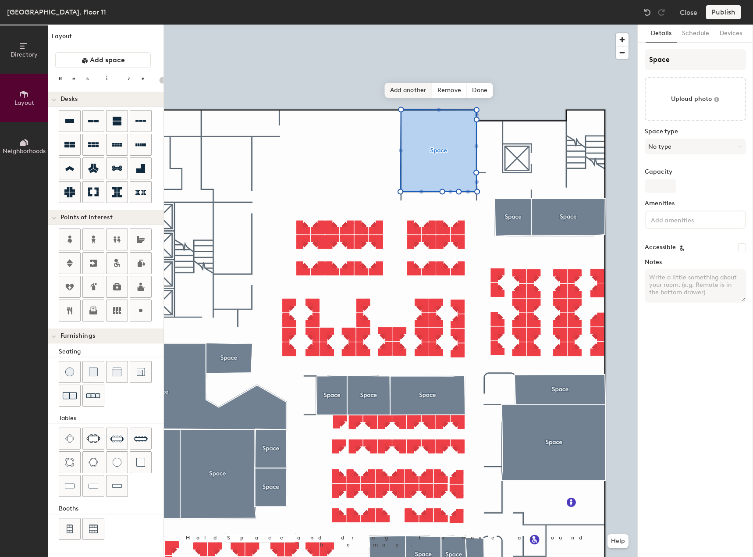
click at [408, 88] on span "Add another" at bounding box center [408, 90] width 47 height 15
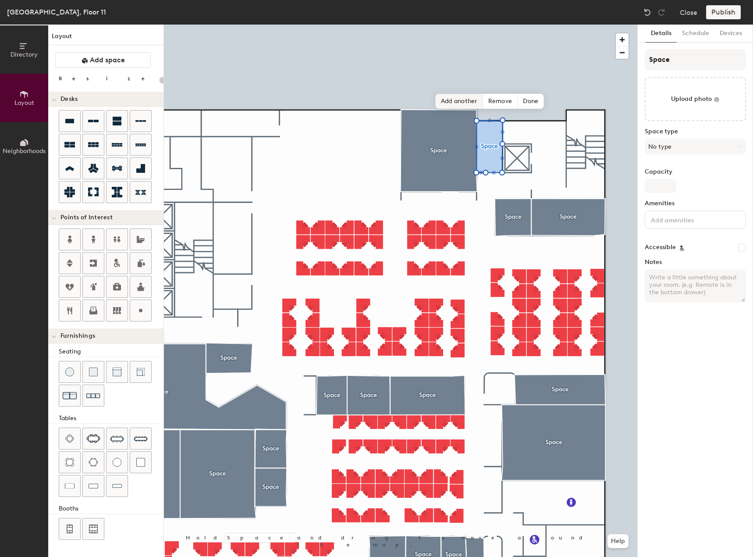
click at [457, 101] on span "Add another" at bounding box center [459, 101] width 47 height 15
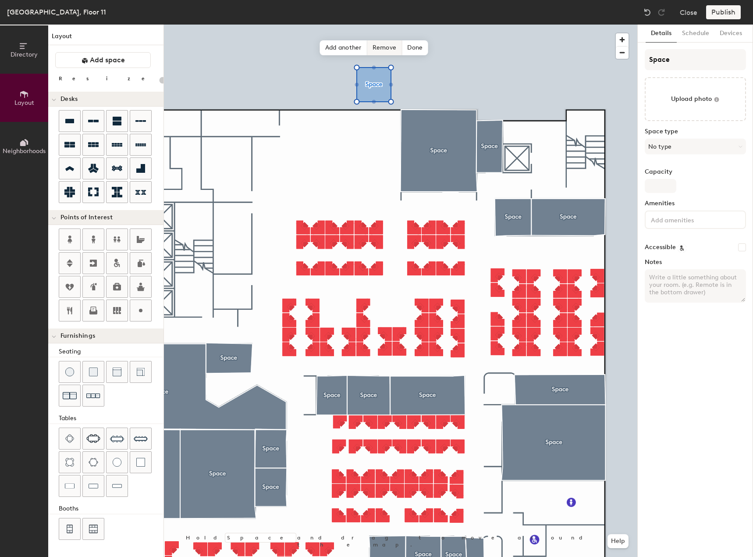
click at [379, 52] on span "Remove" at bounding box center [384, 47] width 35 height 15
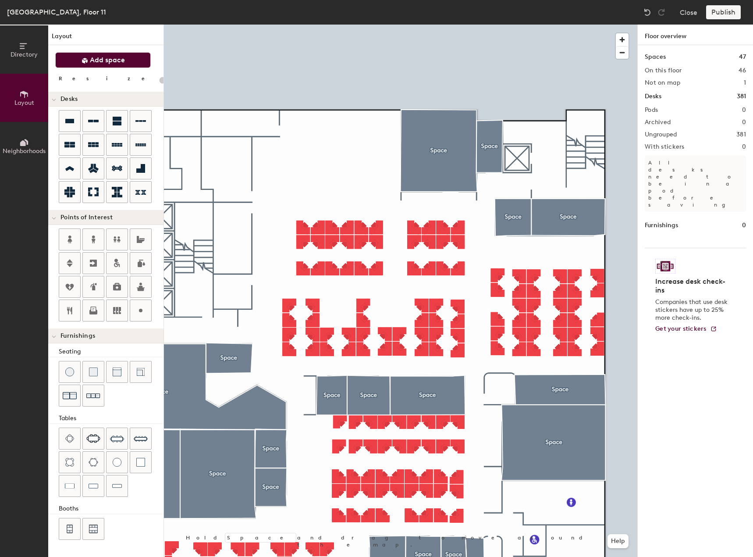
click at [95, 62] on span "Add space" at bounding box center [107, 60] width 35 height 9
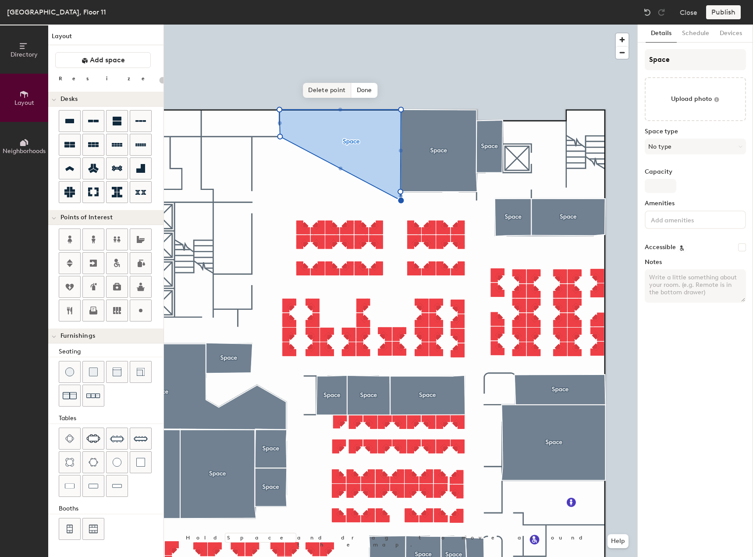
click at [335, 93] on span "Delete point" at bounding box center [327, 90] width 48 height 15
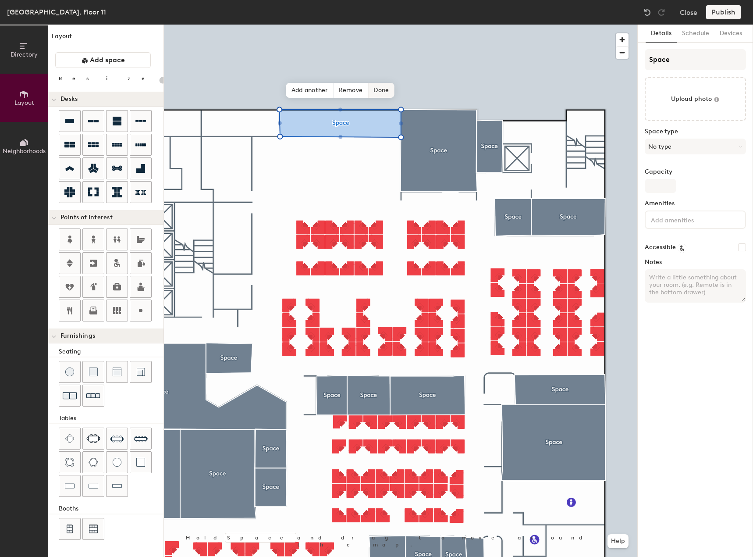
click at [378, 92] on span "Done" at bounding box center [381, 90] width 26 height 15
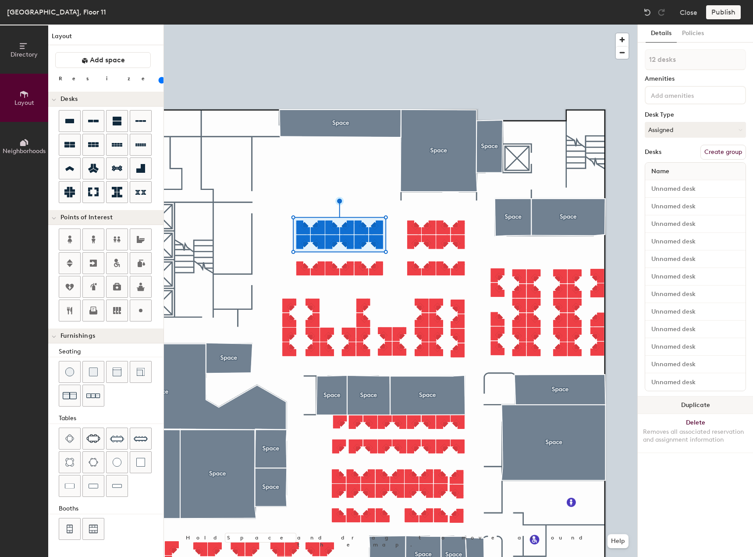
click at [702, 408] on button "Duplicate" at bounding box center [695, 405] width 115 height 18
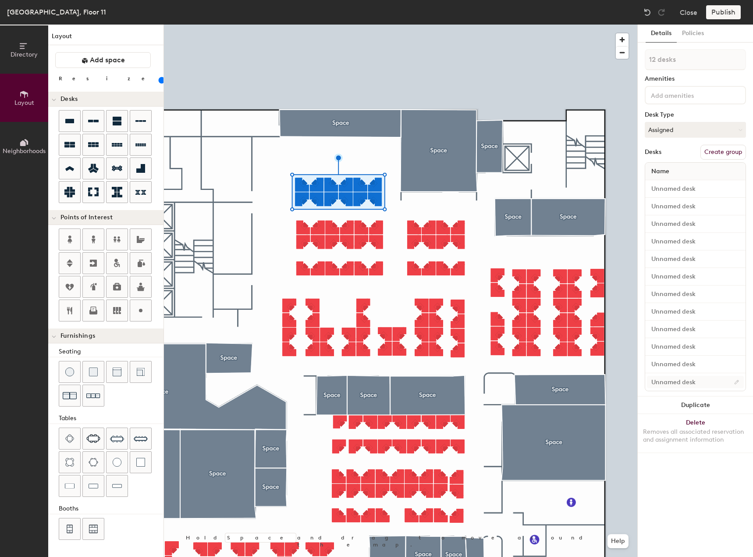
click at [276, 25] on div at bounding box center [400, 25] width 473 height 0
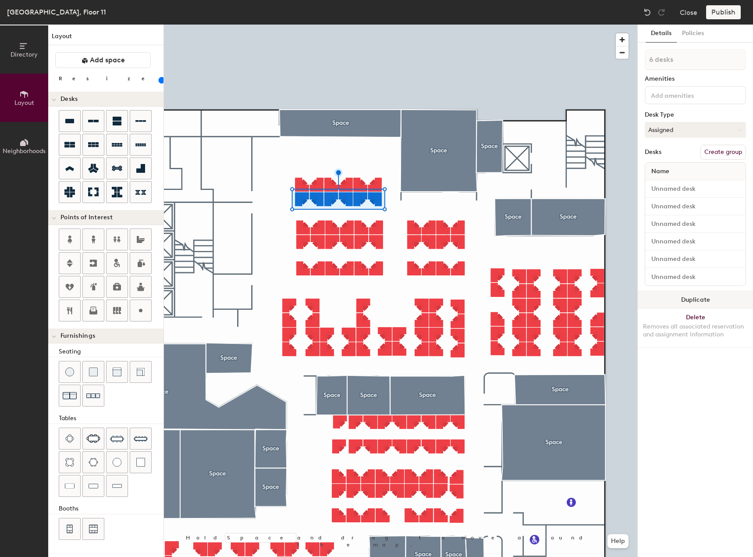
click at [701, 297] on button "Duplicate" at bounding box center [695, 300] width 115 height 18
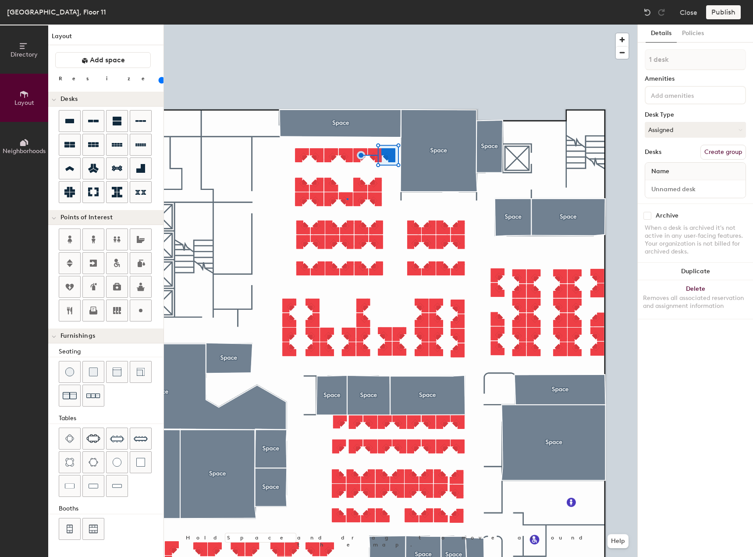
click at [347, 25] on div at bounding box center [400, 25] width 473 height 0
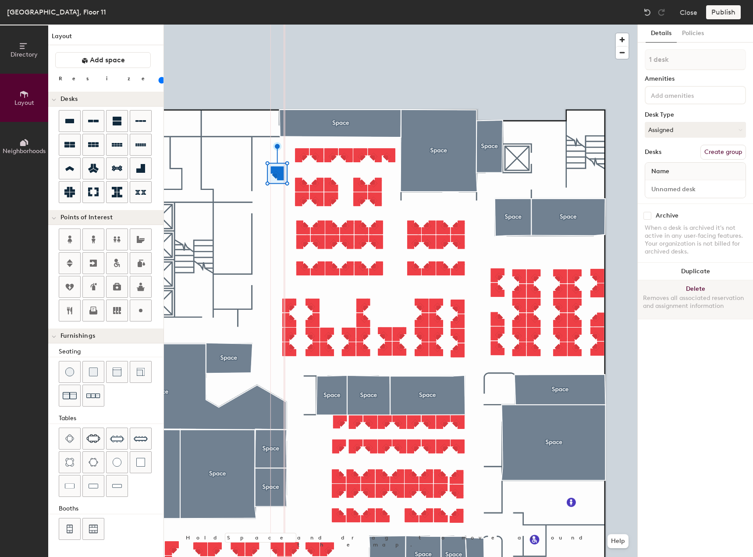
click at [678, 293] on button "Delete Removes all associated reservation and assignment information" at bounding box center [695, 299] width 115 height 39
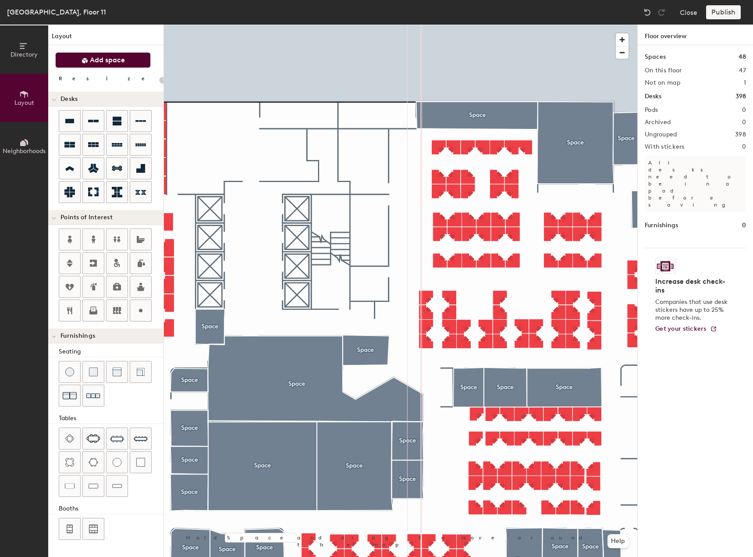
click at [89, 62] on button "Add space" at bounding box center [103, 60] width 96 height 16
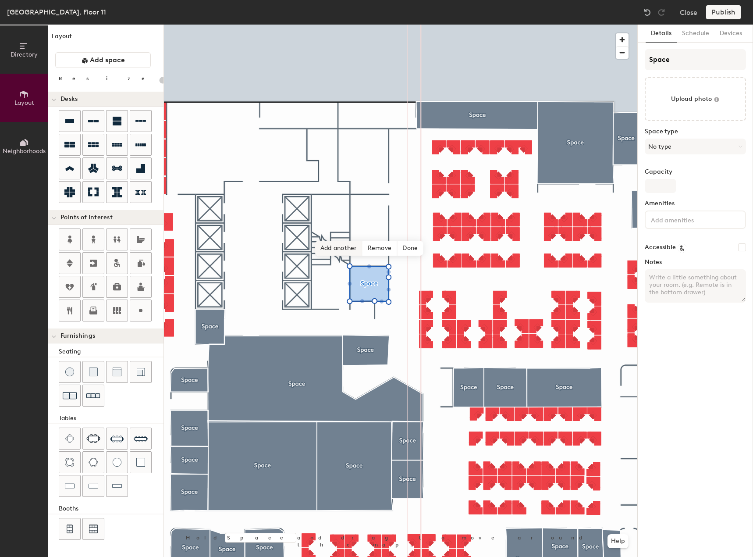
click at [340, 250] on span "Add another" at bounding box center [338, 248] width 47 height 15
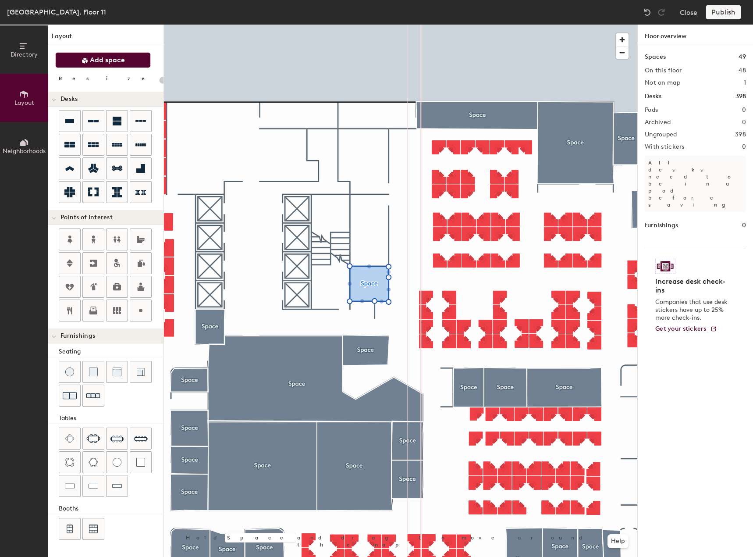
type input "20"
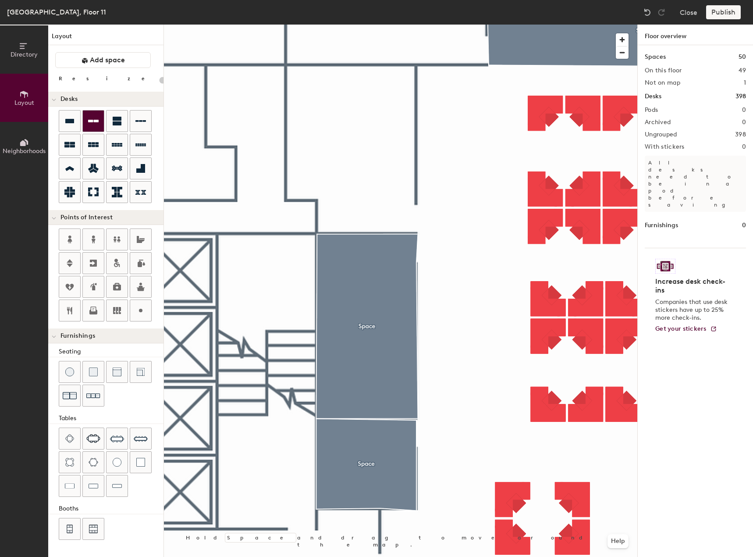
click at [90, 121] on icon at bounding box center [93, 121] width 11 height 3
click at [60, 124] on div at bounding box center [69, 120] width 21 height 21
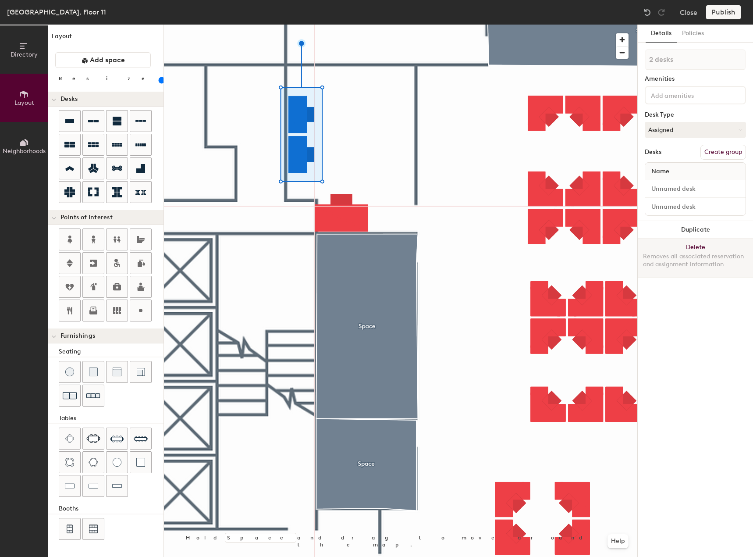
click at [680, 246] on button "Delete Removes all associated reservation and assignment information" at bounding box center [695, 257] width 115 height 39
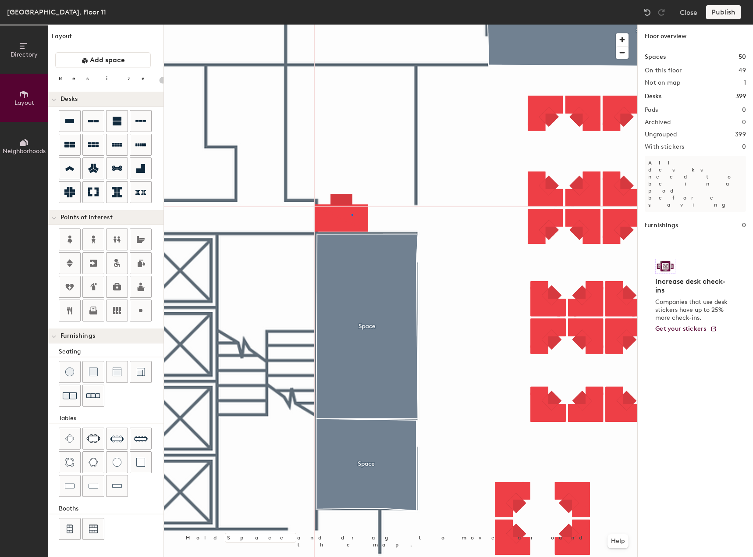
click at [352, 25] on div at bounding box center [400, 25] width 473 height 0
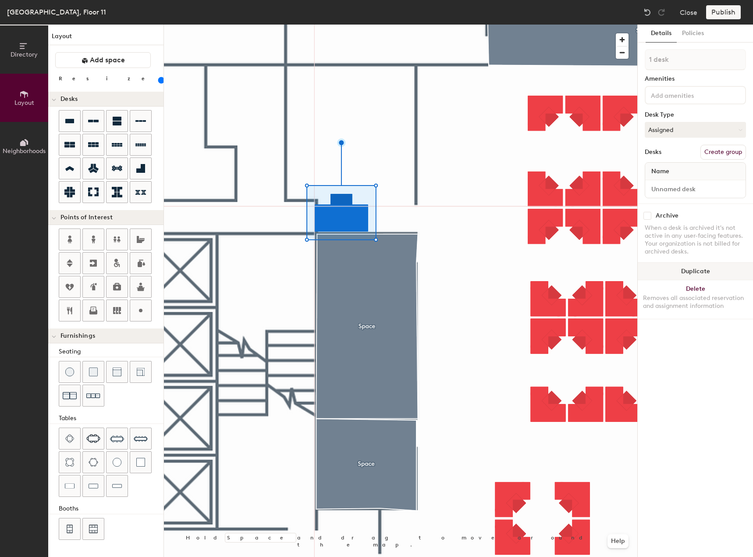
click at [665, 266] on button "Duplicate" at bounding box center [695, 272] width 115 height 18
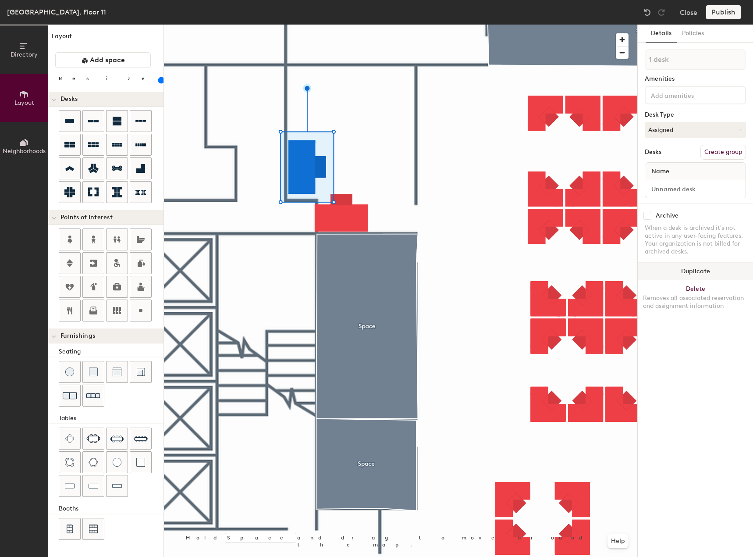
click at [673, 274] on button "Duplicate" at bounding box center [695, 272] width 115 height 18
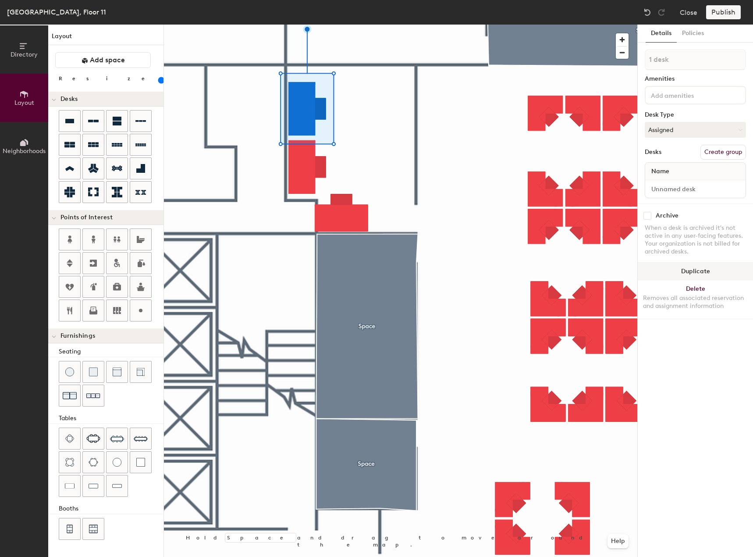
click at [298, 25] on div at bounding box center [400, 25] width 473 height 0
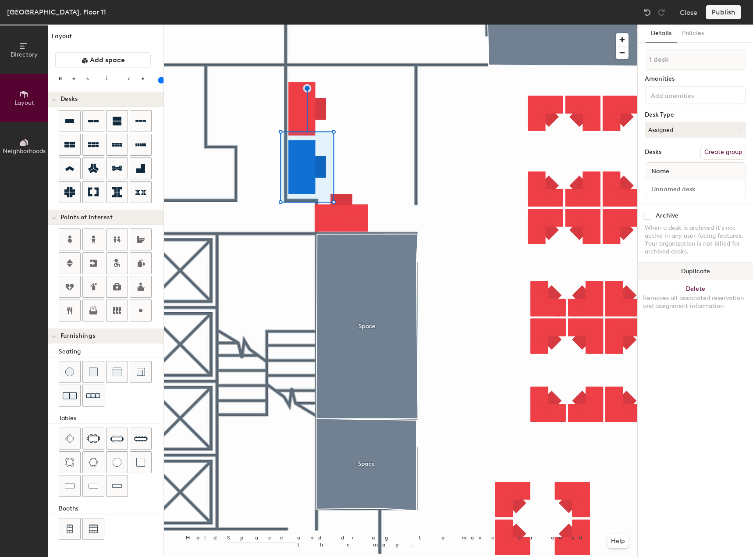
click at [672, 273] on button "Duplicate" at bounding box center [695, 272] width 115 height 18
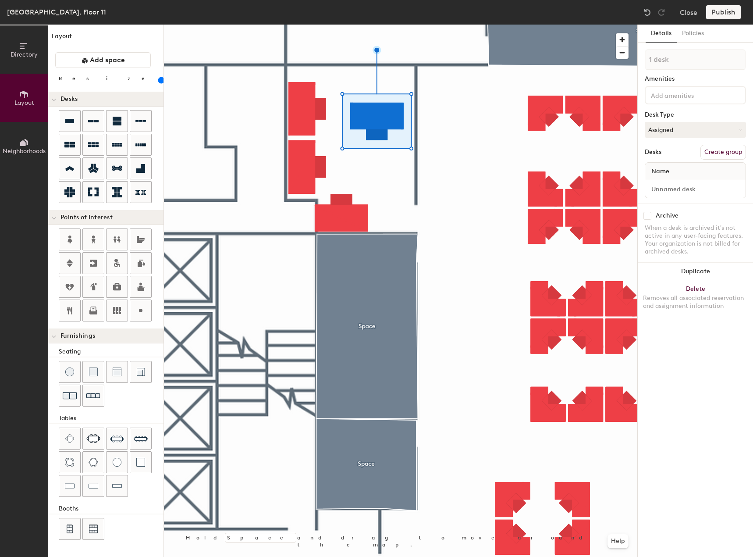
click at [453, 25] on div at bounding box center [400, 25] width 473 height 0
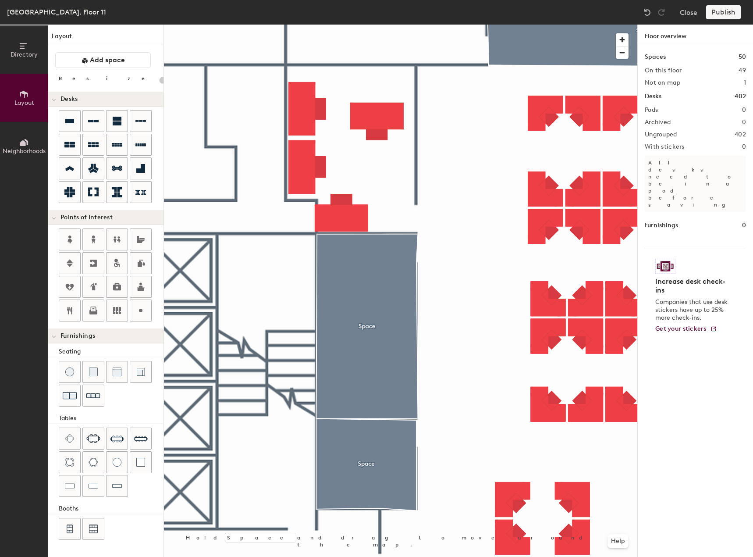
type input "20"
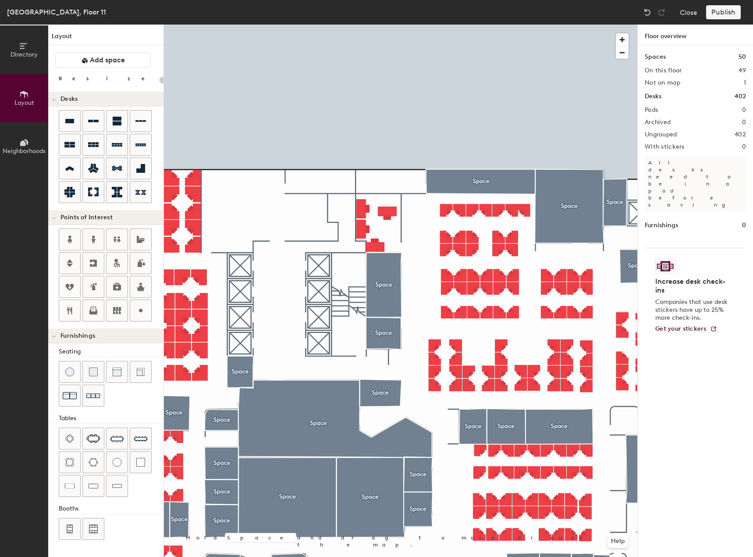
click at [724, 16] on div "Publish" at bounding box center [726, 12] width 40 height 14
click at [728, 11] on div "Publish" at bounding box center [726, 12] width 40 height 14
click at [389, 25] on div at bounding box center [400, 25] width 473 height 0
click at [719, 13] on div "Publish" at bounding box center [726, 12] width 40 height 14
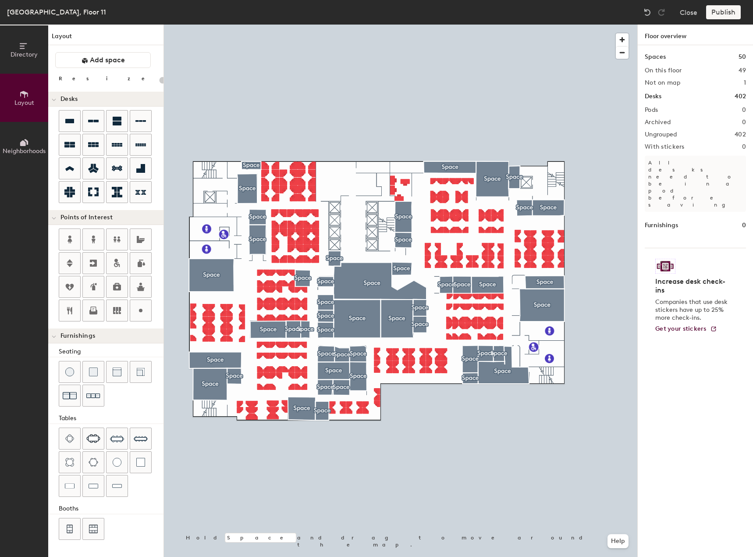
click at [10, 53] on button "Directory" at bounding box center [24, 49] width 48 height 48
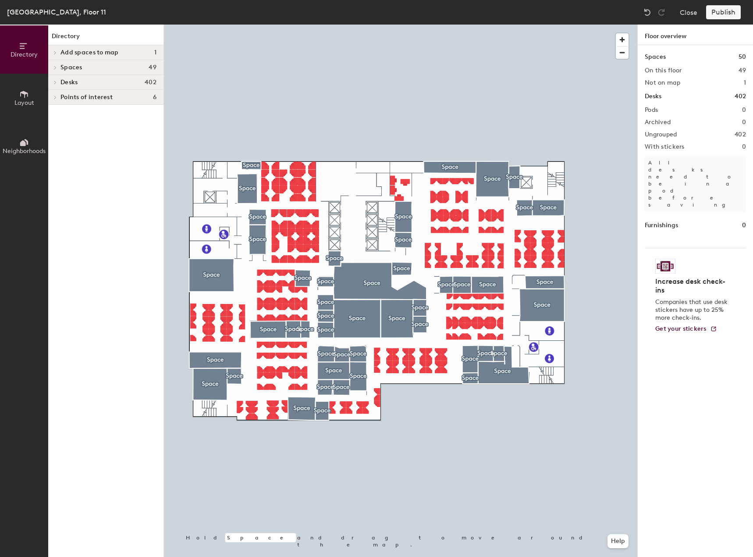
click at [14, 94] on button "Layout" at bounding box center [24, 98] width 48 height 48
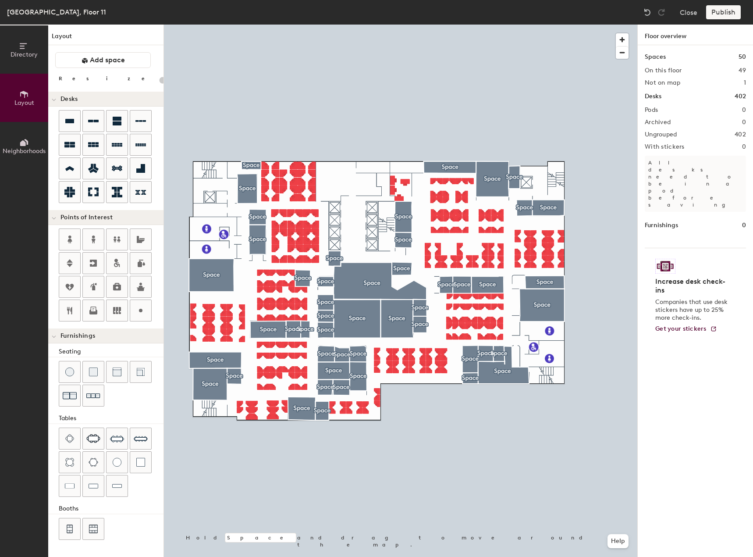
click at [722, 13] on div "Publish" at bounding box center [726, 12] width 40 height 14
click at [721, 13] on div "Publish" at bounding box center [726, 12] width 40 height 14
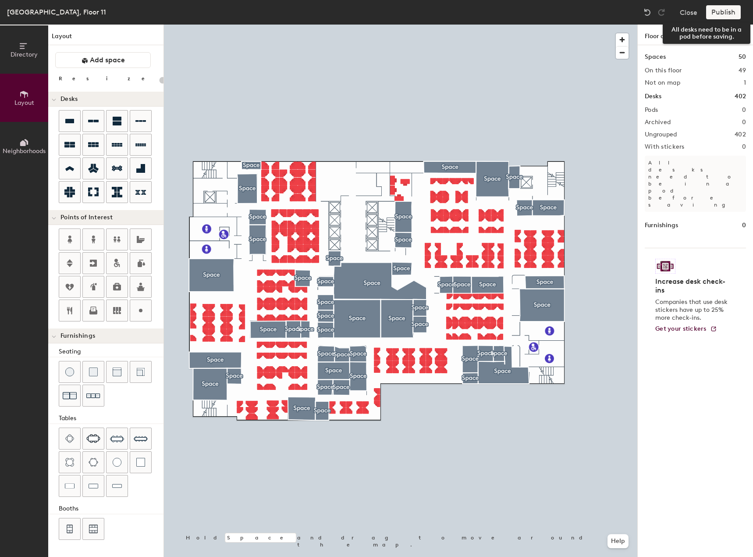
click at [722, 13] on div "Publish" at bounding box center [726, 12] width 40 height 14
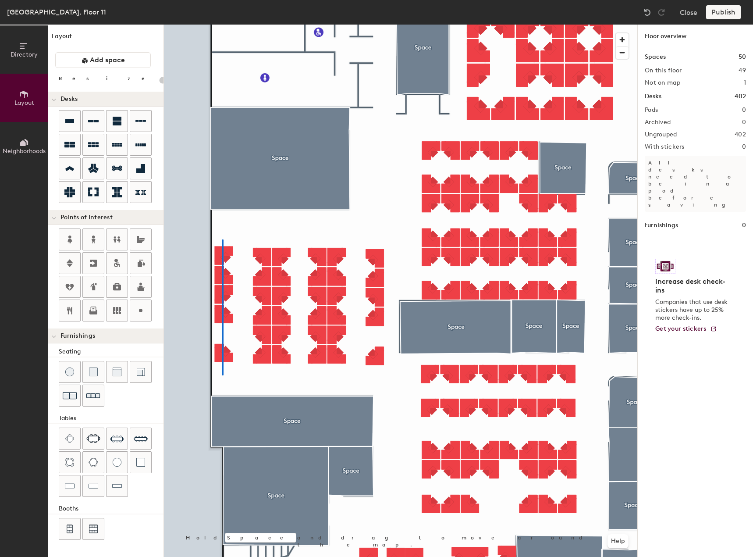
click at [221, 25] on div at bounding box center [400, 25] width 473 height 0
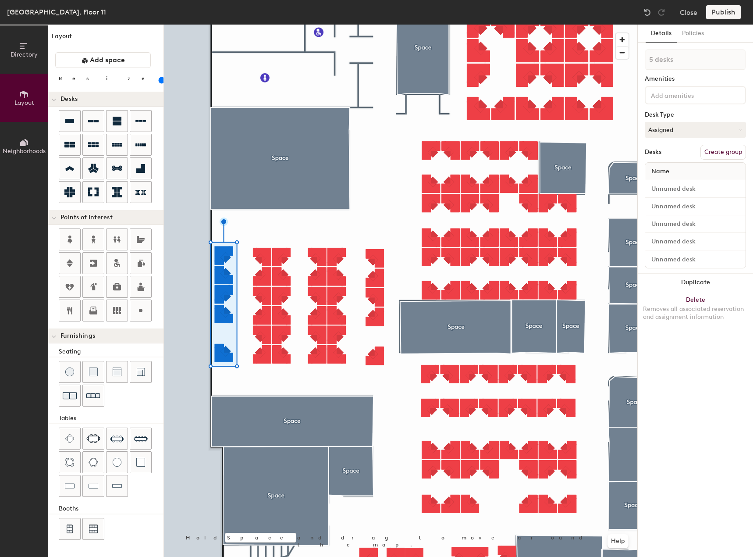
click at [718, 153] on button "Create group" at bounding box center [723, 152] width 46 height 15
click at [263, 25] on div at bounding box center [400, 25] width 473 height 0
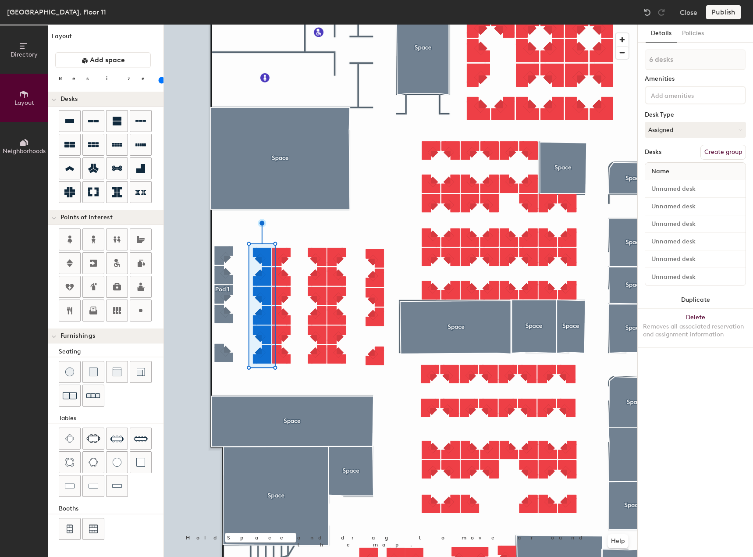
click at [713, 148] on button "Create group" at bounding box center [723, 152] width 46 height 15
click at [284, 25] on div at bounding box center [400, 25] width 473 height 0
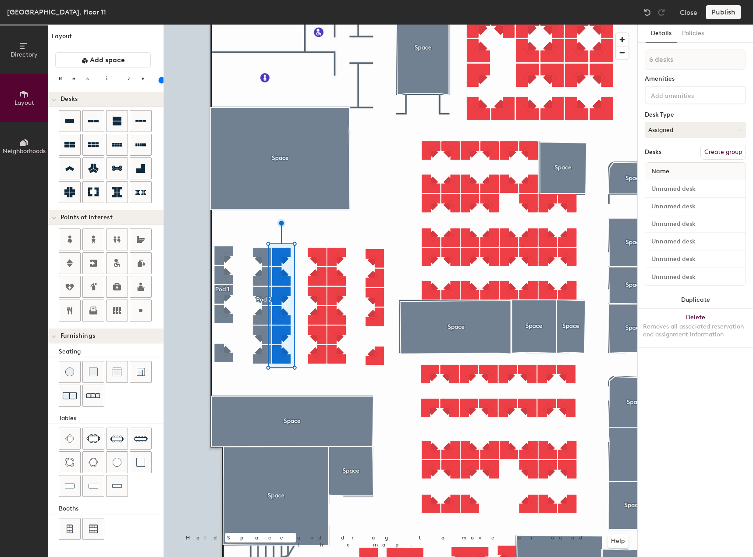
click at [727, 150] on button "Create group" at bounding box center [723, 152] width 46 height 15
click at [314, 25] on div at bounding box center [400, 25] width 473 height 0
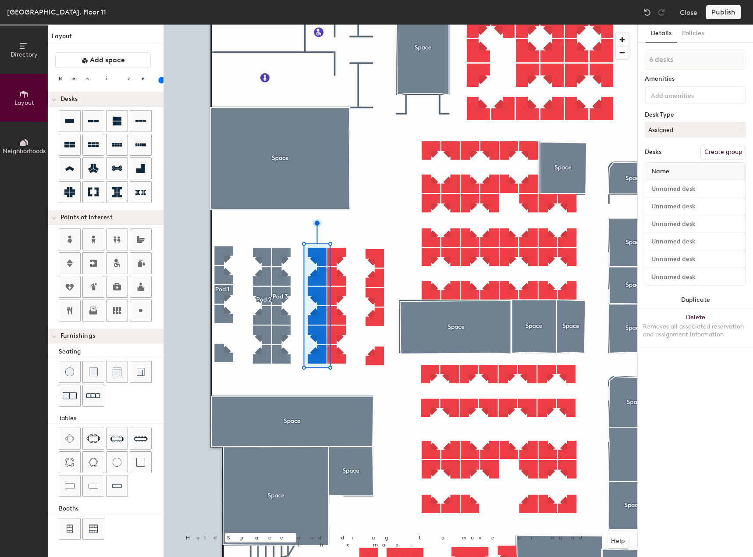
click at [717, 148] on button "Create group" at bounding box center [723, 152] width 46 height 15
click at [338, 25] on div at bounding box center [400, 25] width 473 height 0
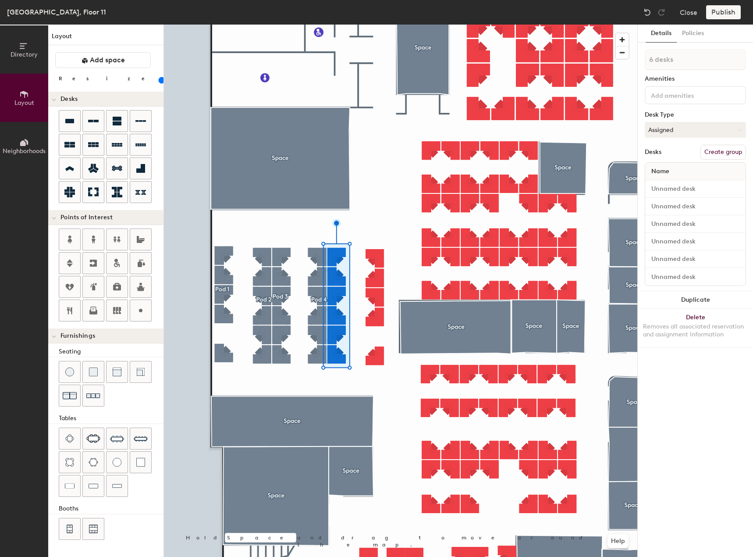
click at [714, 154] on button "Create group" at bounding box center [723, 152] width 46 height 15
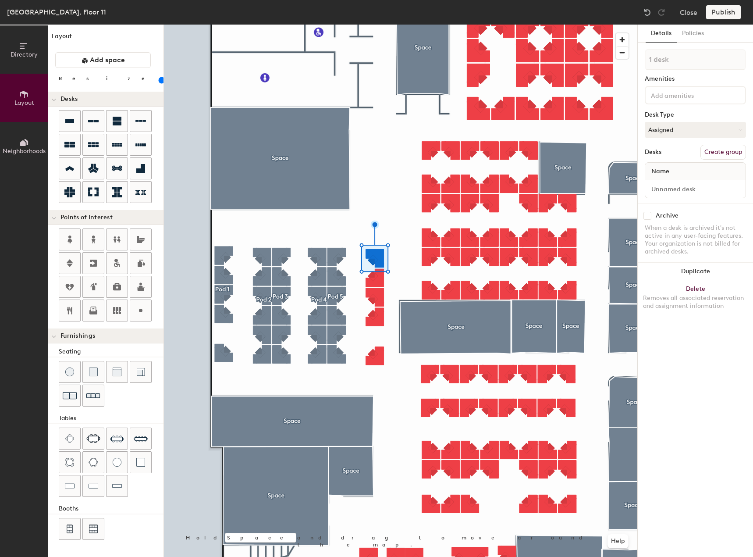
click at [369, 25] on div at bounding box center [400, 25] width 473 height 0
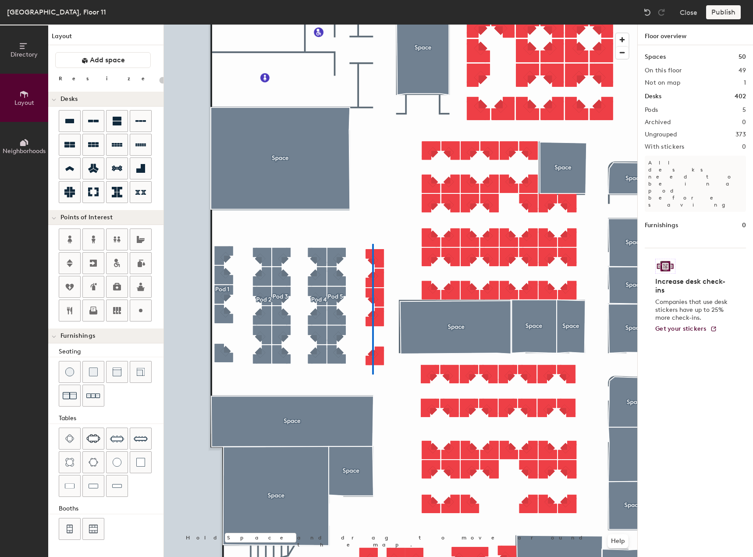
click at [373, 25] on div at bounding box center [400, 25] width 473 height 0
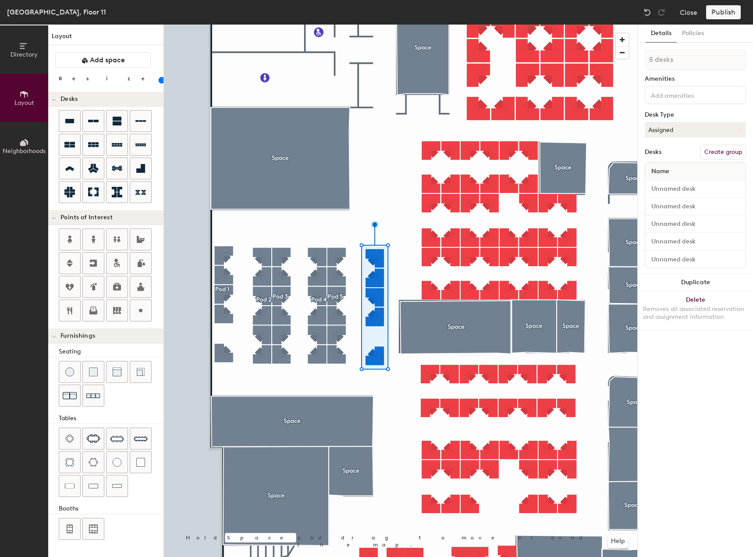
click at [726, 154] on button "Create group" at bounding box center [723, 152] width 46 height 15
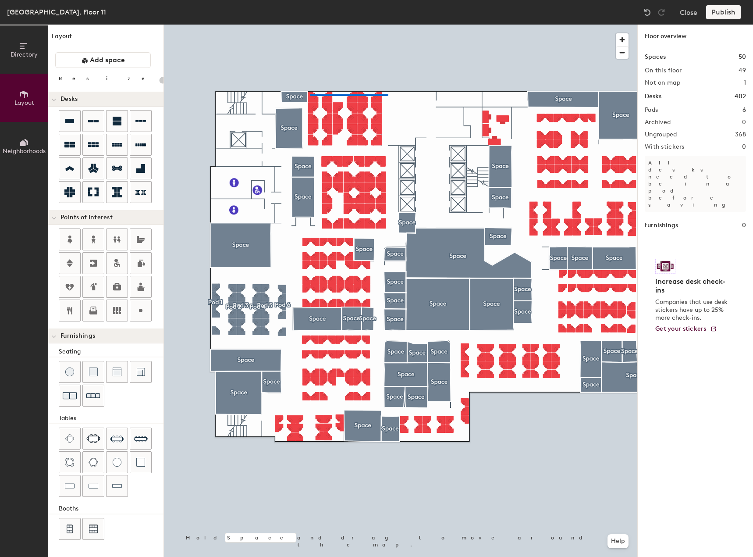
type input "100"
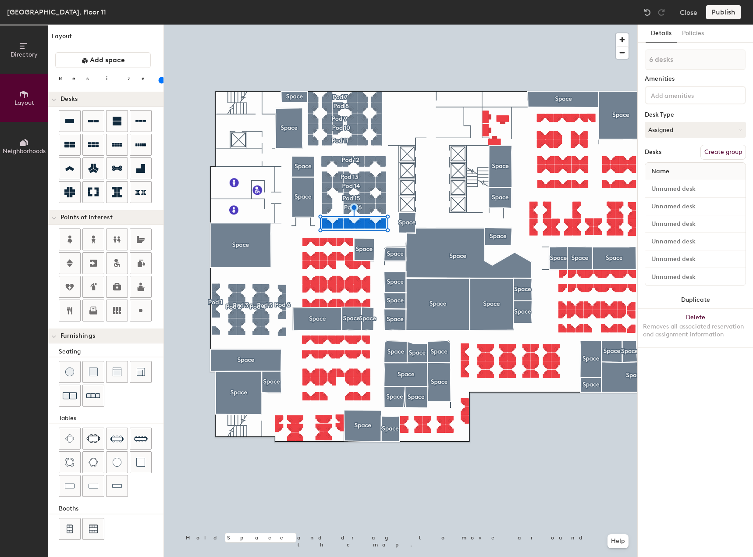
click at [708, 153] on button "Create group" at bounding box center [723, 152] width 46 height 15
click at [717, 149] on button "Create group" at bounding box center [723, 152] width 46 height 15
click at [713, 152] on button "Create group" at bounding box center [723, 152] width 46 height 15
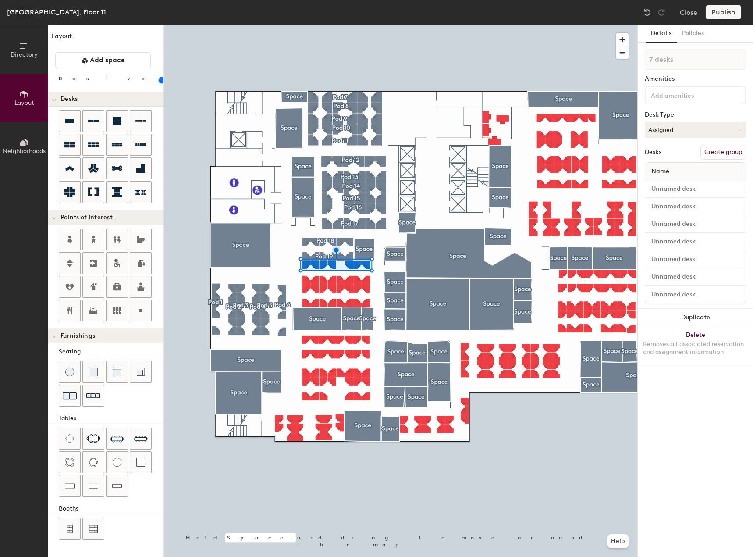
click at [718, 153] on button "Create group" at bounding box center [723, 152] width 46 height 15
click at [716, 153] on button "Create group" at bounding box center [723, 152] width 46 height 15
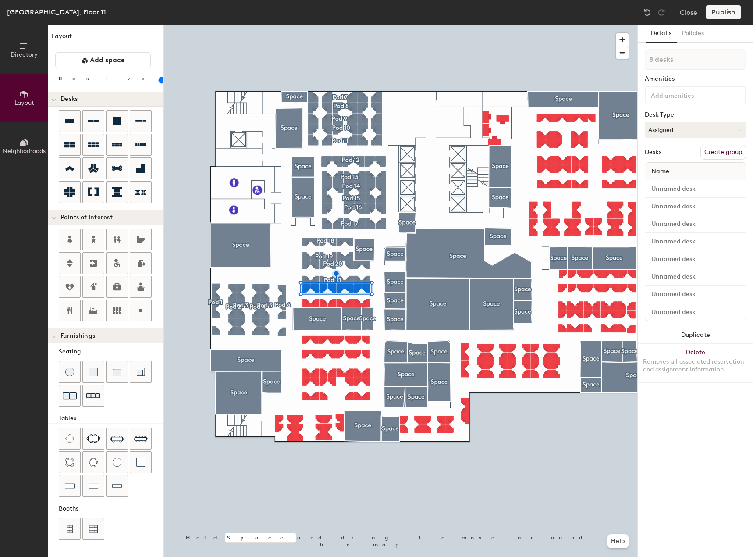
click at [721, 154] on button "Create group" at bounding box center [723, 152] width 46 height 15
click at [720, 153] on button "Create group" at bounding box center [723, 152] width 46 height 15
click at [713, 154] on button "Create group" at bounding box center [723, 152] width 46 height 15
click at [719, 155] on button "Create group" at bounding box center [723, 152] width 46 height 15
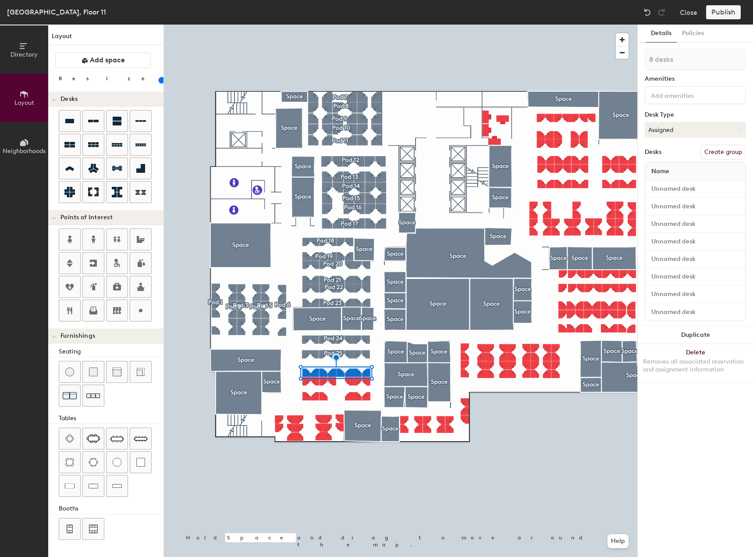
click at [716, 153] on button "Create group" at bounding box center [723, 152] width 46 height 15
click at [721, 150] on button "Create group" at bounding box center [723, 152] width 46 height 15
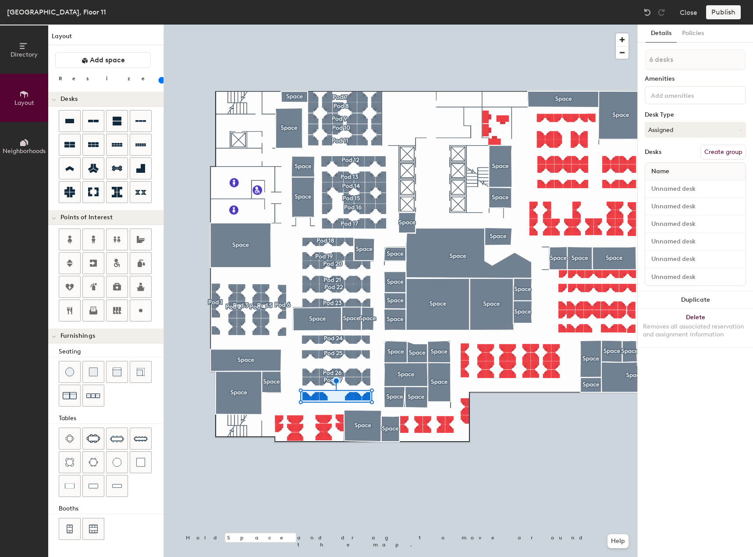
click at [718, 153] on button "Create group" at bounding box center [723, 152] width 46 height 15
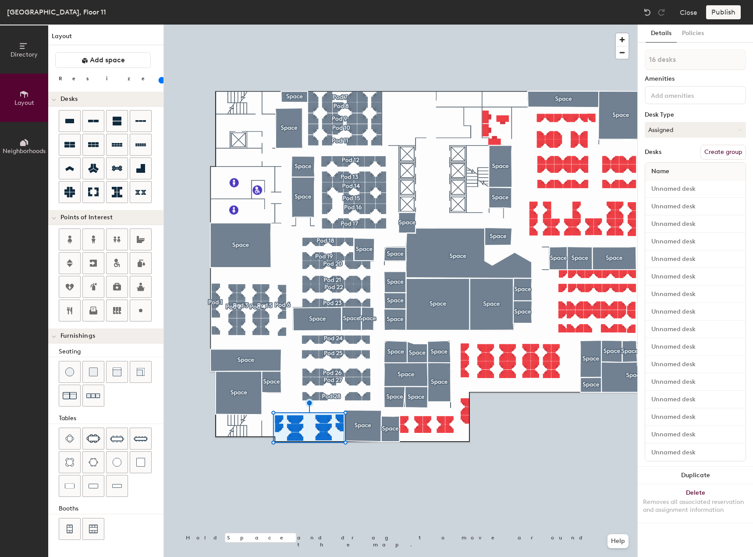
click at [726, 154] on button "Create group" at bounding box center [723, 152] width 46 height 15
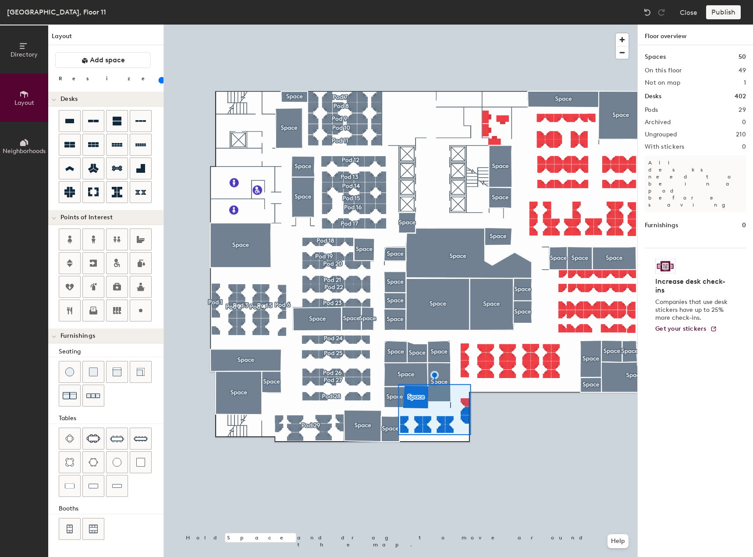
click at [439, 25] on div at bounding box center [400, 25] width 473 height 0
type input "80"
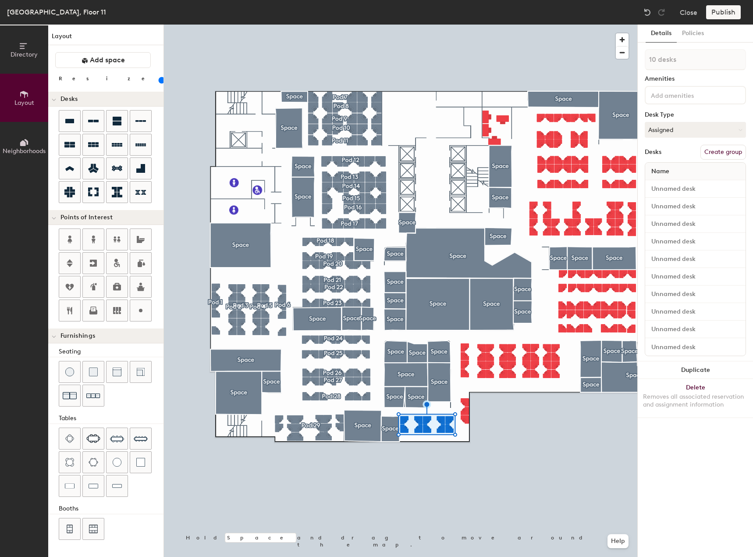
click at [717, 153] on button "Create group" at bounding box center [723, 152] width 46 height 15
click at [465, 25] on div at bounding box center [400, 25] width 473 height 0
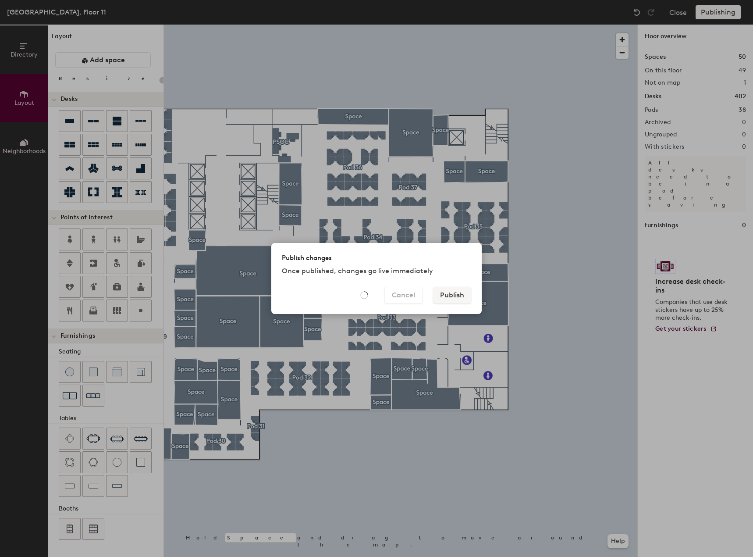
type input "20"
